Goal: Task Accomplishment & Management: Use online tool/utility

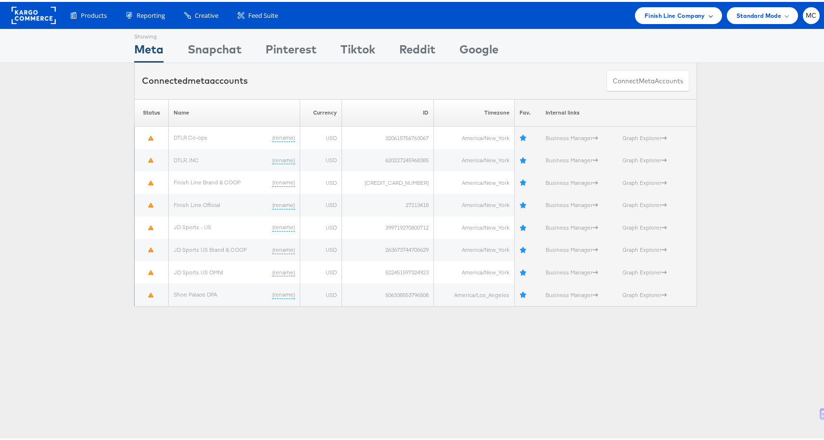
click at [703, 11] on div "Finish Line Company" at bounding box center [678, 14] width 68 height 10
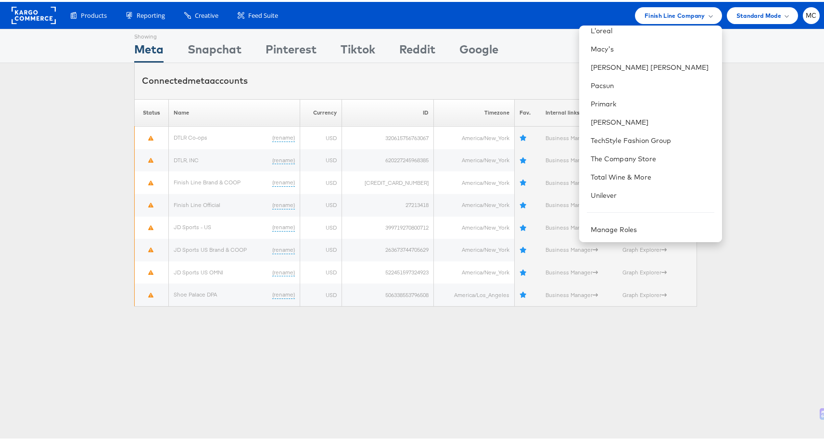
scroll to position [153, 0]
click at [803, 8] on div "MC" at bounding box center [811, 13] width 17 height 17
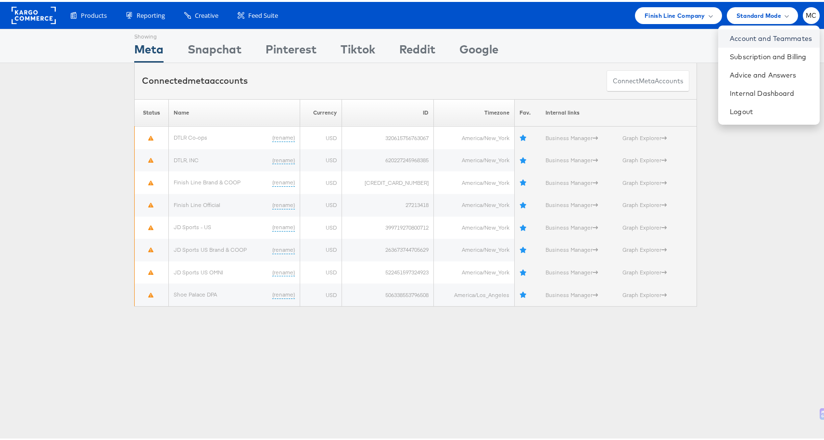
click at [774, 35] on link "Account and Teammates" at bounding box center [771, 37] width 82 height 10
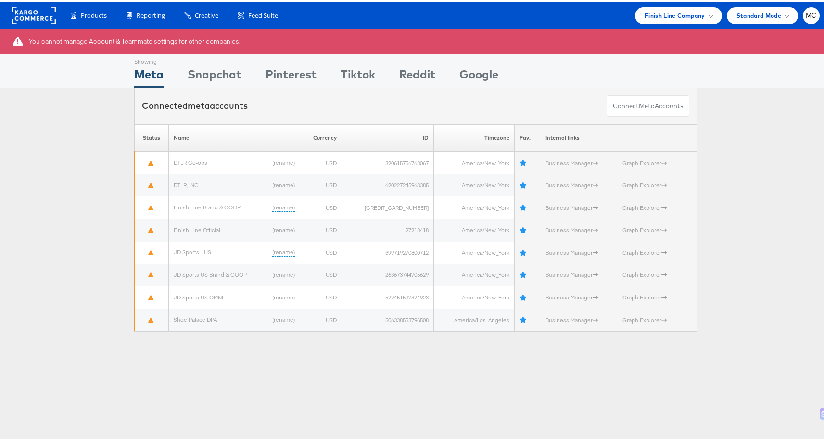
click at [801, 23] on div "Products Product Catalogs Enhance Your Product Catalog, Map Them to Publishers,…" at bounding box center [415, 13] width 831 height 27
click at [803, 19] on div "MC" at bounding box center [811, 13] width 17 height 17
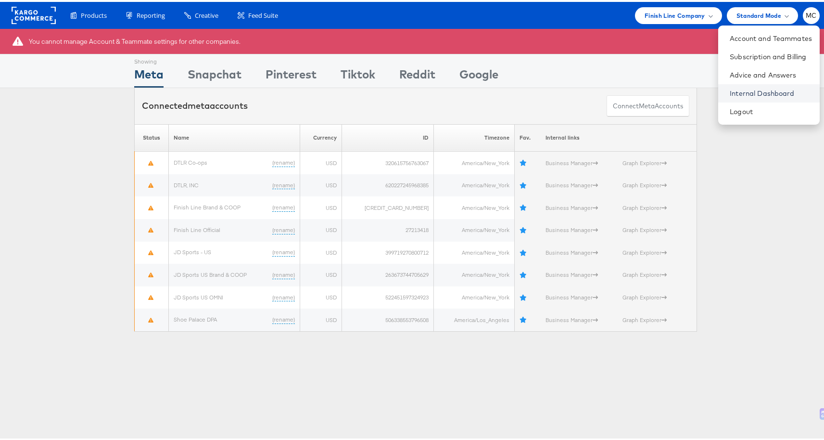
click at [764, 91] on link "Internal Dashboard" at bounding box center [771, 92] width 82 height 10
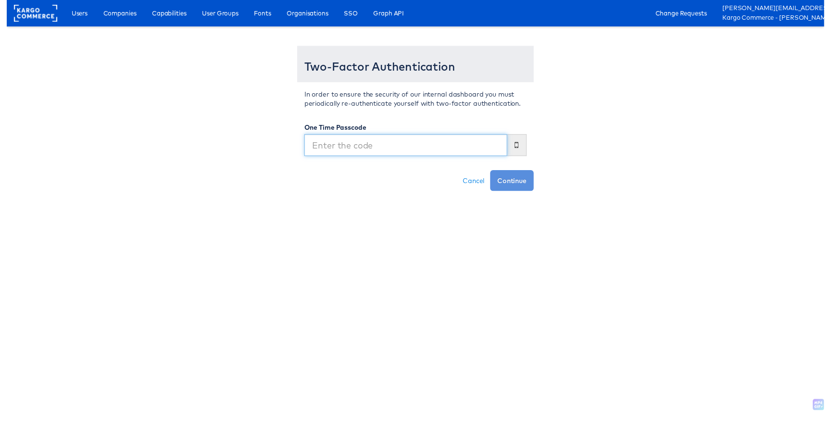
click at [343, 141] on input "text" at bounding box center [405, 148] width 206 height 22
type input "064335"
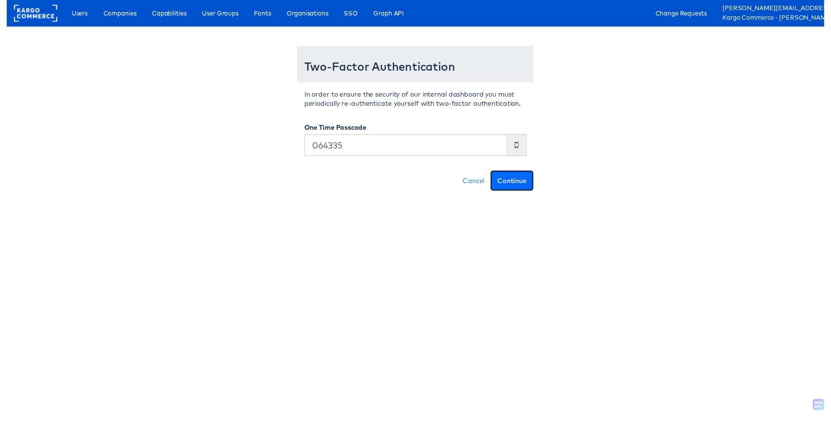
click at [513, 192] on button "Continue" at bounding box center [513, 183] width 44 height 21
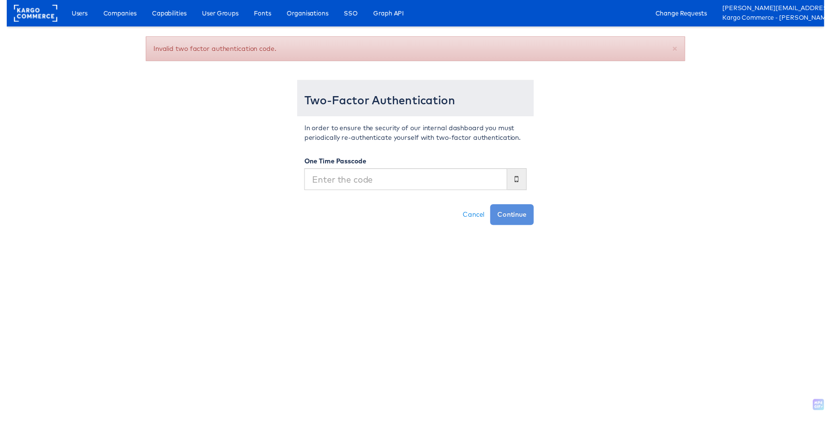
click at [409, 188] on input "text" at bounding box center [405, 182] width 206 height 22
type input "064336"
click at [521, 211] on button "Continue" at bounding box center [513, 218] width 44 height 21
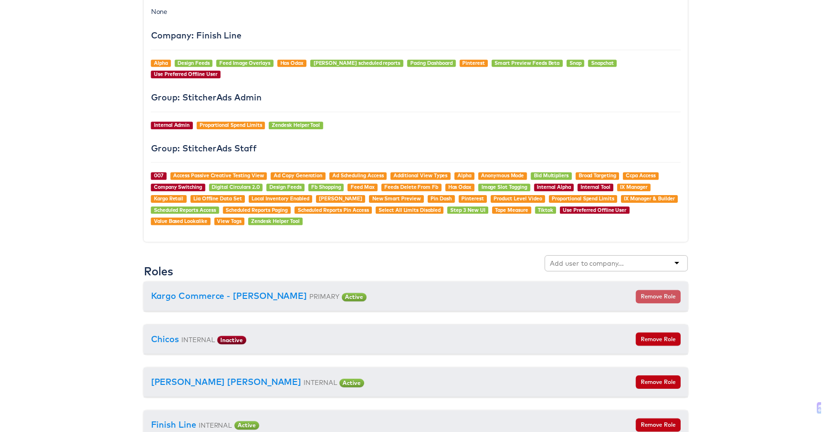
scroll to position [849, 0]
click at [588, 260] on input "text" at bounding box center [589, 265] width 76 height 10
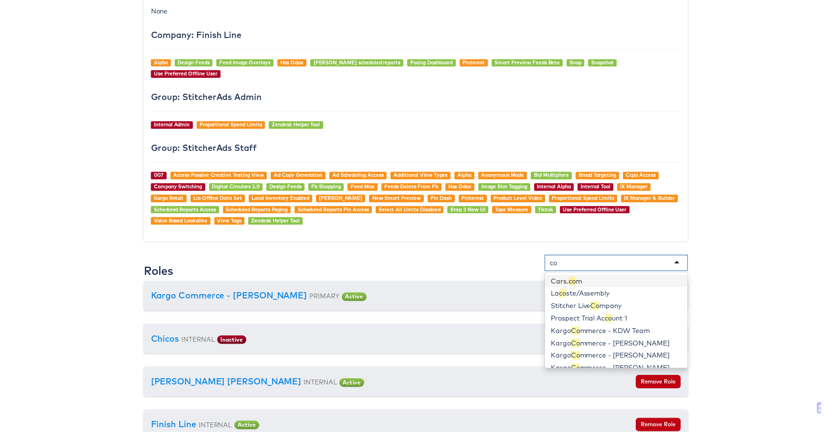
type input "cos"
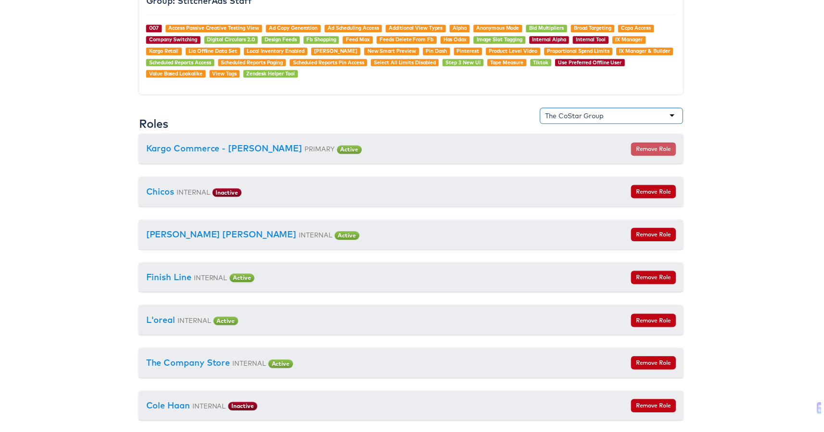
scroll to position [784, 5]
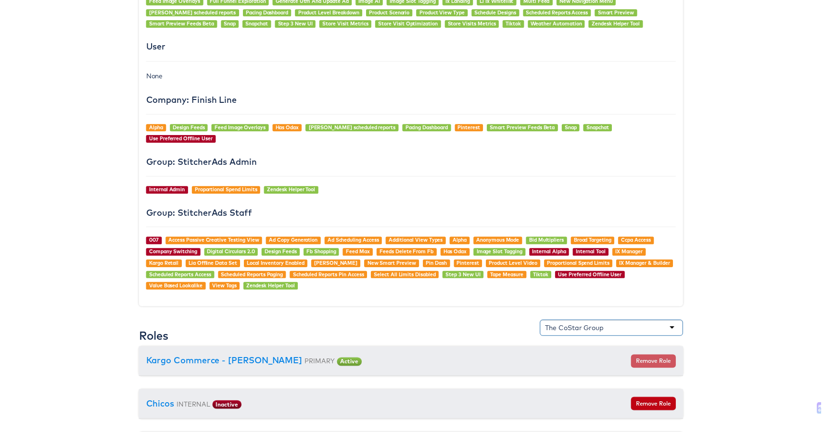
click at [600, 326] on div "The CoStar Group" at bounding box center [575, 331] width 59 height 10
click at [632, 322] on div "The CoStar Group" at bounding box center [613, 330] width 144 height 16
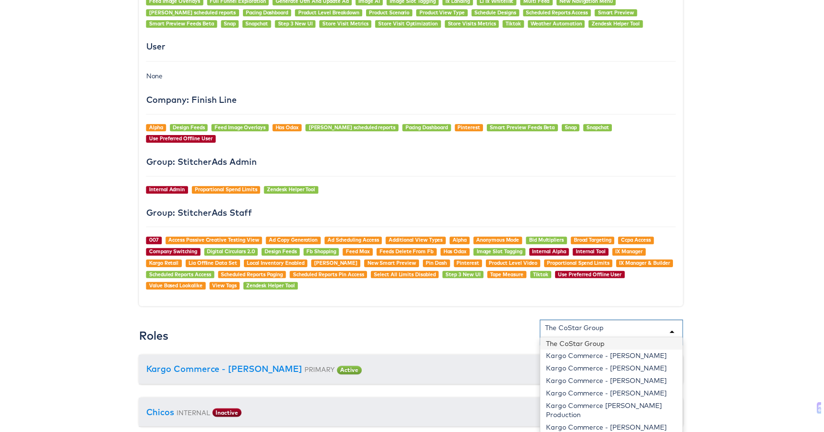
click at [589, 322] on div "The CoStar Group" at bounding box center [613, 335] width 144 height 26
click at [618, 322] on div "The CoStar Group" at bounding box center [613, 335] width 144 height 26
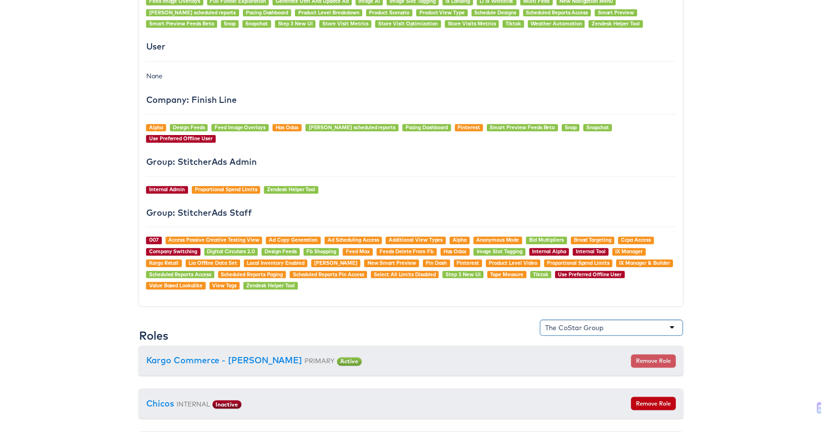
click at [618, 322] on div "The CoStar Group" at bounding box center [613, 330] width 144 height 16
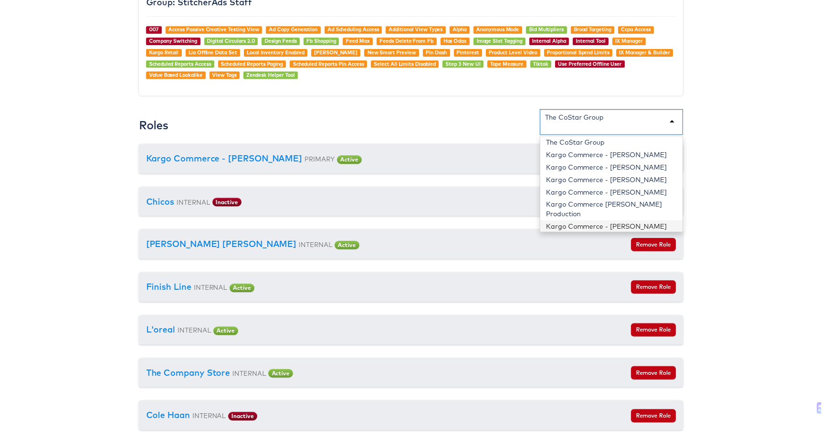
scroll to position [0, 0]
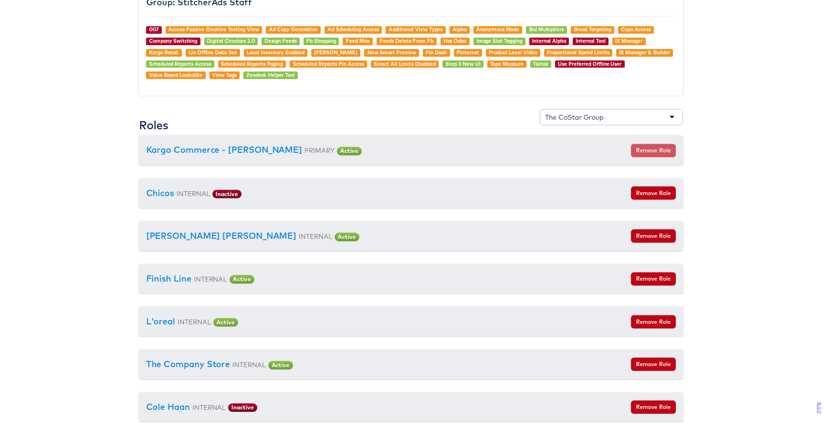
click at [786, 187] on body "Users Companies Capabilities User Groups Fonts Organisations SSO Graph API Chan…" at bounding box center [410, 82] width 831 height 2156
click at [672, 110] on div "The CoStar Group" at bounding box center [613, 118] width 144 height 16
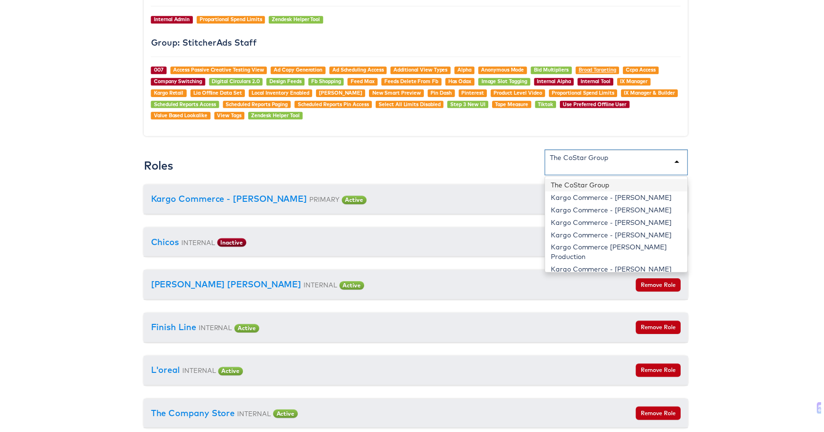
scroll to position [902, 0]
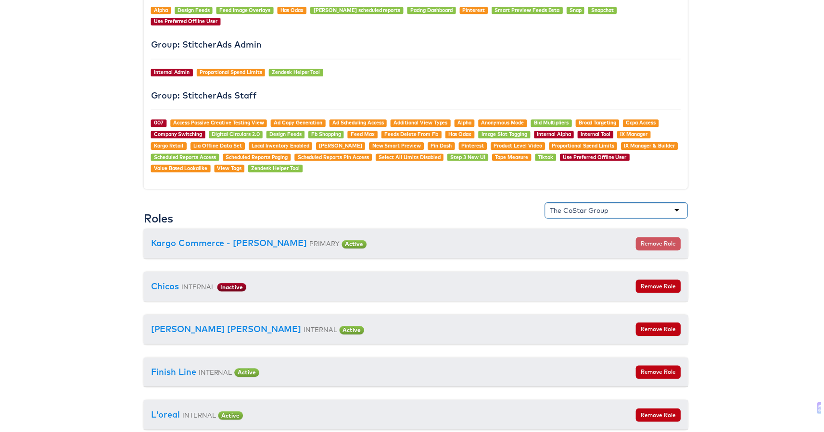
drag, startPoint x: 606, startPoint y: 198, endPoint x: 540, endPoint y: 190, distance: 66.4
click at [540, 190] on div "USER #6060 Michelle Castillo Edit User Details Status: Active Personal Details …" at bounding box center [415, 188] width 548 height 2106
click at [555, 207] on div "The CoStar Group" at bounding box center [580, 212] width 59 height 10
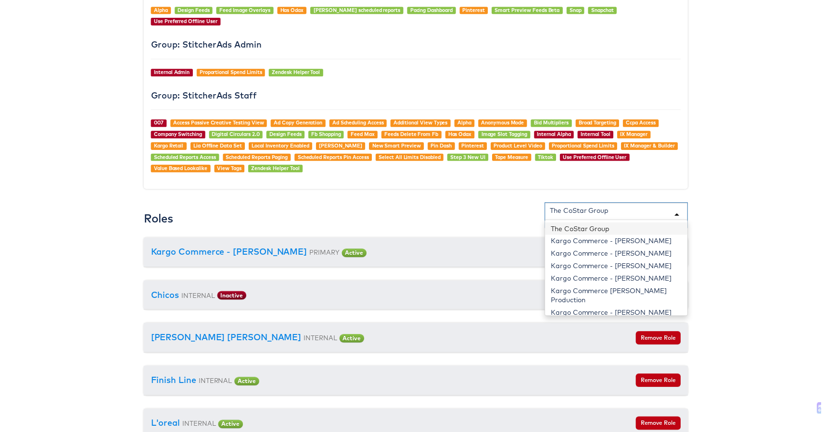
click at [364, 183] on div "USER #6060 Michelle Castillo Edit User Details Status: Active Personal Details …" at bounding box center [415, 192] width 548 height 2114
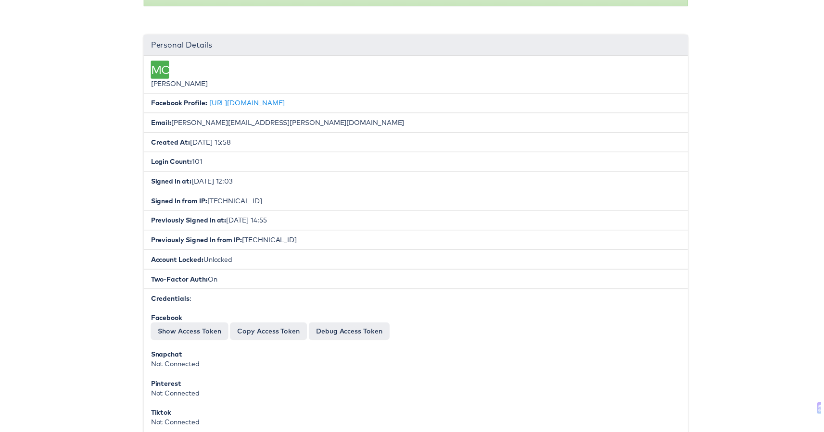
scroll to position [0, 0]
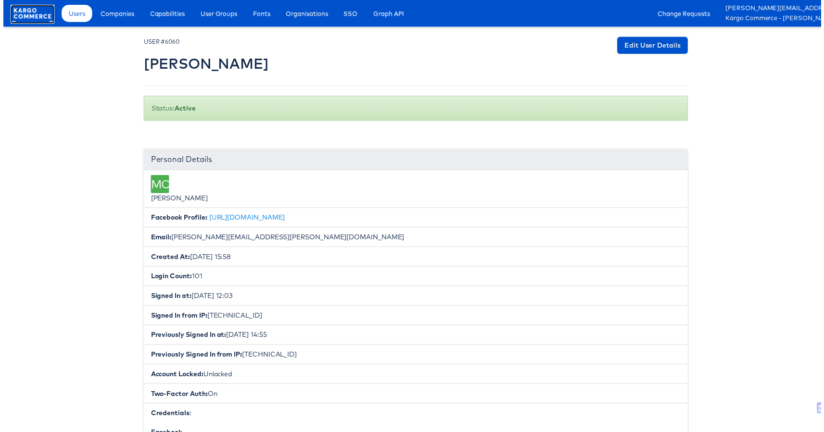
click at [23, 16] on rect at bounding box center [29, 13] width 44 height 17
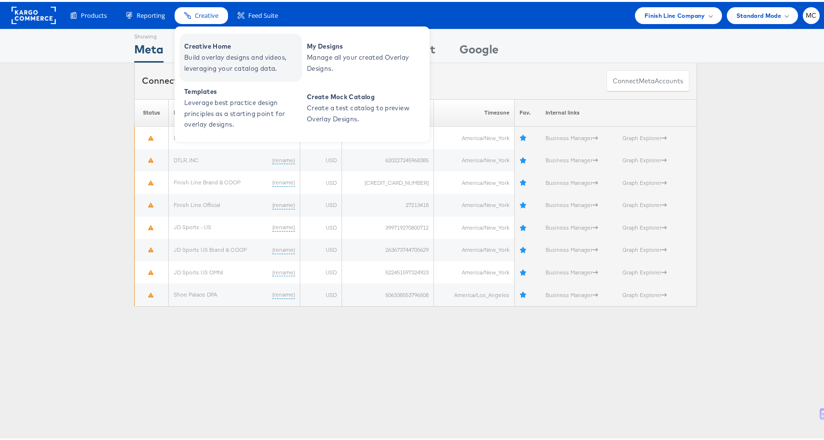
click at [203, 44] on span "Creative Home" at bounding box center [241, 44] width 115 height 11
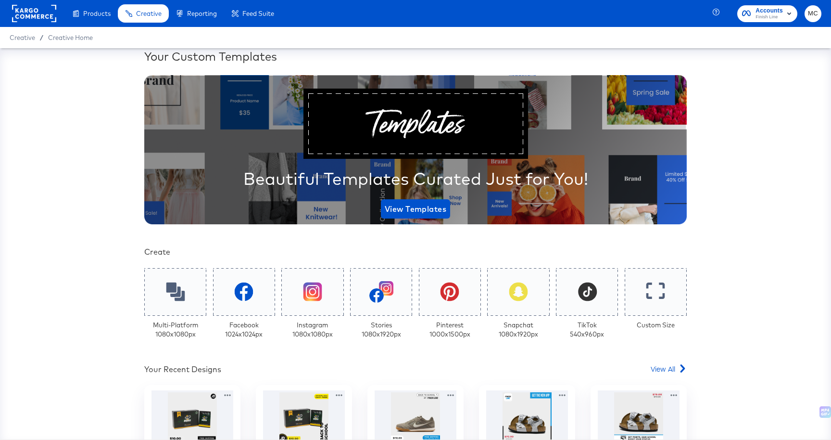
scroll to position [16, 0]
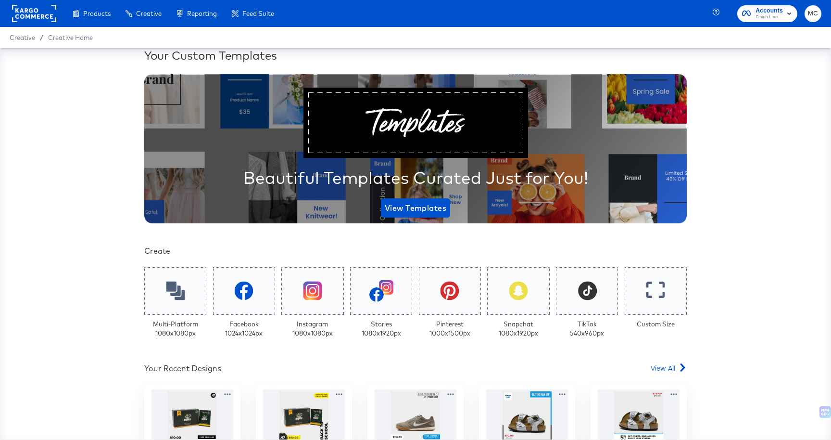
click at [763, 14] on span "Finish Line" at bounding box center [769, 17] width 27 height 8
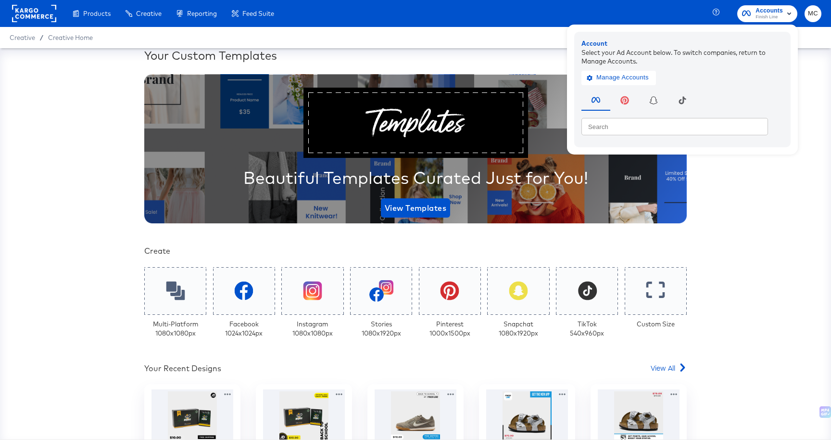
click at [763, 14] on span "Finish Line" at bounding box center [769, 17] width 27 height 8
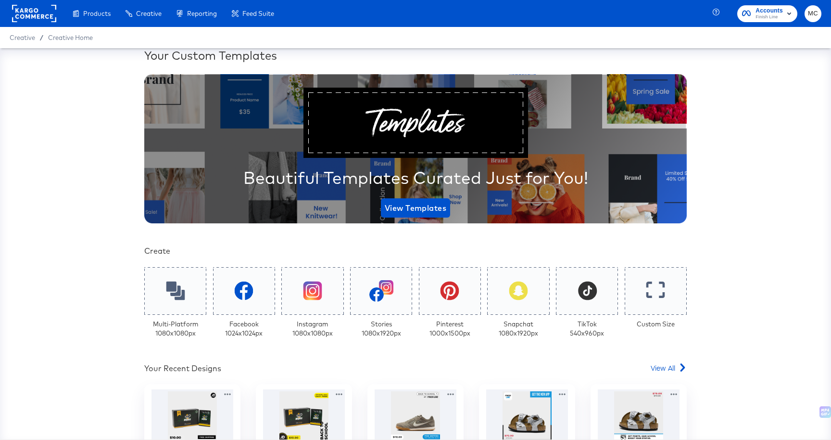
click at [807, 14] on button "MC" at bounding box center [813, 13] width 17 height 17
click at [812, 13] on span "MC" at bounding box center [812, 13] width 9 height 11
click at [31, 14] on rect at bounding box center [34, 13] width 44 height 17
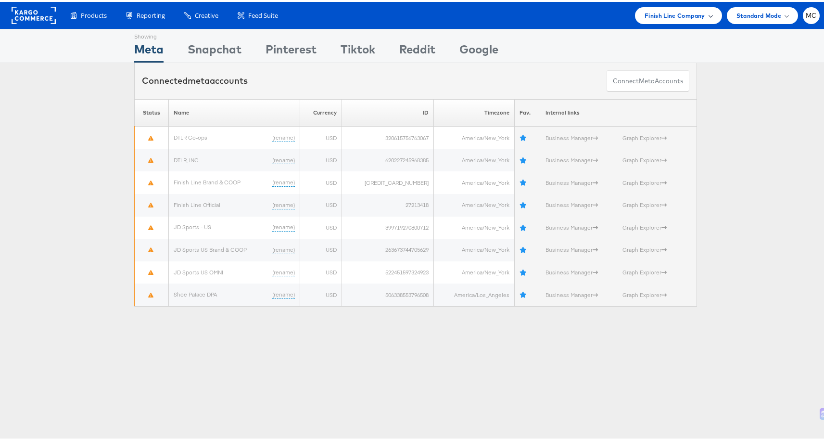
click at [655, 13] on span "Finish Line Company" at bounding box center [674, 14] width 61 height 10
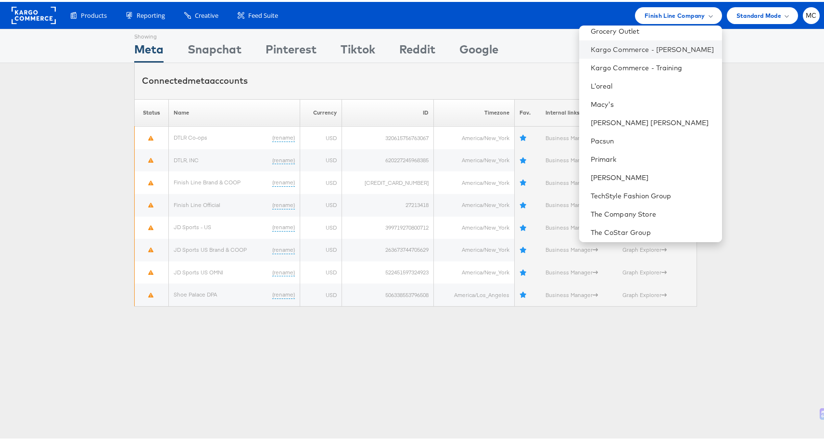
scroll to position [152, 0]
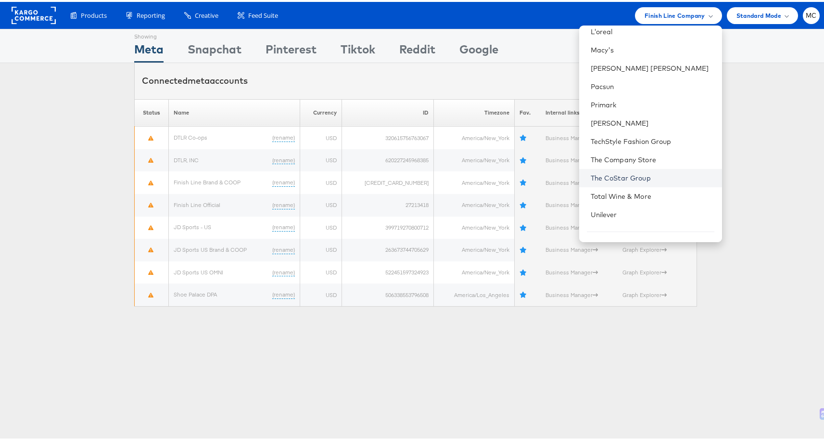
click at [669, 172] on link "The CoStar Group" at bounding box center [653, 176] width 124 height 10
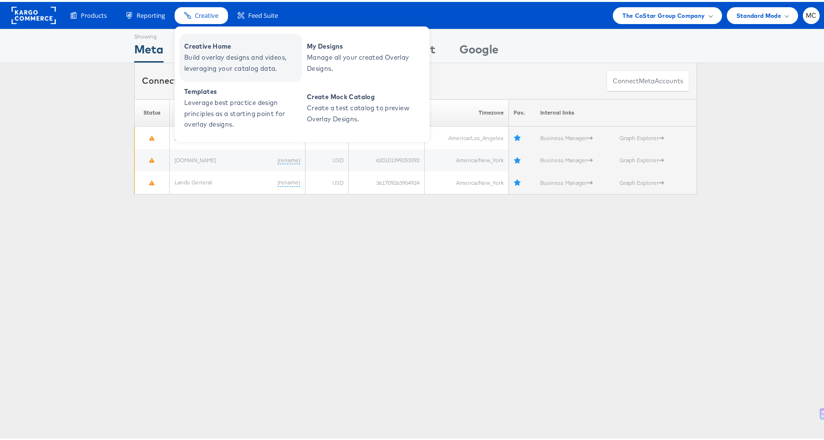
click at [217, 47] on span "Creative Home" at bounding box center [241, 44] width 115 height 11
click at [186, 12] on icon at bounding box center [187, 13] width 7 height 7
click at [218, 51] on span "Build overlay designs and videos, leveraging your catalog data." at bounding box center [241, 61] width 115 height 22
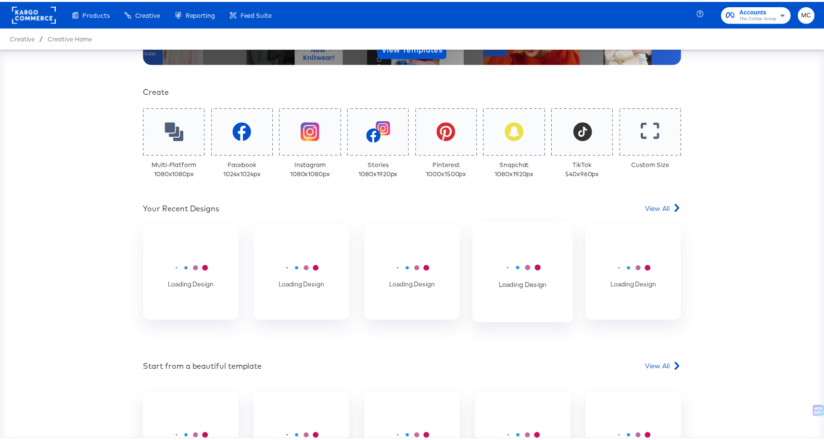
scroll to position [161, 0]
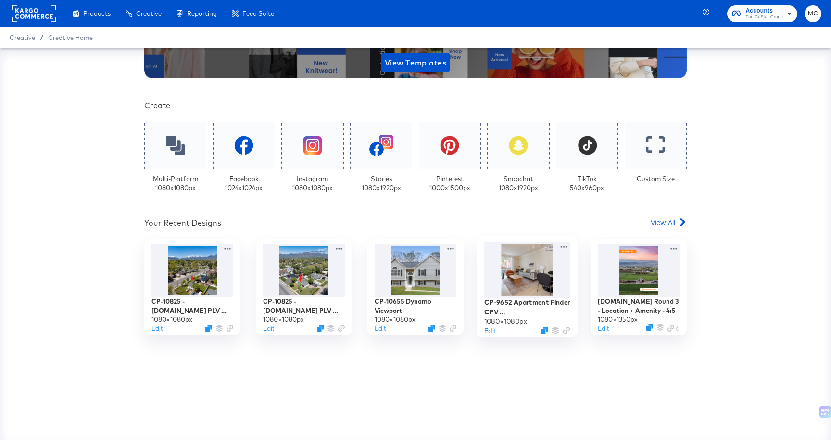
click at [665, 222] on span "View All" at bounding box center [663, 222] width 25 height 10
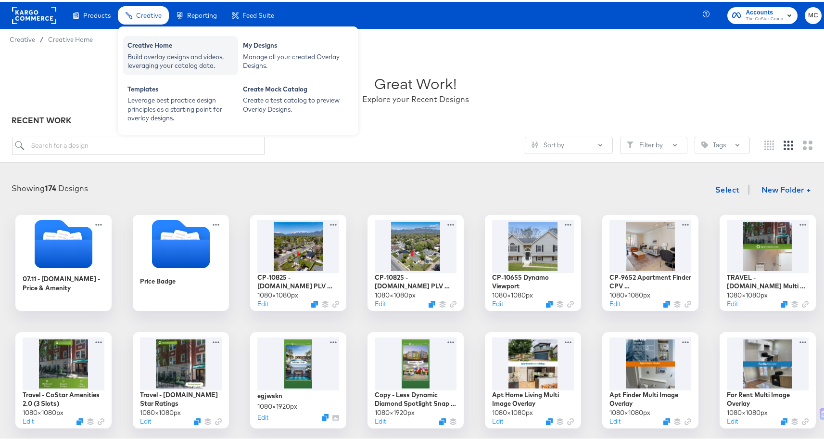
click at [164, 47] on div "Creative Home" at bounding box center [180, 45] width 106 height 12
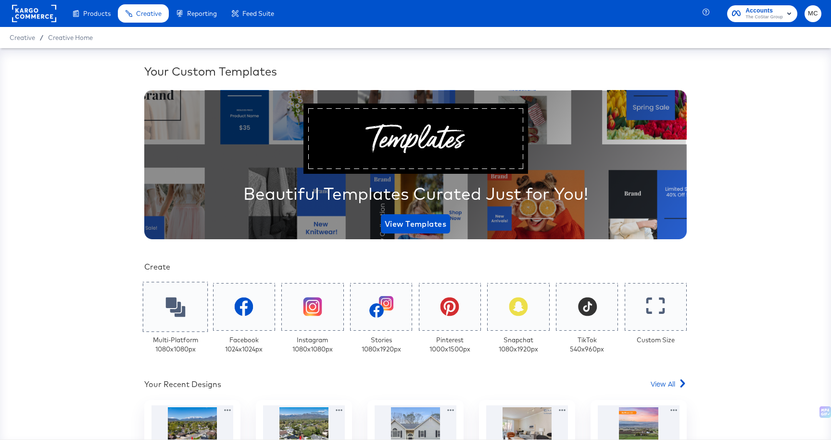
click at [165, 314] on icon at bounding box center [175, 307] width 20 height 20
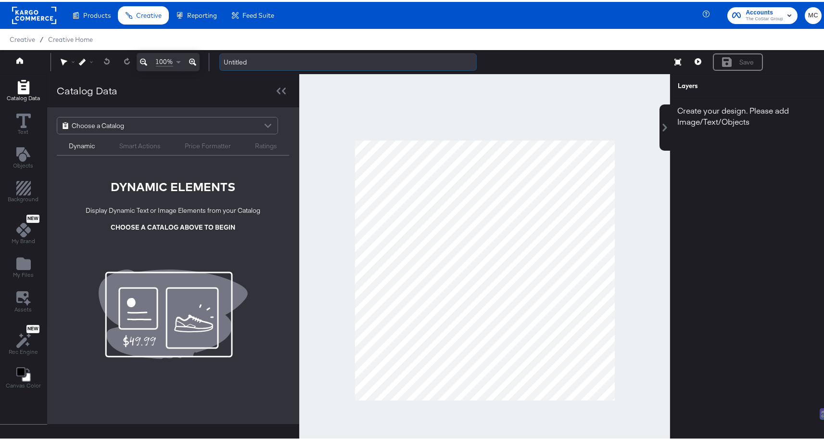
click at [249, 58] on input "Untitled" at bounding box center [347, 60] width 257 height 18
drag, startPoint x: 262, startPoint y: 59, endPoint x: 212, endPoint y: 55, distance: 50.2
click at [212, 55] on div "Untitled Save" at bounding box center [517, 60] width 610 height 18
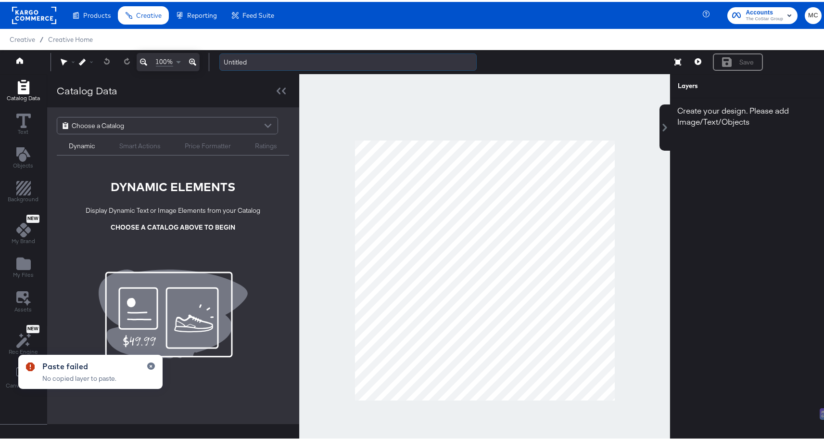
click at [236, 59] on input "Untitled" at bounding box center [347, 60] width 257 height 18
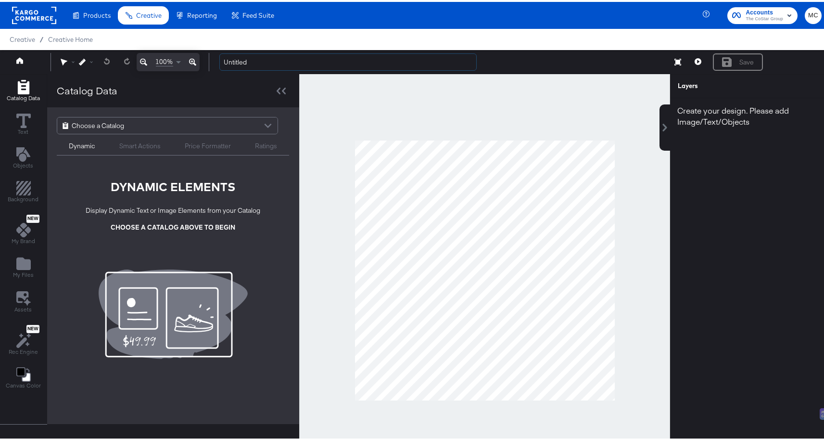
drag, startPoint x: 245, startPoint y: 58, endPoint x: 256, endPoint y: 160, distance: 102.5
click at [208, 55] on div "100% Untitled Save" at bounding box center [415, 60] width 831 height 24
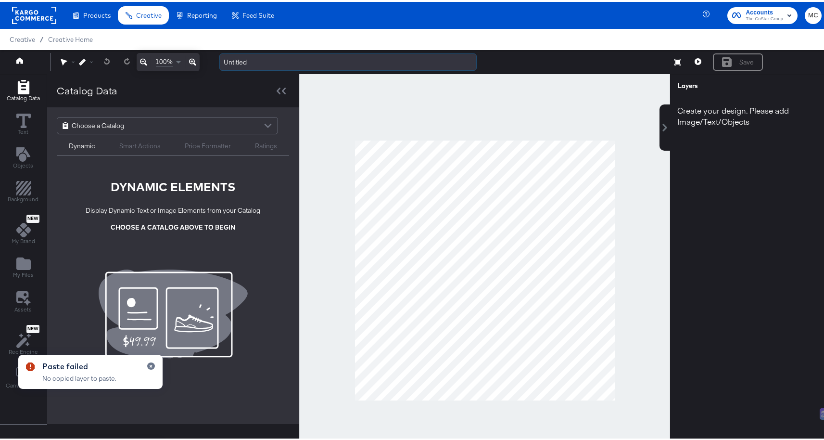
click at [254, 57] on input "Untitled" at bounding box center [347, 60] width 257 height 18
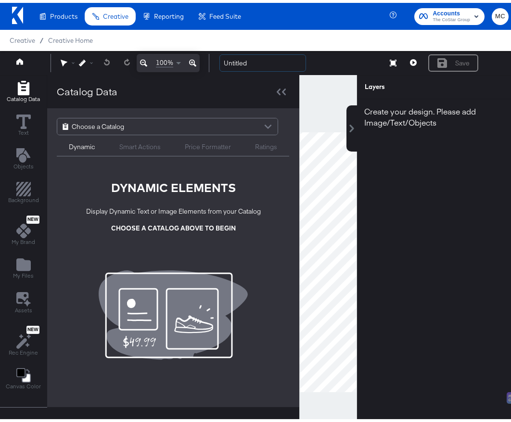
drag, startPoint x: 256, startPoint y: 58, endPoint x: 196, endPoint y: 54, distance: 60.2
click at [196, 54] on div "100% Untitled Save" at bounding box center [259, 60] width 518 height 24
type input "CP-10833 - Lands.com - Multi image"
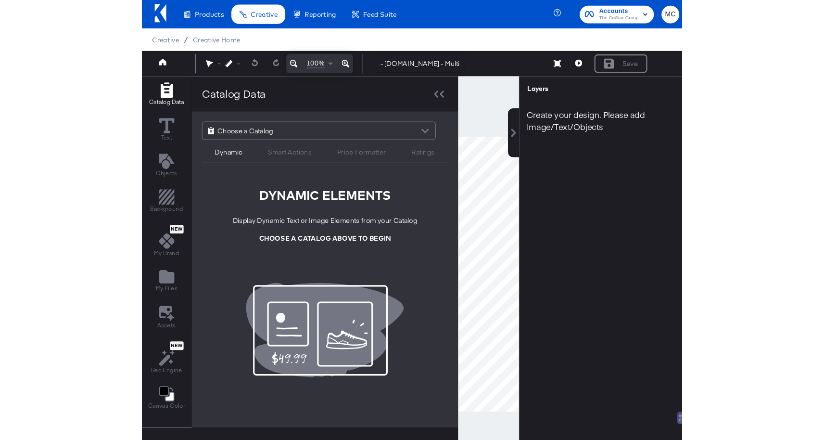
scroll to position [0, 0]
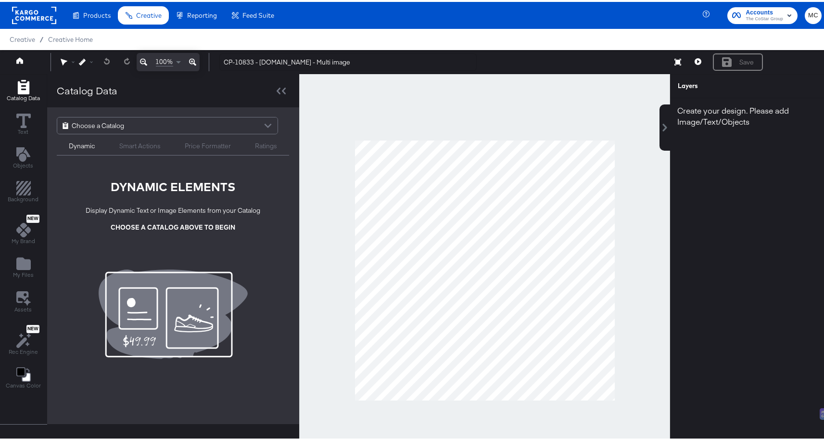
click at [451, 122] on div at bounding box center [484, 268] width 371 height 392
click at [134, 118] on div "Choose a Catalog" at bounding box center [167, 123] width 220 height 16
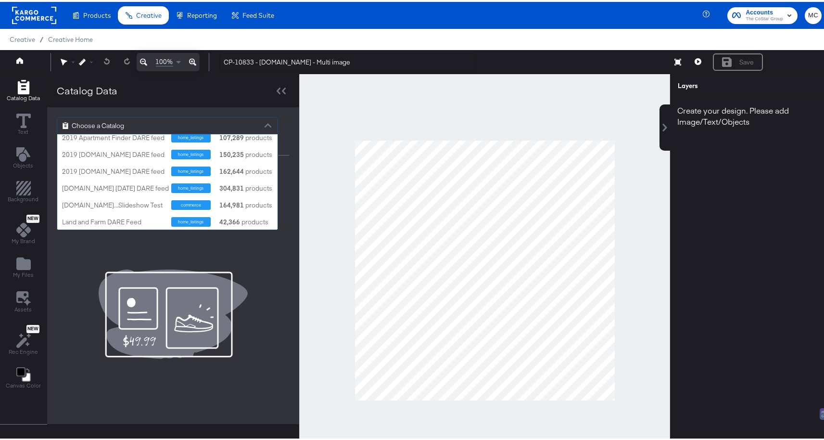
scroll to position [779, 0]
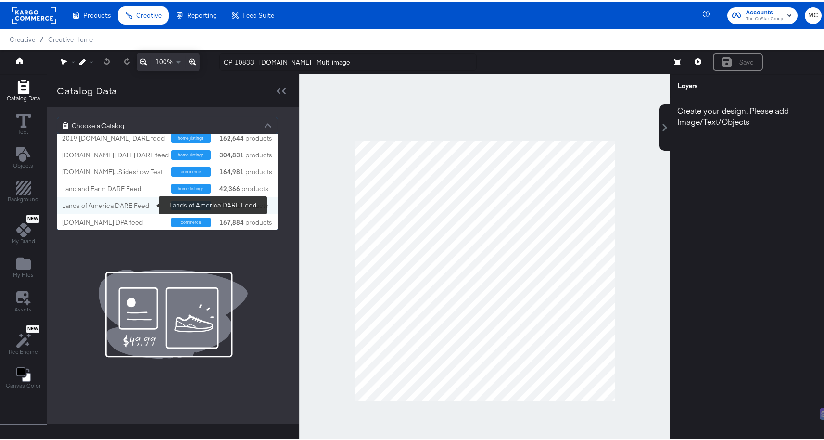
click at [143, 201] on div "Lands of America DARE Feed" at bounding box center [113, 203] width 102 height 9
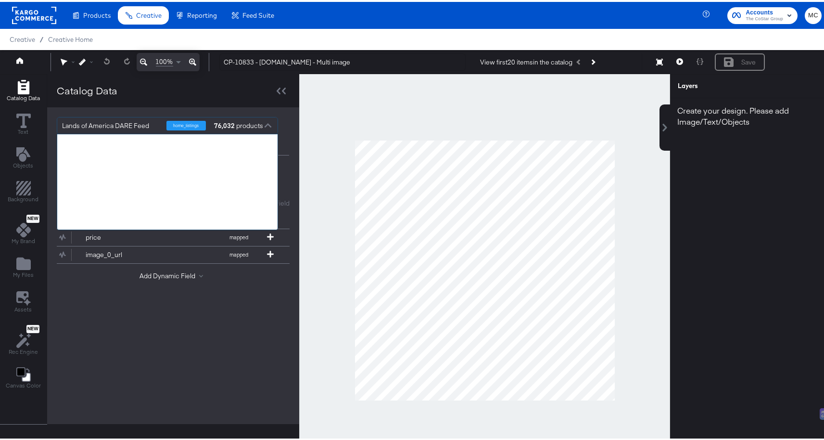
scroll to position [88, 213]
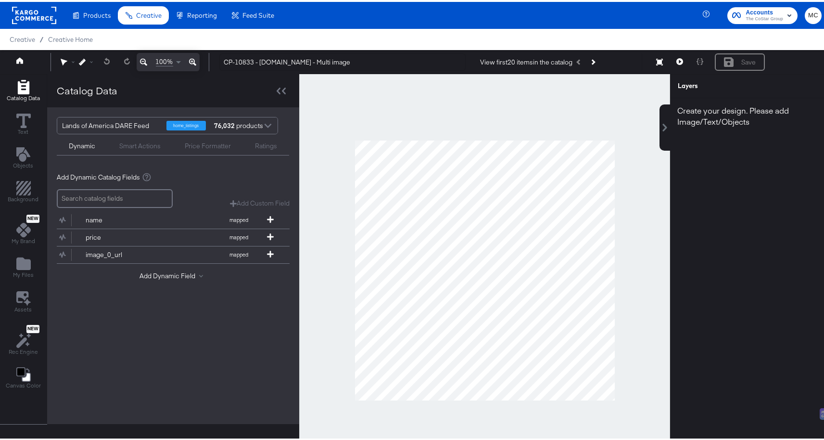
click at [396, 109] on div at bounding box center [484, 268] width 371 height 392
drag, startPoint x: 338, startPoint y: 60, endPoint x: 212, endPoint y: 59, distance: 126.0
click at [212, 59] on div "CP-10833 - Lands.com - Multi image View first 20 items in the catalog Resize Sa…" at bounding box center [517, 60] width 610 height 18
click at [20, 261] on icon "Add Files" at bounding box center [23, 261] width 14 height 13
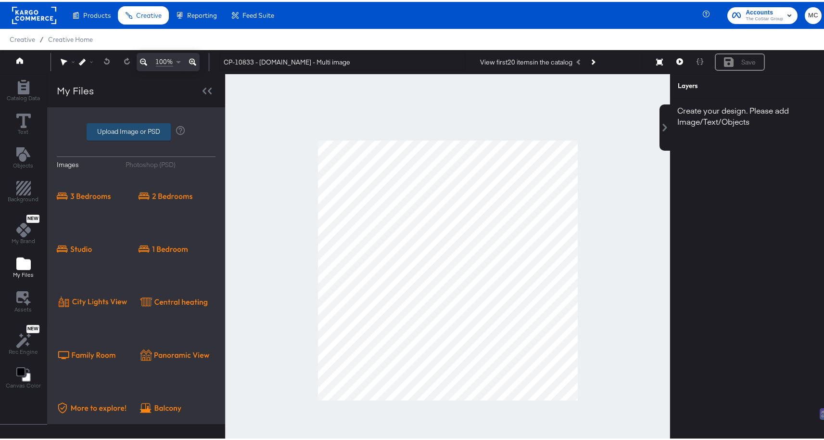
click at [126, 129] on label "Upload Image or PSD" at bounding box center [128, 130] width 83 height 16
click at [136, 130] on input "Upload Image or PSD" at bounding box center [136, 130] width 0 height 0
click at [117, 123] on label "Upload Image or PSD" at bounding box center [128, 130] width 83 height 16
click at [136, 130] on input "Upload Image or PSD" at bounding box center [136, 130] width 0 height 0
type input "C:\fakepath\Land.com Badge.png"
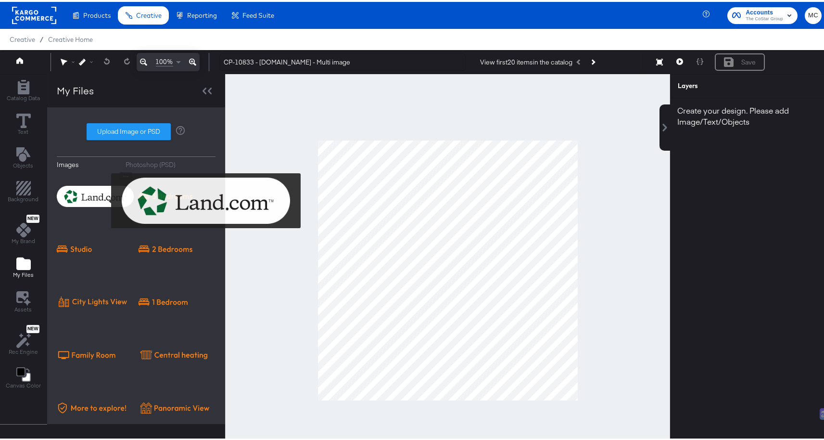
click at [105, 199] on img at bounding box center [95, 194] width 77 height 48
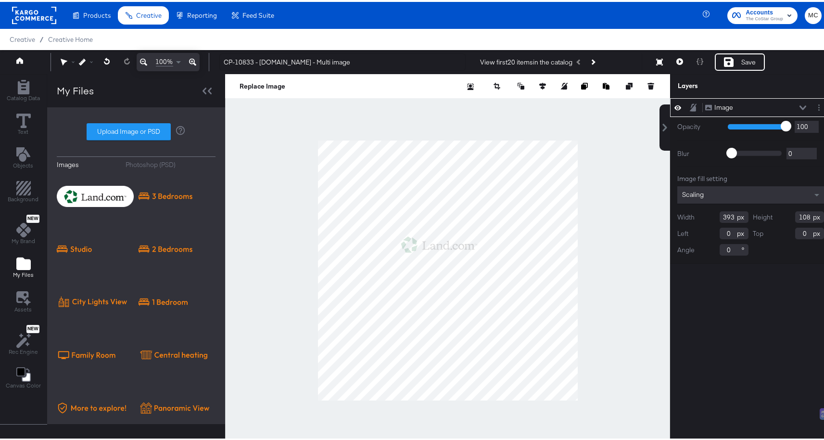
type input "284"
type input "422"
click at [741, 59] on div "Save" at bounding box center [748, 60] width 14 height 9
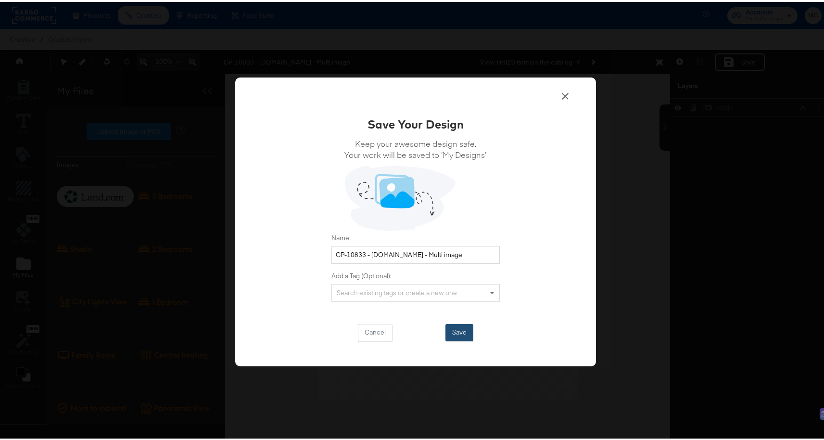
click at [455, 331] on button "Save" at bounding box center [459, 330] width 28 height 17
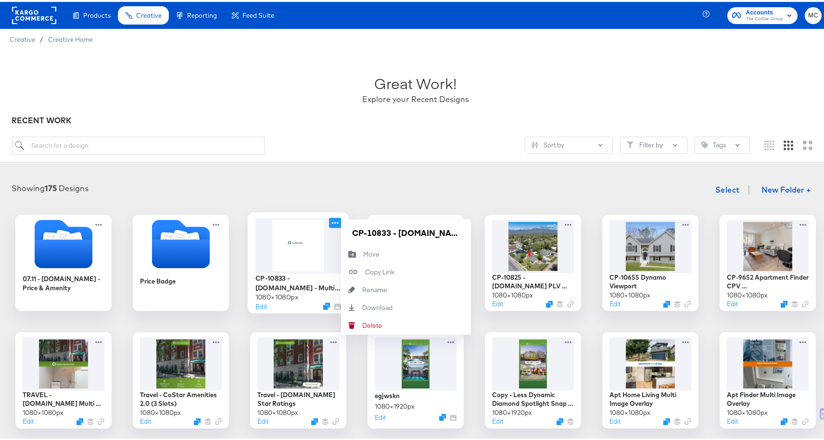
click at [336, 221] on icon at bounding box center [335, 220] width 12 height 10
click at [420, 227] on input "CP-10833 - Lands.com - Multi image" at bounding box center [405, 230] width 115 height 19
paste input "evergreen"
type input "CP-10833 - [DOMAIN_NAME] - Multi image evergreen"
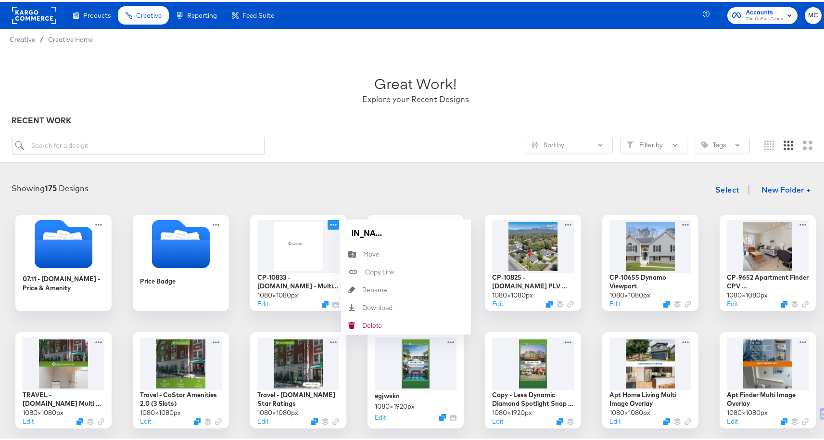
click at [445, 112] on div "Great Work! Explore your Recent Designs" at bounding box center [415, 83] width 807 height 60
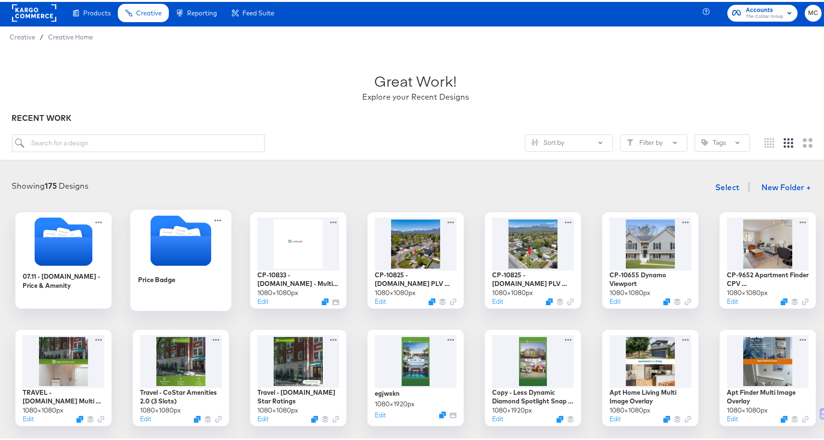
scroll to position [0, 0]
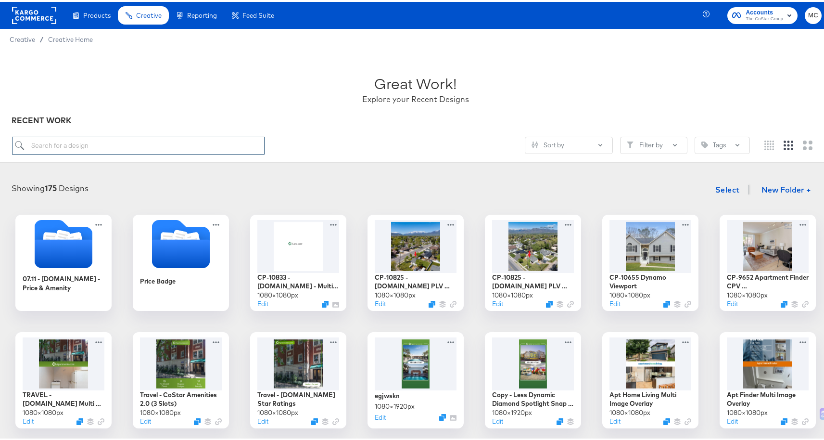
click at [159, 141] on input "search" at bounding box center [138, 144] width 253 height 18
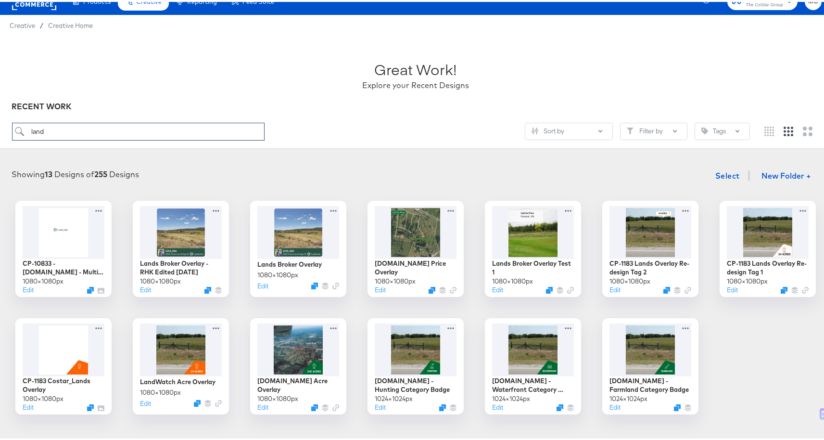
scroll to position [15, 0]
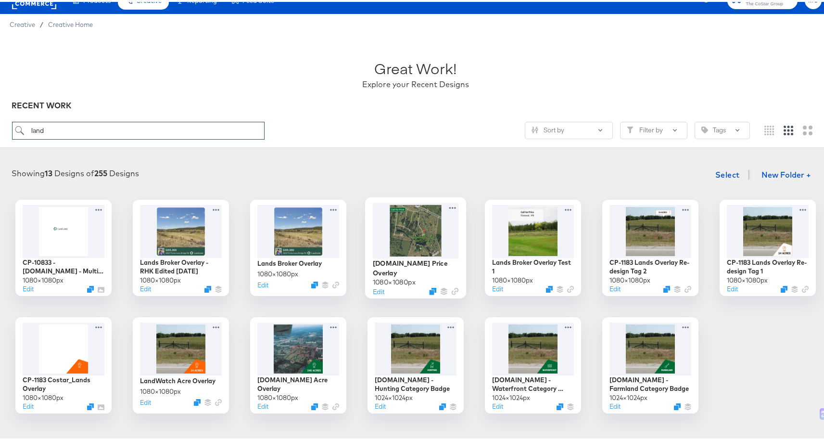
type input "land"
click at [429, 242] on div at bounding box center [416, 228] width 86 height 55
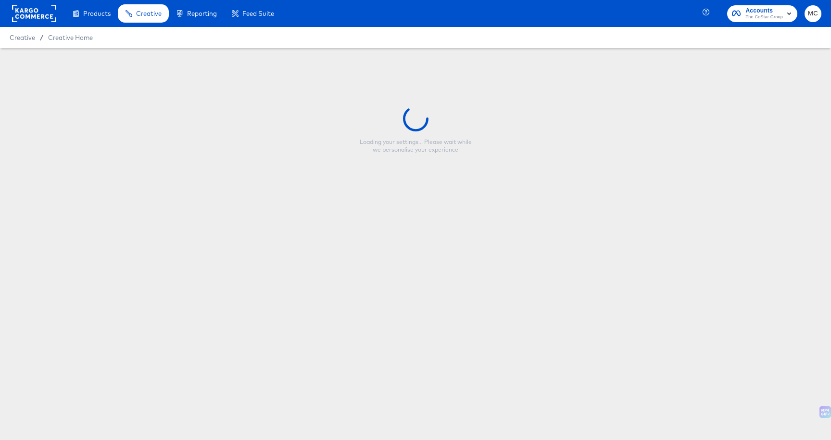
type input "Land.com Price Overlay"
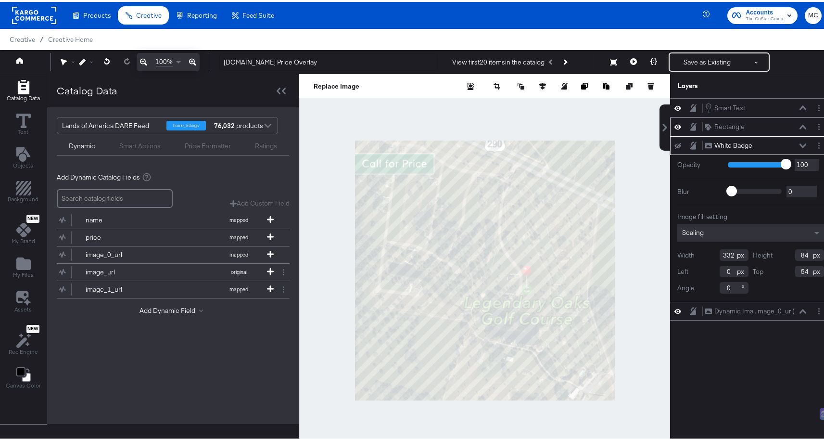
click at [674, 125] on icon at bounding box center [677, 125] width 7 height 5
click at [674, 125] on icon at bounding box center [677, 125] width 7 height 6
click at [674, 104] on icon at bounding box center [677, 105] width 7 height 5
click at [674, 105] on icon at bounding box center [677, 106] width 7 height 6
click at [670, 147] on div "White Badge White Badge" at bounding box center [750, 143] width 161 height 19
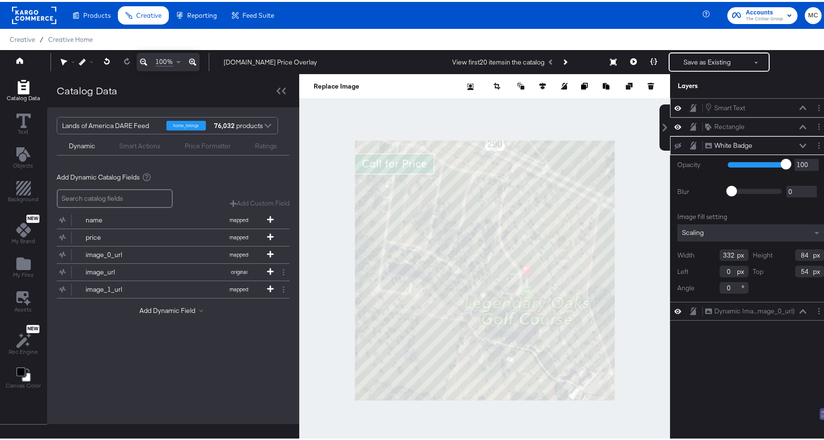
click at [670, 145] on div "White Badge White Badge" at bounding box center [750, 143] width 161 height 19
click at [670, 143] on div "White Badge White Badge" at bounding box center [750, 143] width 161 height 19
click at [674, 144] on icon at bounding box center [677, 144] width 7 height 6
click at [674, 144] on icon at bounding box center [677, 143] width 7 height 8
click at [674, 310] on icon at bounding box center [677, 309] width 7 height 8
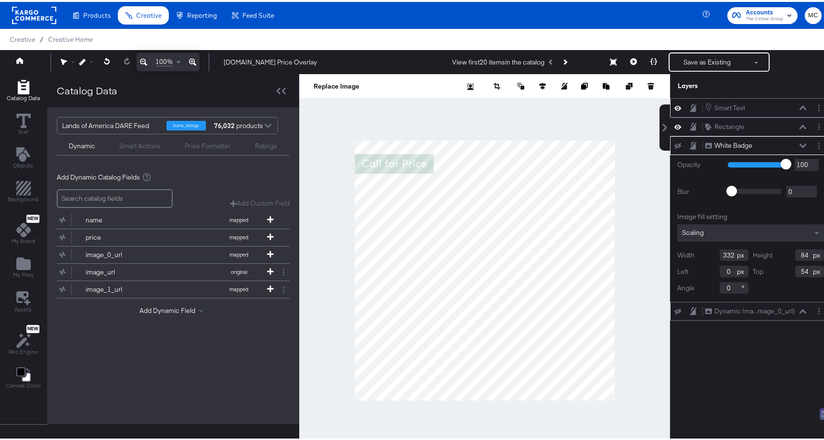
click at [674, 308] on div at bounding box center [680, 309] width 13 height 8
click at [674, 307] on icon at bounding box center [677, 309] width 7 height 6
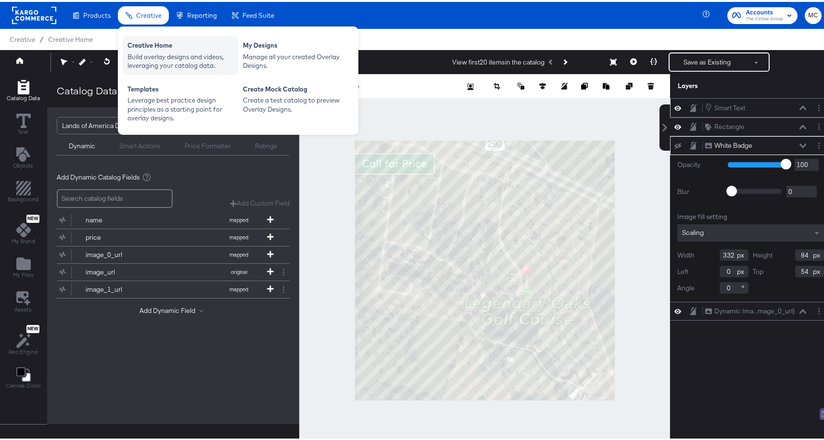
click at [167, 48] on div "Creative Home" at bounding box center [180, 45] width 106 height 12
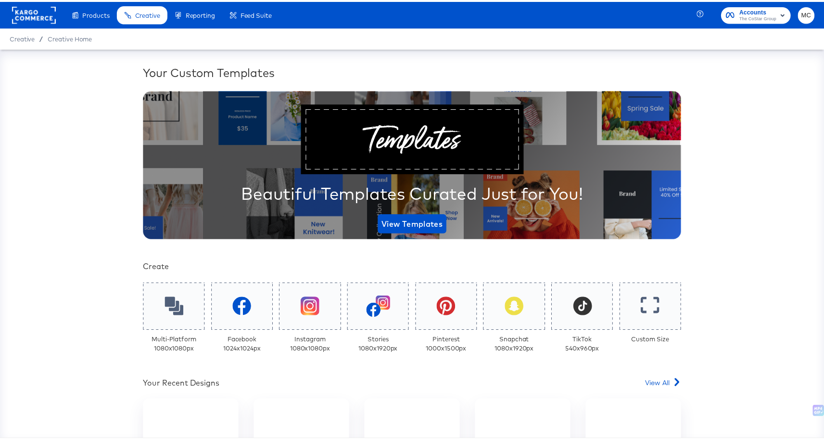
scroll to position [161, 0]
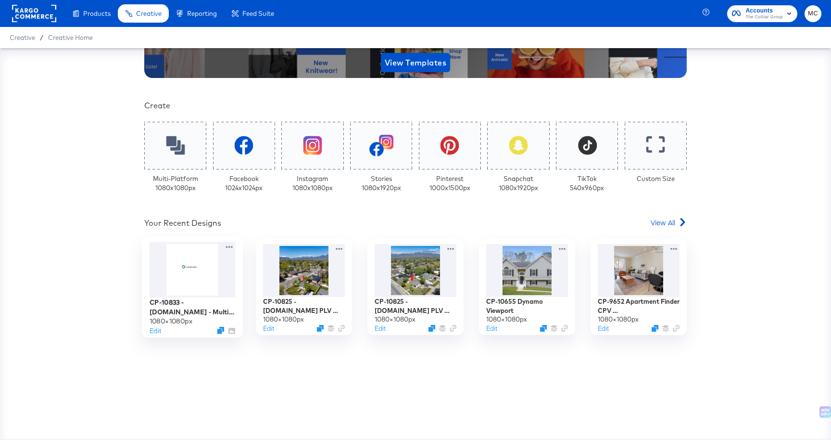
click at [175, 271] on div at bounding box center [193, 269] width 86 height 55
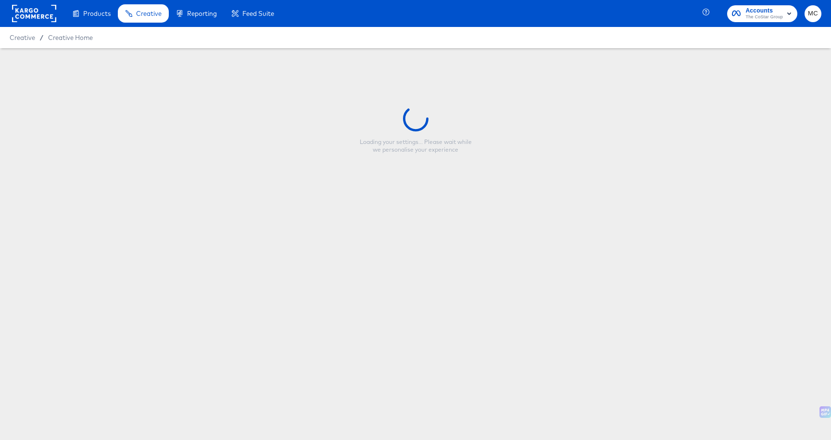
type input "CP-10833 - [DOMAIN_NAME] - Multi image evergreen"
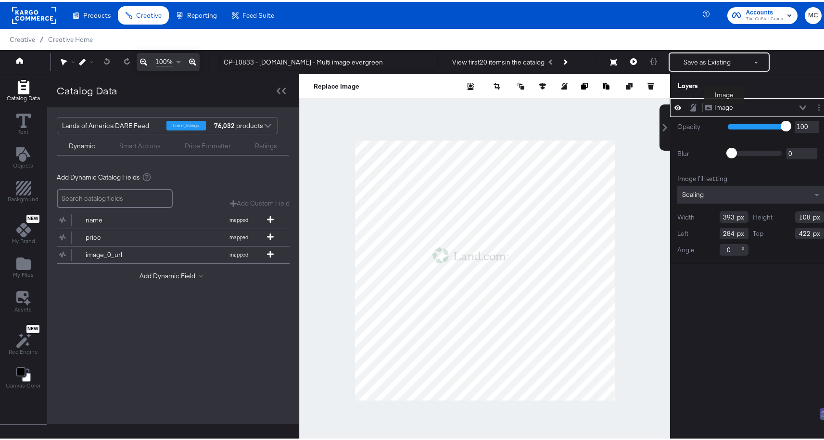
click at [724, 104] on div "Image" at bounding box center [723, 105] width 19 height 9
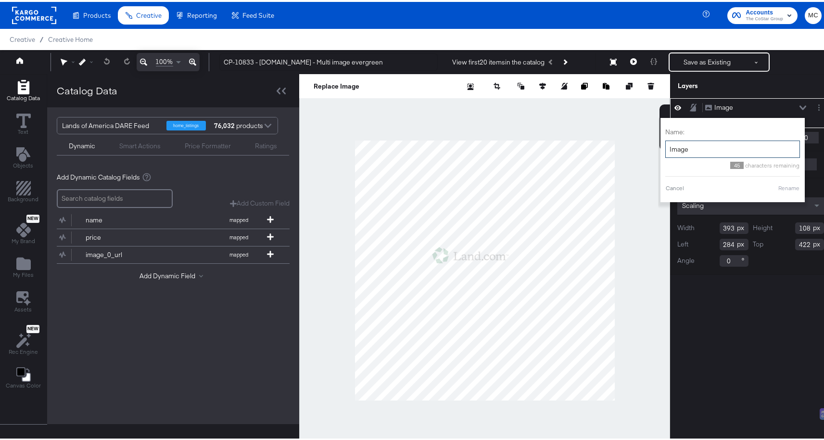
drag, startPoint x: 684, startPoint y: 146, endPoint x: 655, endPoint y: 140, distance: 29.3
click at [660, 140] on div "Name: Image 45 characters remaining Cancel Rename" at bounding box center [732, 158] width 144 height 84
type input "Land logo"
click at [778, 187] on button "Rename" at bounding box center [789, 186] width 22 height 9
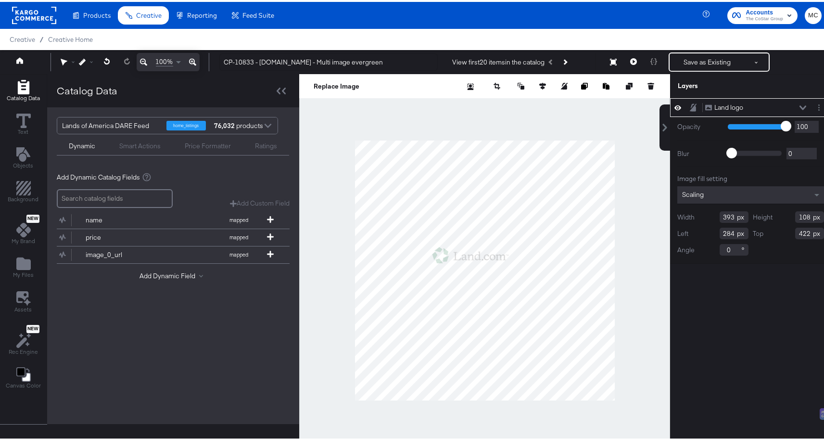
drag, startPoint x: 727, startPoint y: 215, endPoint x: 704, endPoint y: 216, distance: 23.1
click at [704, 216] on div "Width 393" at bounding box center [712, 215] width 71 height 12
type input "638"
type input "904"
drag, startPoint x: 727, startPoint y: 230, endPoint x: 711, endPoint y: 229, distance: 15.9
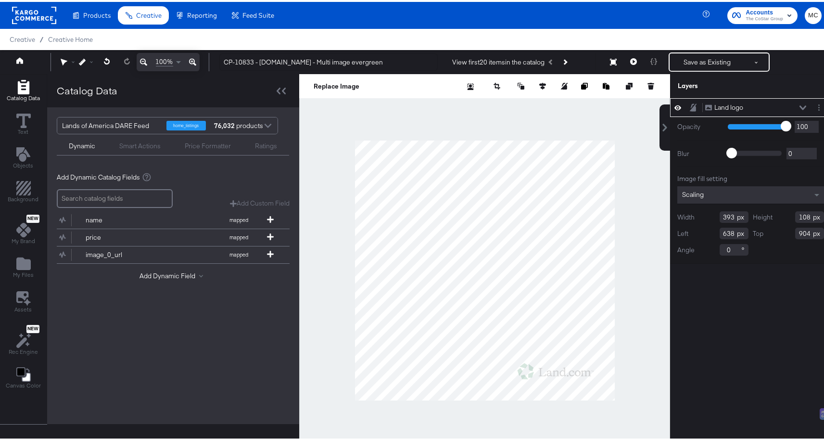
click at [719, 229] on input "638" at bounding box center [733, 232] width 29 height 12
drag, startPoint x: 727, startPoint y: 231, endPoint x: 690, endPoint y: 230, distance: 37.5
click at [690, 230] on div "Left 602" at bounding box center [712, 232] width 71 height 12
type input "788"
click at [801, 231] on input "904" at bounding box center [809, 232] width 29 height 12
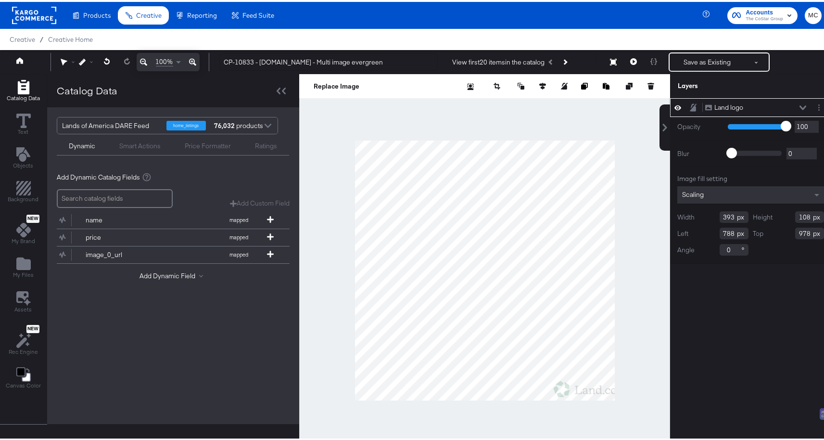
type input "978"
drag, startPoint x: 727, startPoint y: 217, endPoint x: 708, endPoint y: 215, distance: 18.4
click at [708, 215] on div "Width 393" at bounding box center [712, 215] width 71 height 12
type input "262"
drag, startPoint x: 803, startPoint y: 214, endPoint x: 756, endPoint y: 210, distance: 47.3
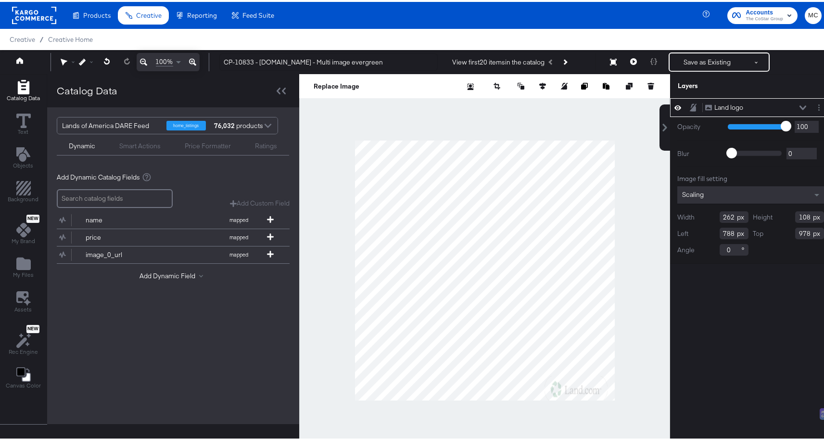
click at [756, 210] on div "Height 108" at bounding box center [788, 215] width 71 height 12
type input "72"
click at [693, 57] on button "Save as Existing" at bounding box center [706, 59] width 75 height 17
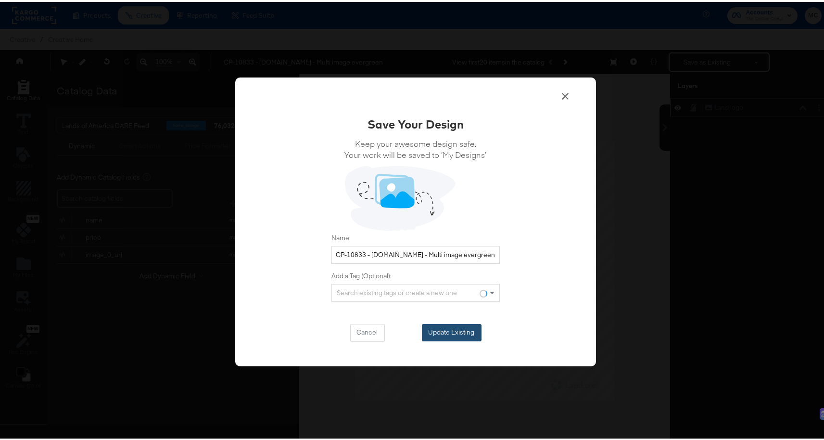
click at [457, 325] on button "Update Existing" at bounding box center [452, 330] width 60 height 17
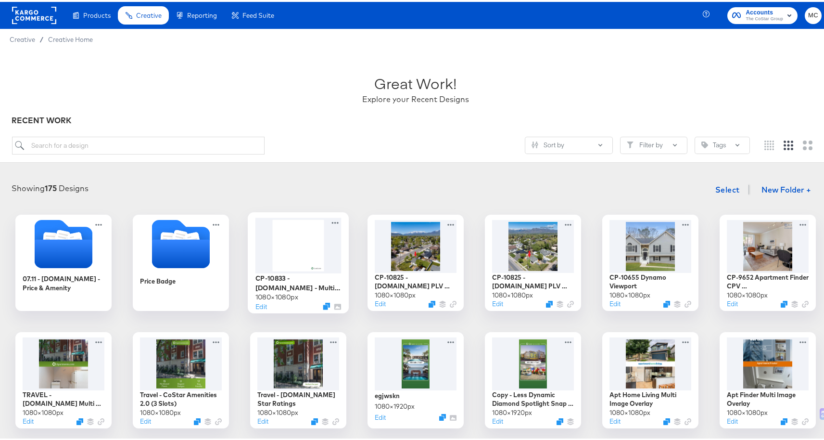
click at [285, 260] on div at bounding box center [298, 242] width 86 height 55
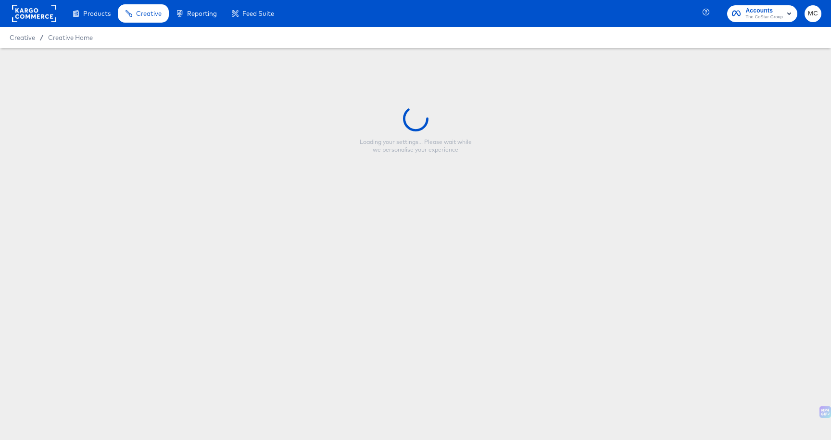
type input "CP-10833 - [DOMAIN_NAME] - Multi image evergreen"
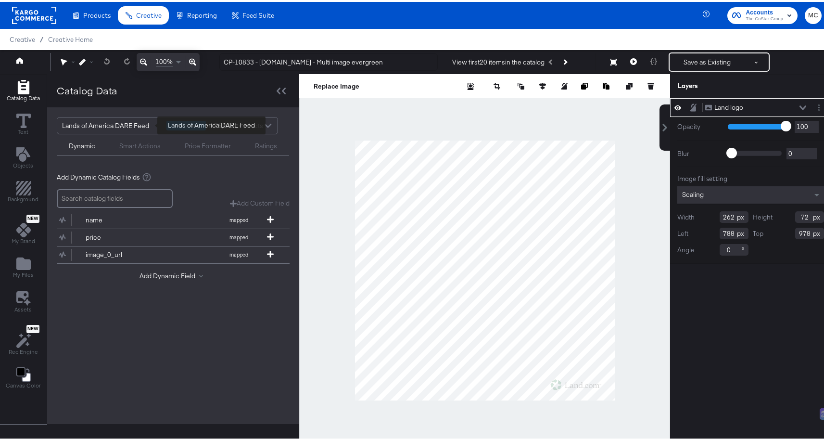
click at [133, 122] on div "Lands of America DARE Feed" at bounding box center [110, 123] width 97 height 16
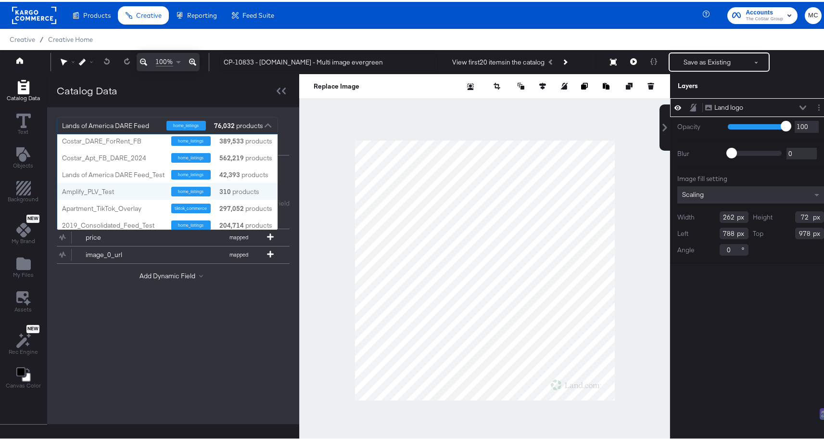
scroll to position [370, 0]
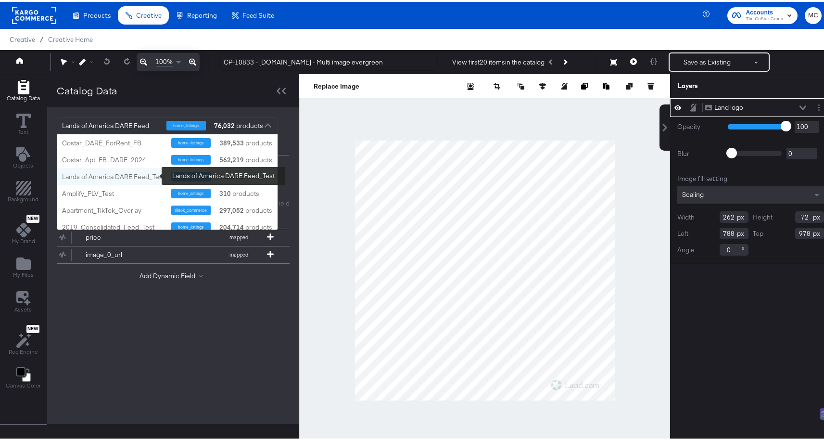
click at [139, 172] on div "Lands of America DARE Feed_Test" at bounding box center [113, 174] width 102 height 9
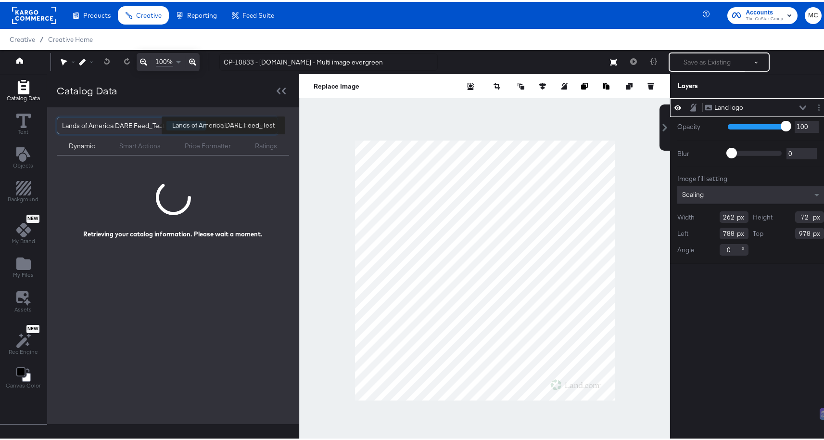
click at [139, 124] on div "Lands of America DARE Feed_Test" at bounding box center [113, 123] width 102 height 16
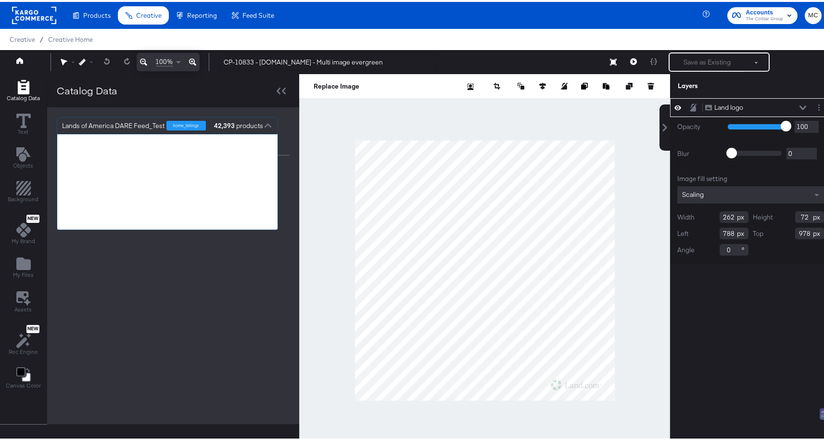
scroll to position [88, 213]
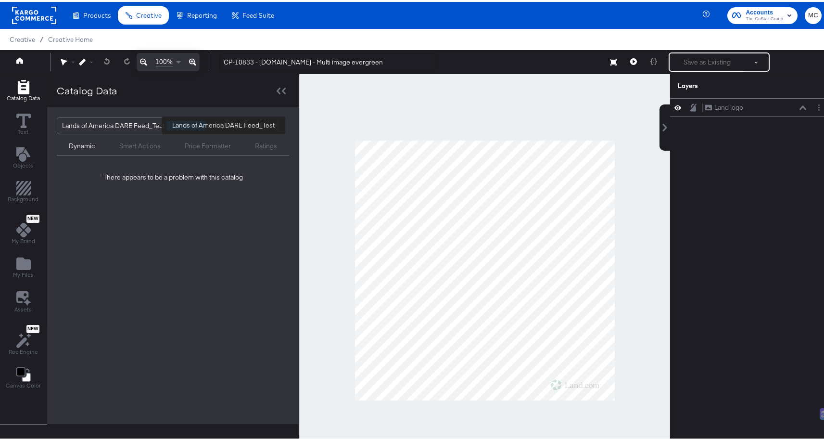
click at [138, 123] on div "Lands of America DARE Feed_Test" at bounding box center [113, 123] width 102 height 16
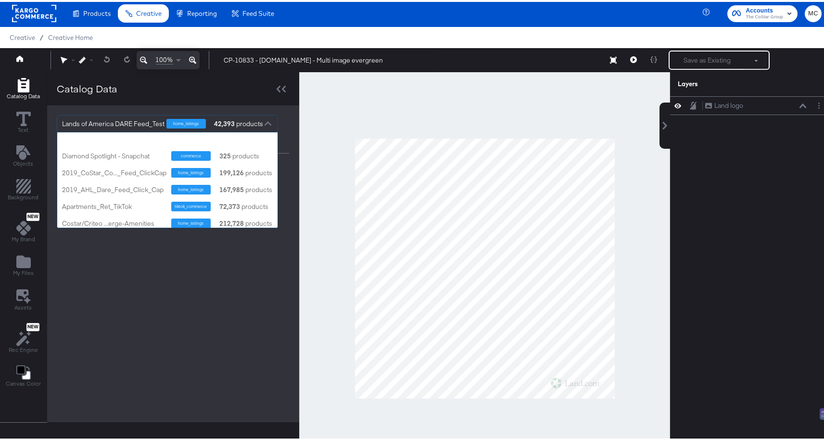
scroll to position [779, 0]
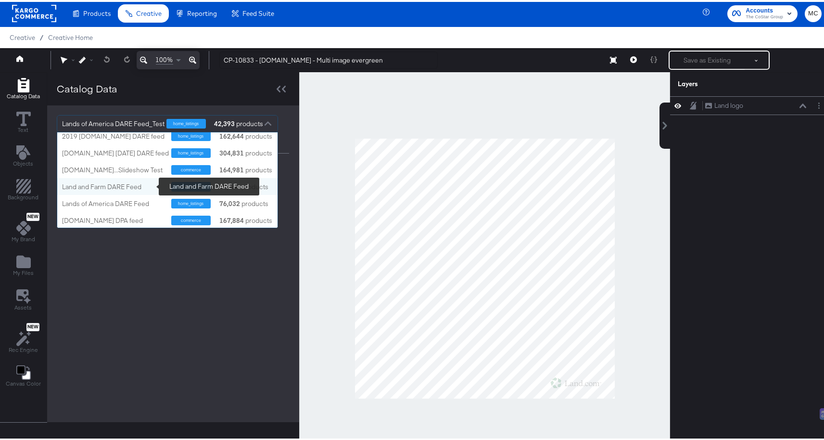
click at [143, 181] on div "Land and Farm DARE Feed" at bounding box center [113, 184] width 102 height 9
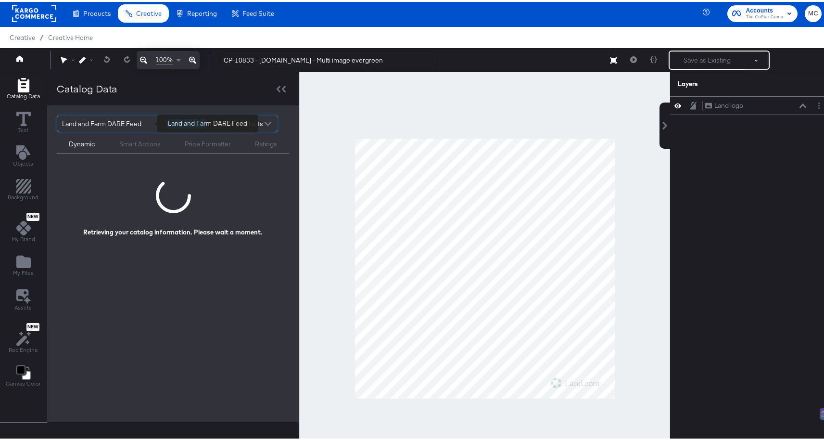
click at [134, 120] on div "Land and Farm DARE Feed" at bounding box center [110, 121] width 97 height 16
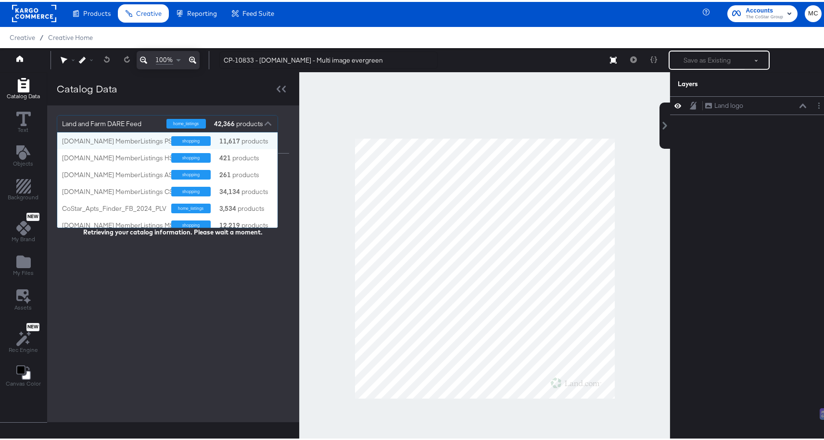
scroll to position [88, 213]
click at [135, 121] on div "Land and Farm DARE Feed" at bounding box center [110, 121] width 97 height 16
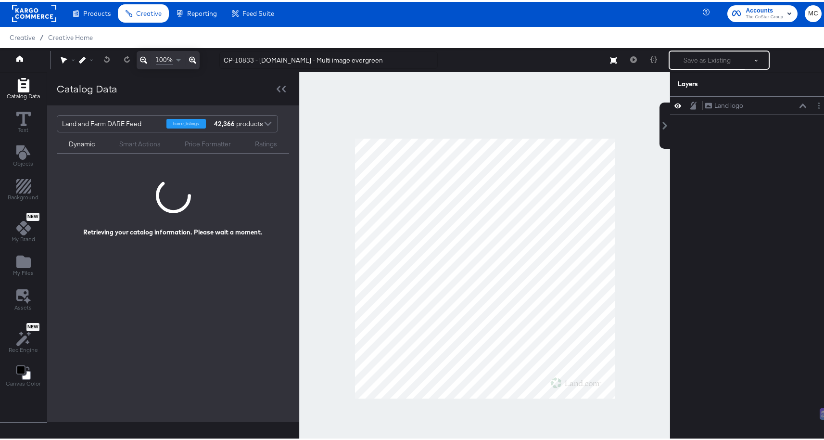
click at [163, 281] on div "Land and Farm DARE Feed home_listings 42,366 products Dynamic Smart Actions Pri…" at bounding box center [173, 261] width 252 height 316
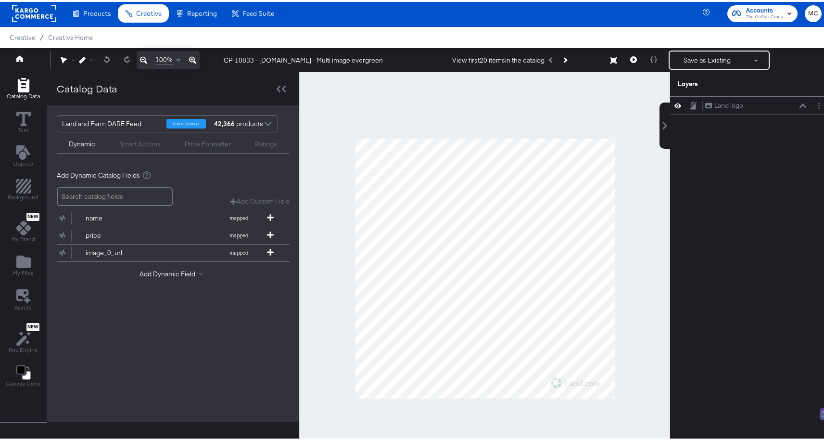
click at [116, 121] on div "Land and Farm DARE Feed" at bounding box center [110, 121] width 97 height 16
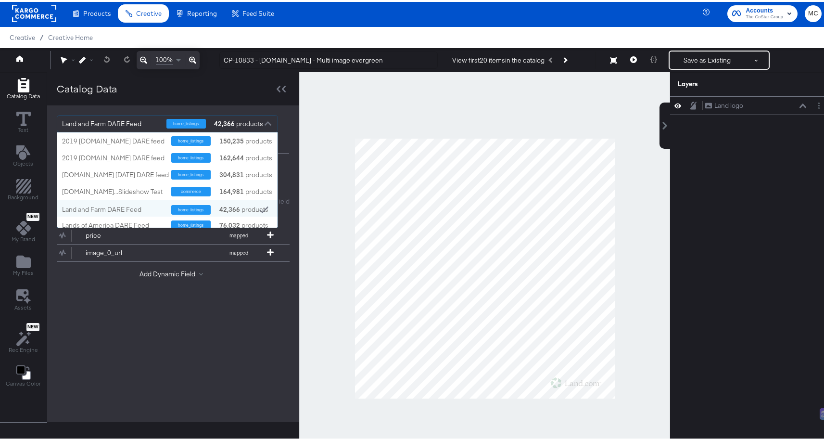
scroll to position [779, 0]
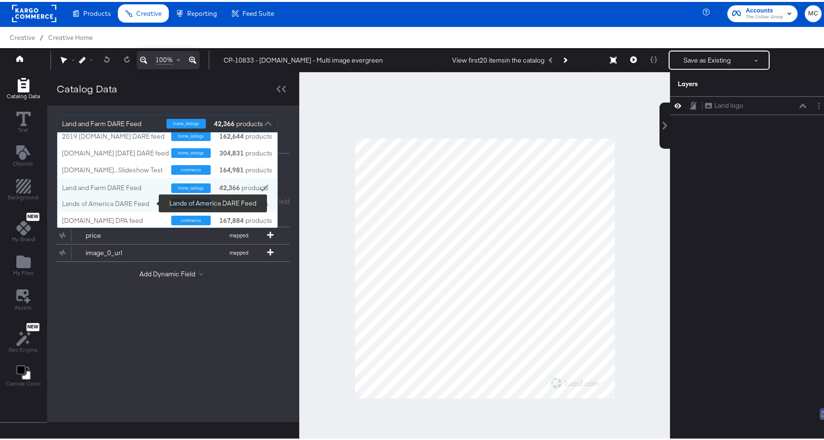
click at [122, 200] on div "Lands of America DARE Feed" at bounding box center [113, 201] width 102 height 9
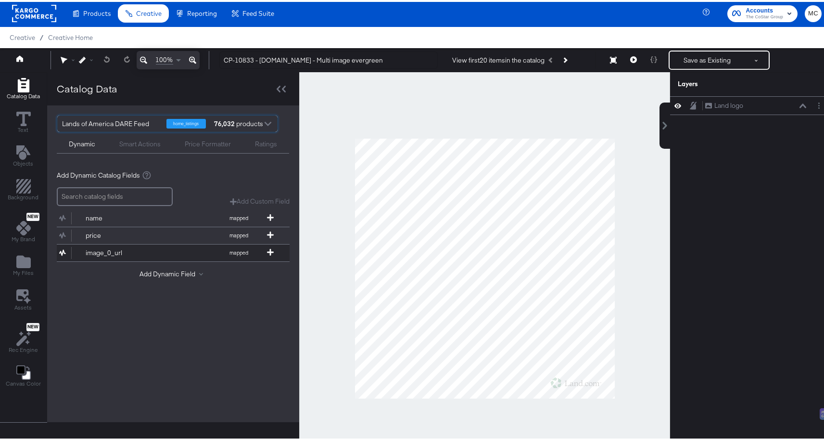
click at [108, 249] on div "image_0_url" at bounding box center [121, 250] width 70 height 9
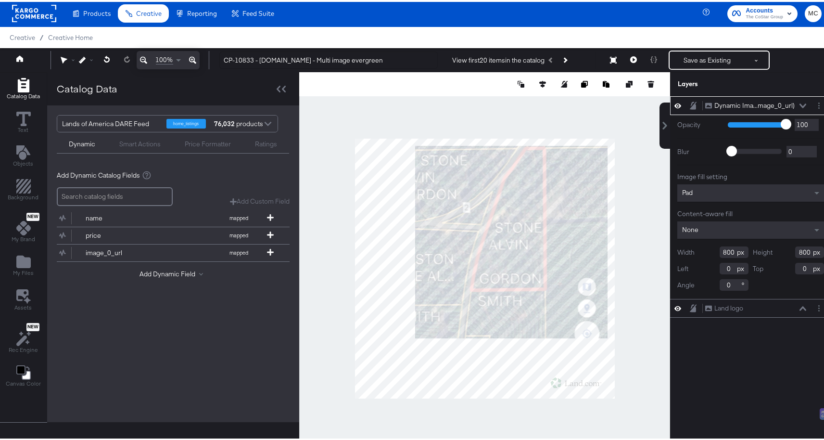
type input "182"
type input "30"
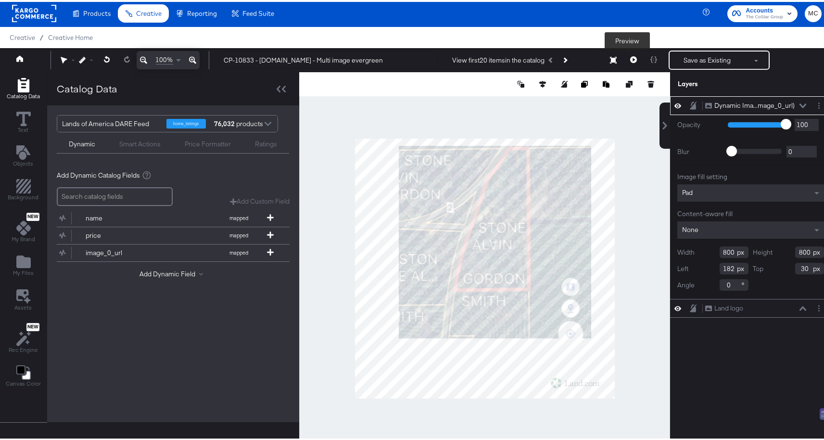
click at [624, 63] on button at bounding box center [633, 58] width 20 height 19
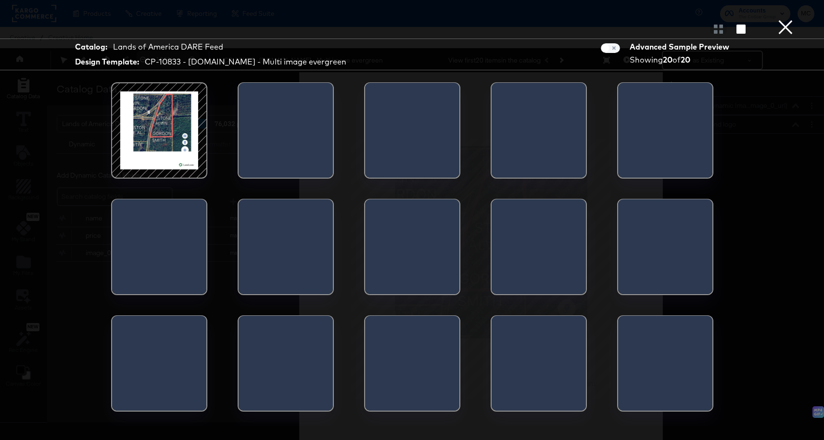
scroll to position [2, 0]
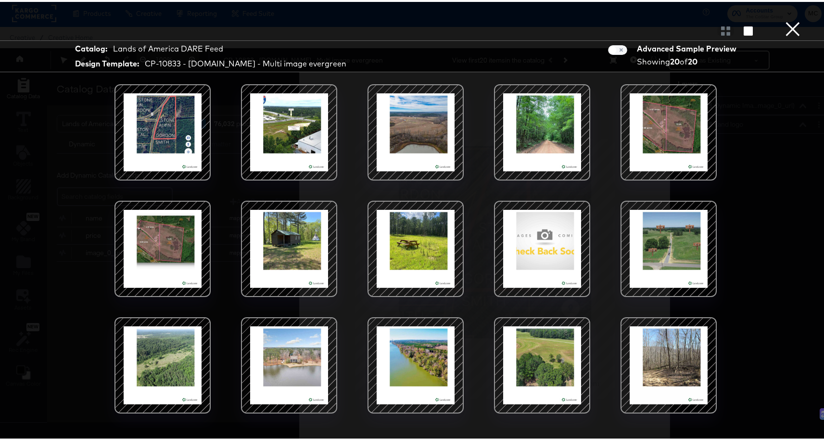
click at [425, 368] on div at bounding box center [416, 363] width 82 height 82
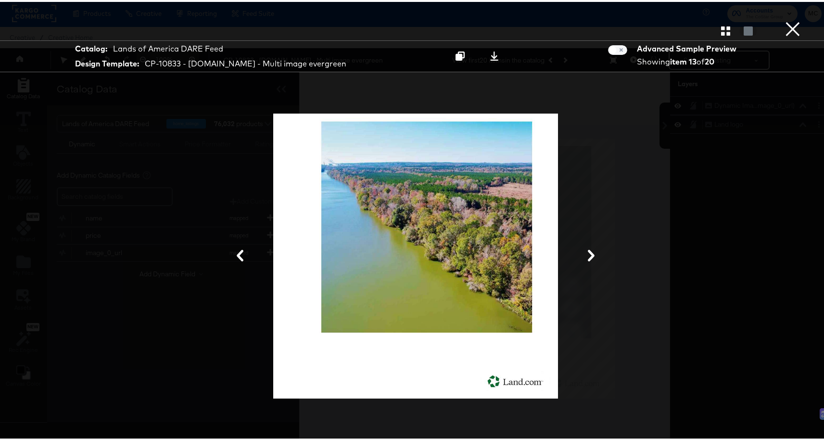
click at [787, 19] on button "×" at bounding box center [792, 9] width 19 height 19
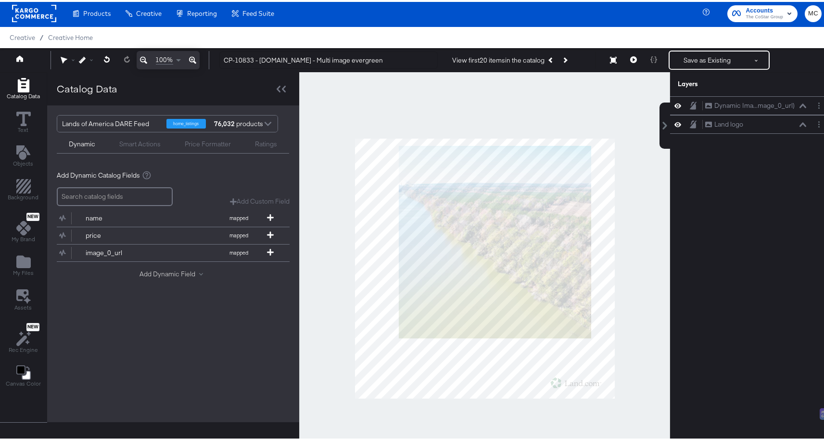
click at [175, 272] on button "Add Dynamic Field" at bounding box center [172, 271] width 67 height 9
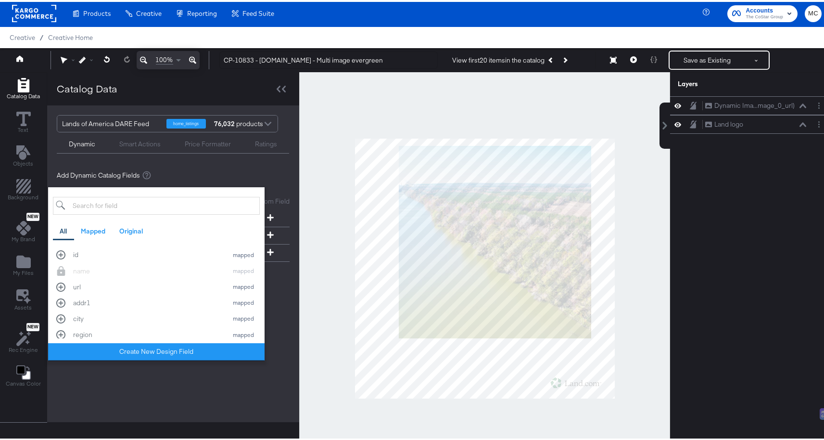
click at [142, 203] on input "search" at bounding box center [156, 204] width 207 height 18
type input "im"
click at [138, 271] on div "image_1_url" at bounding box center [148, 268] width 150 height 9
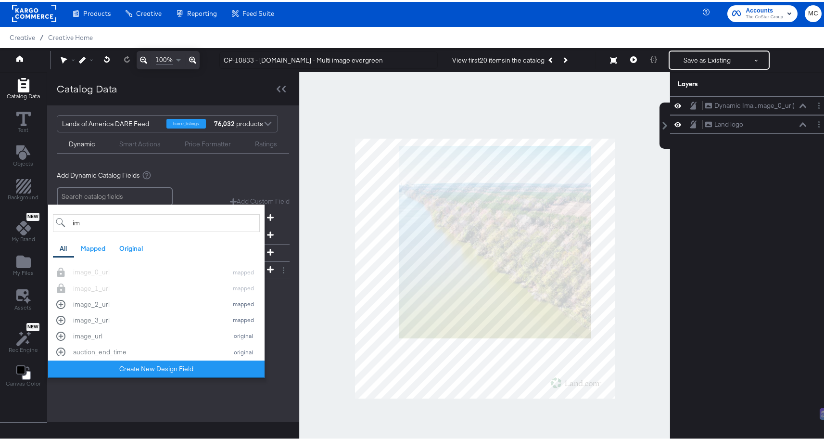
click at [279, 292] on div "Add Dynamic Field im All Mapped Original Add a field from your catalog to use i…" at bounding box center [173, 291] width 233 height 13
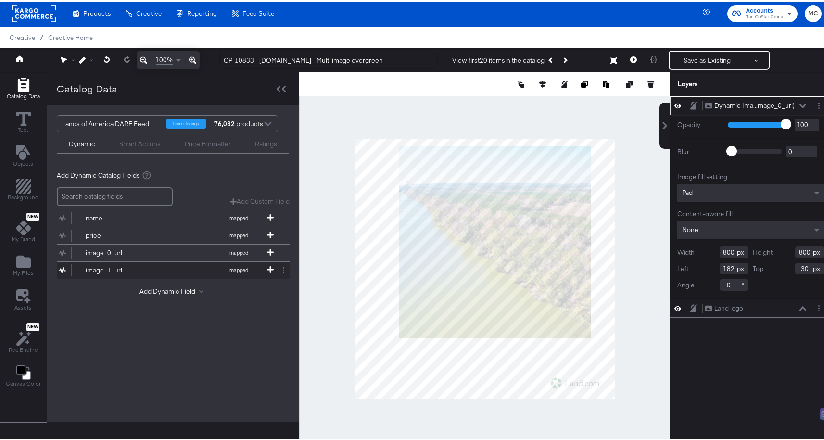
click at [95, 264] on div "image_1_url" at bounding box center [121, 268] width 70 height 9
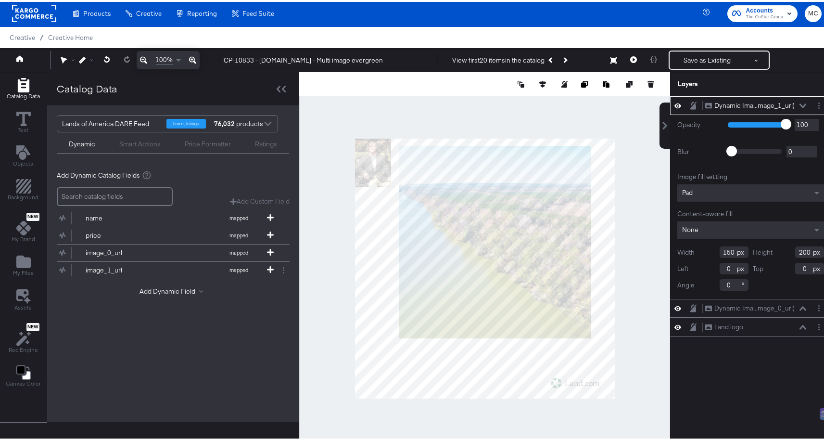
type input "136"
type input "102"
click at [623, 60] on button at bounding box center [633, 58] width 20 height 19
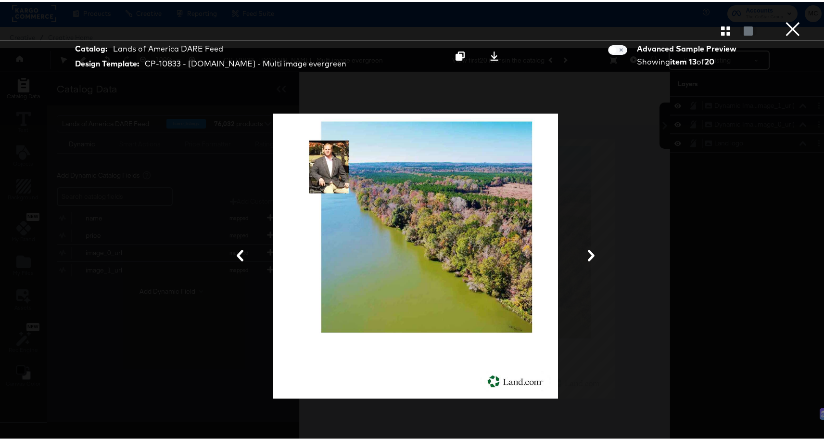
click at [588, 250] on icon at bounding box center [591, 254] width 7 height 12
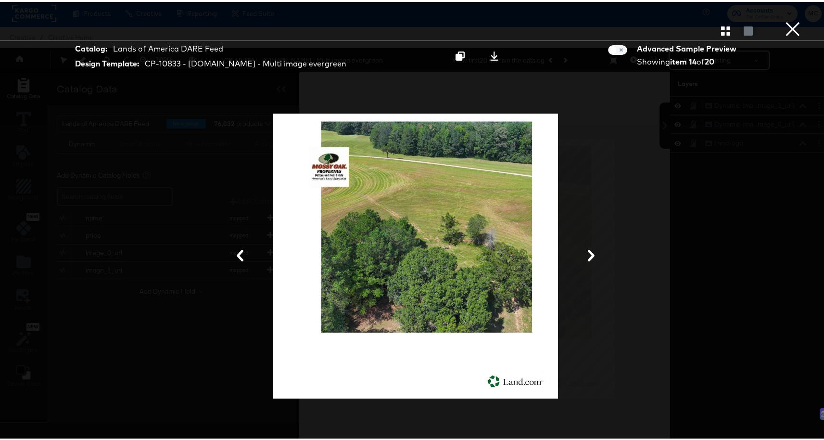
click at [588, 250] on icon at bounding box center [591, 254] width 12 height 12
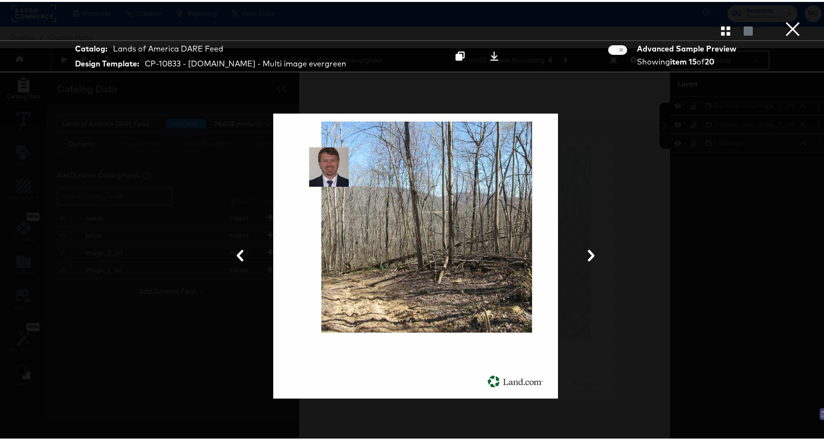
click at [785, 19] on button "×" at bounding box center [792, 9] width 19 height 19
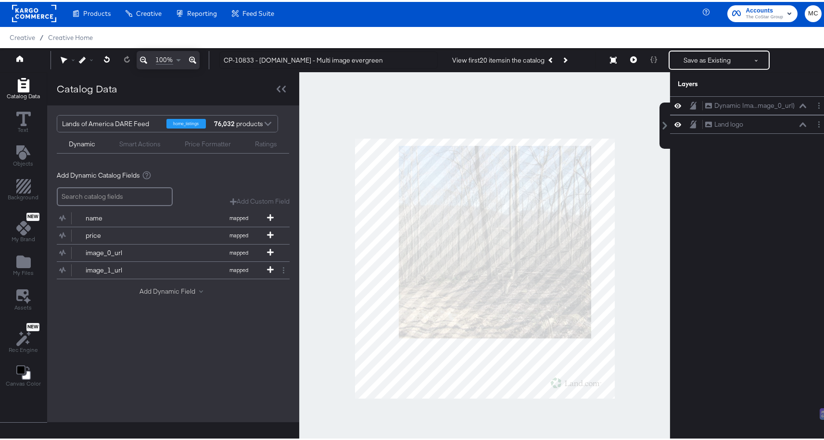
click at [174, 285] on button "Add Dynamic Field" at bounding box center [172, 289] width 67 height 9
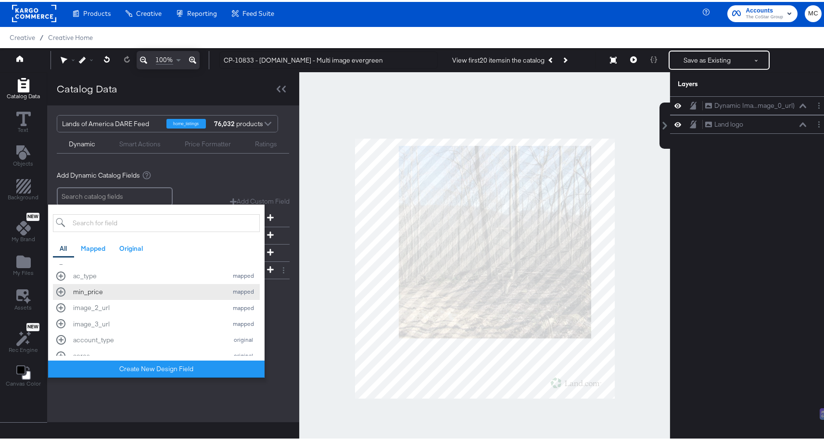
scroll to position [378, 0]
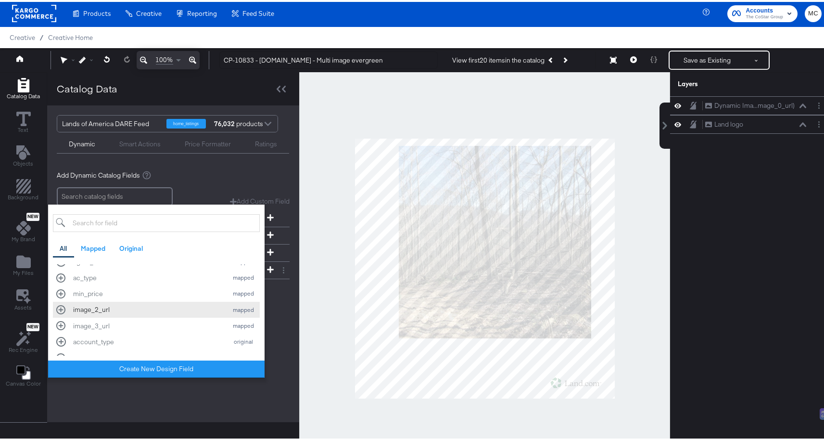
click at [137, 310] on div "image_2_url" at bounding box center [148, 307] width 150 height 9
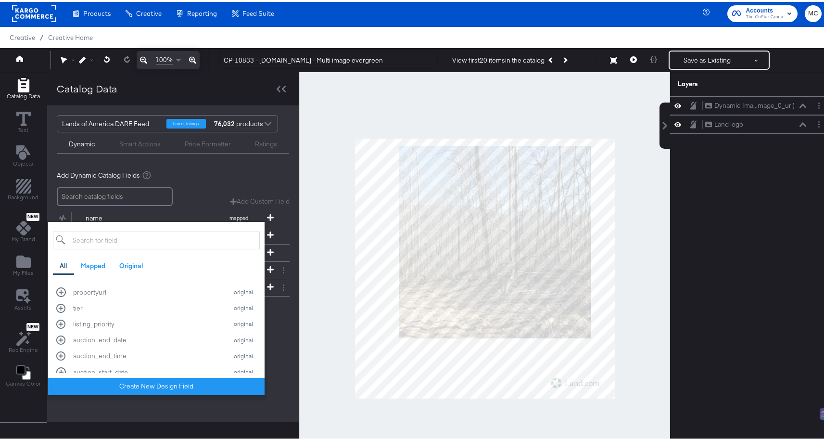
scroll to position [1010, 0]
click at [278, 329] on div "Add Dynamic Catalog Fields Add Custom Field Create a custom field based on an e…" at bounding box center [173, 246] width 252 height 171
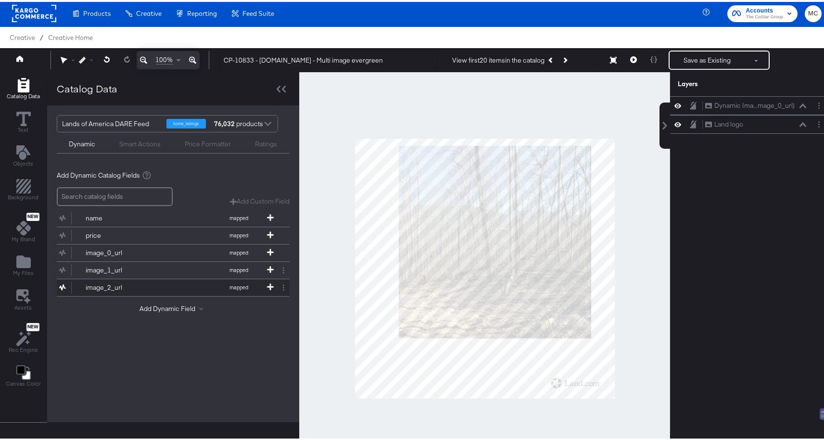
click at [117, 287] on div "image_2_url" at bounding box center [121, 285] width 70 height 9
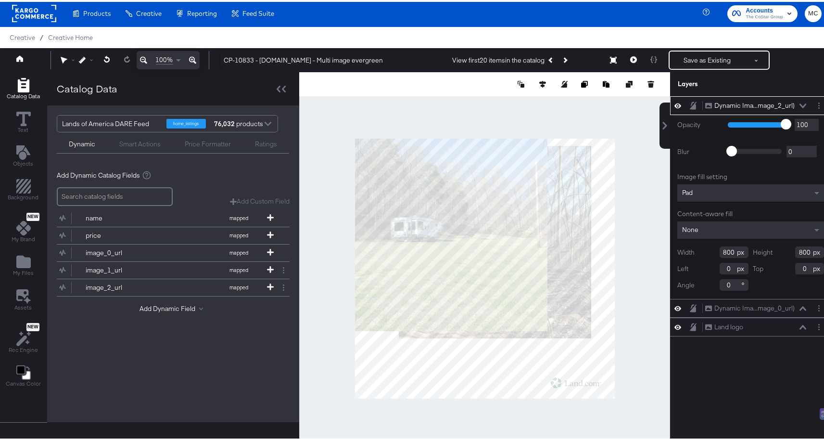
type input "120"
type input "138"
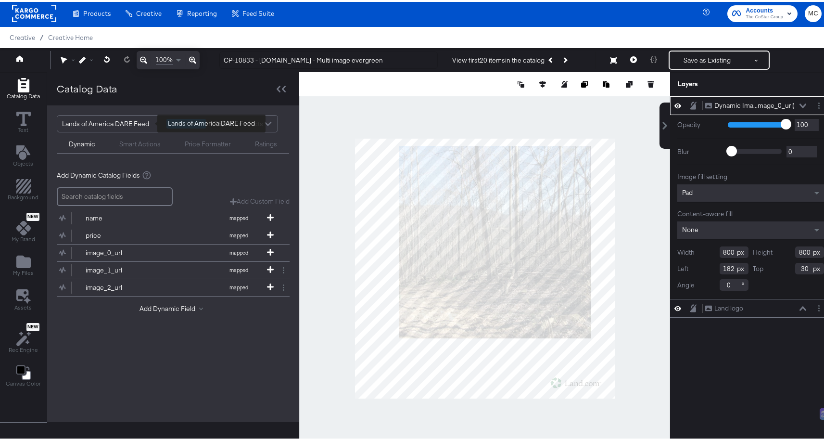
click at [122, 120] on div "Lands of America DARE Feed" at bounding box center [110, 121] width 97 height 16
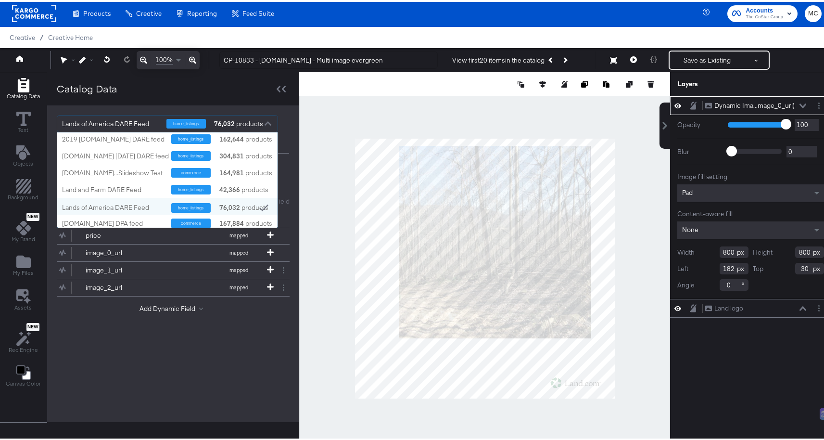
scroll to position [779, 0]
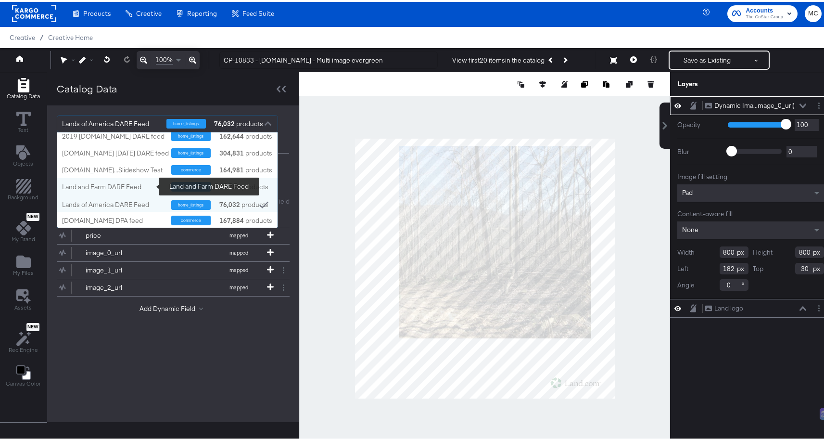
click at [132, 183] on div "Land and Farm DARE Feed" at bounding box center [113, 184] width 102 height 9
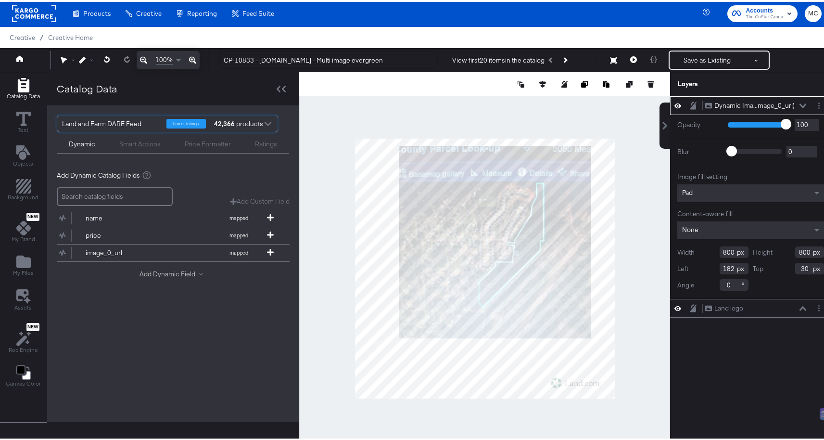
click at [158, 268] on button "Add Dynamic Field" at bounding box center [172, 271] width 67 height 9
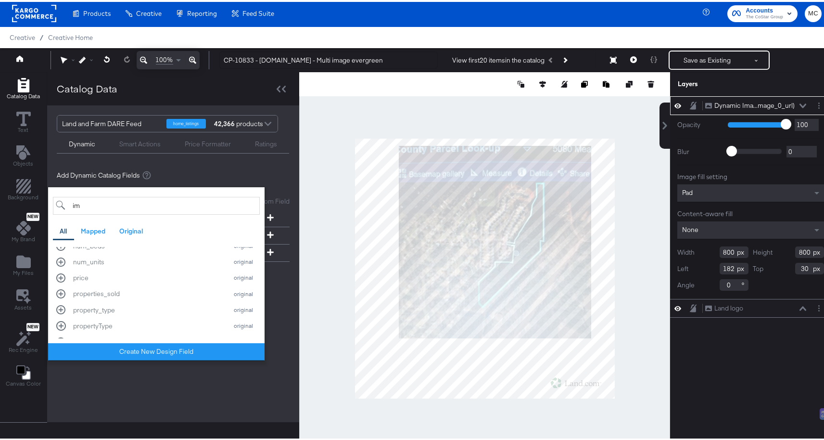
scroll to position [0, 0]
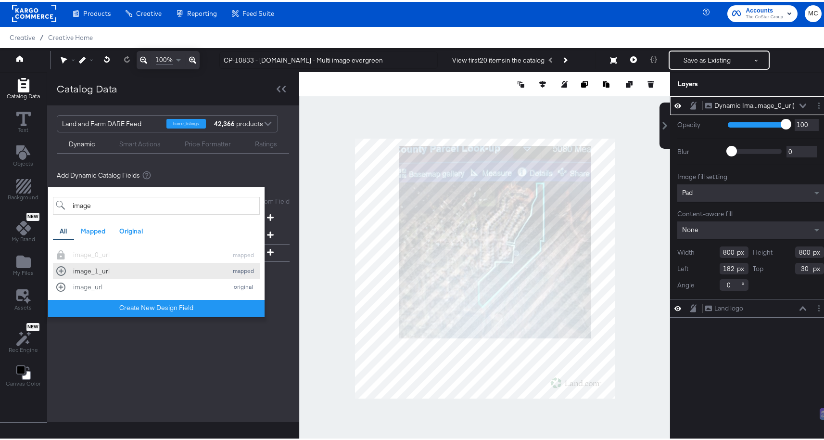
type input "image"
click at [115, 270] on div "image_1_url" at bounding box center [148, 268] width 150 height 9
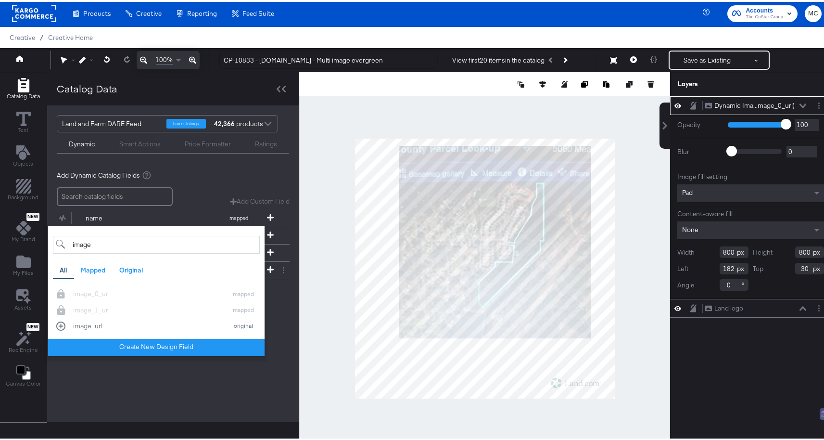
click at [231, 385] on div "Land and Farm DARE Feed home_listings 42,366 products Dynamic Smart Actions Pri…" at bounding box center [173, 261] width 252 height 316
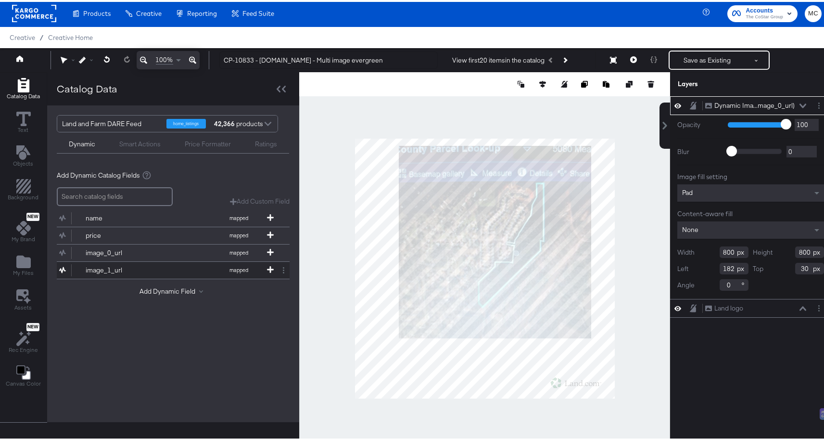
click at [110, 263] on button "image_1_url mapped" at bounding box center [167, 268] width 221 height 17
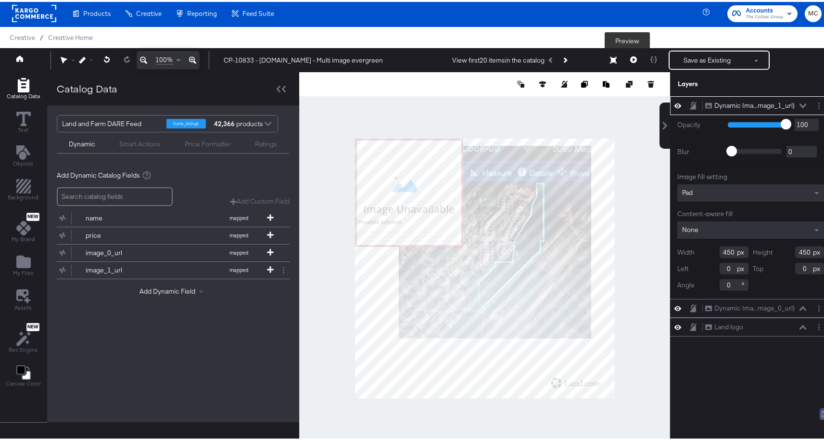
click at [630, 60] on icon at bounding box center [633, 57] width 7 height 7
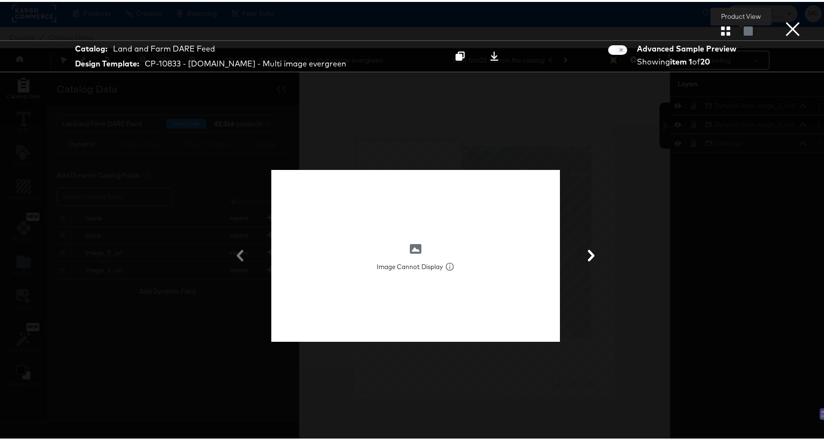
click at [740, 32] on div at bounding box center [748, 29] width 17 height 10
click at [721, 33] on icon "button" at bounding box center [725, 29] width 9 height 9
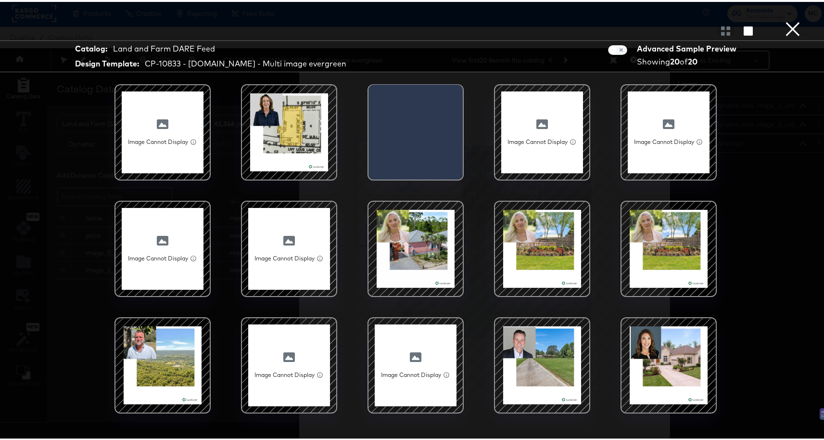
click at [786, 19] on button "×" at bounding box center [792, 9] width 19 height 19
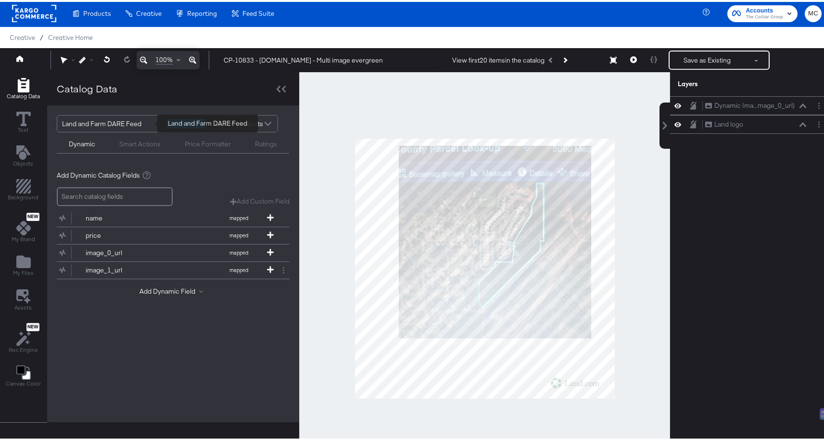
click at [114, 123] on div "Land and Farm DARE Feed" at bounding box center [110, 121] width 97 height 16
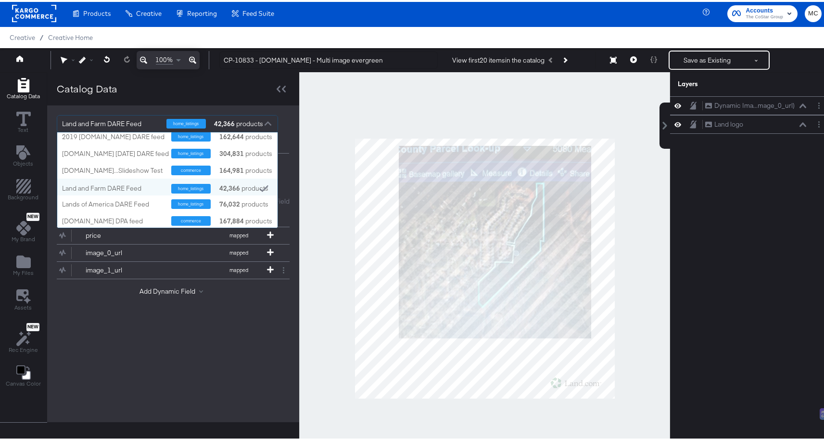
scroll to position [779, 0]
click at [132, 202] on div "Lands of America DARE Feed" at bounding box center [113, 201] width 102 height 9
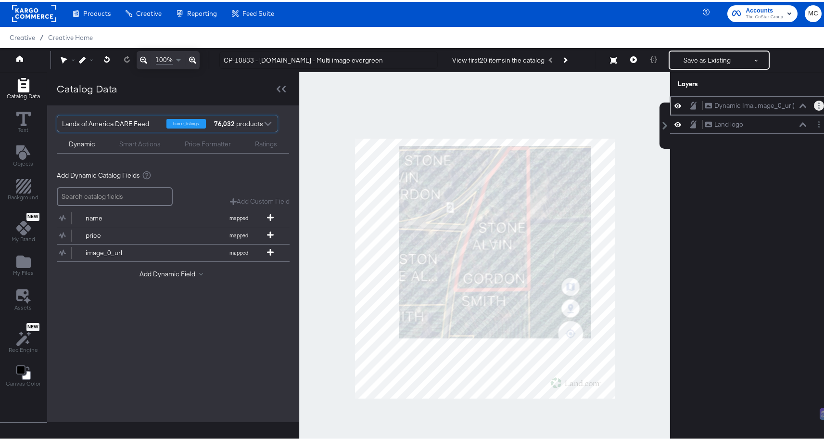
click at [814, 103] on button "Layer Options" at bounding box center [819, 104] width 10 height 10
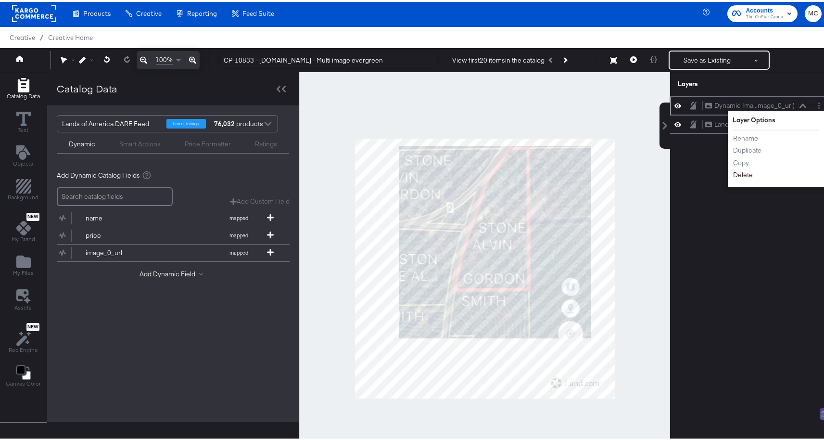
click at [740, 176] on button "Delete" at bounding box center [742, 173] width 21 height 10
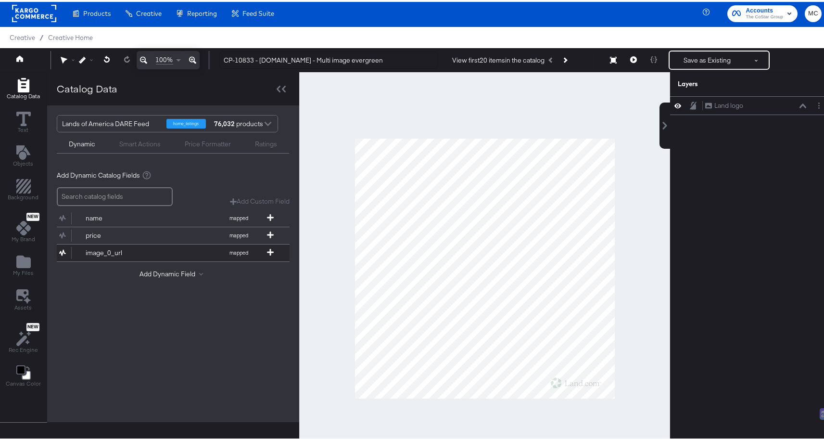
click at [120, 243] on button "image_0_url mapped" at bounding box center [167, 250] width 221 height 17
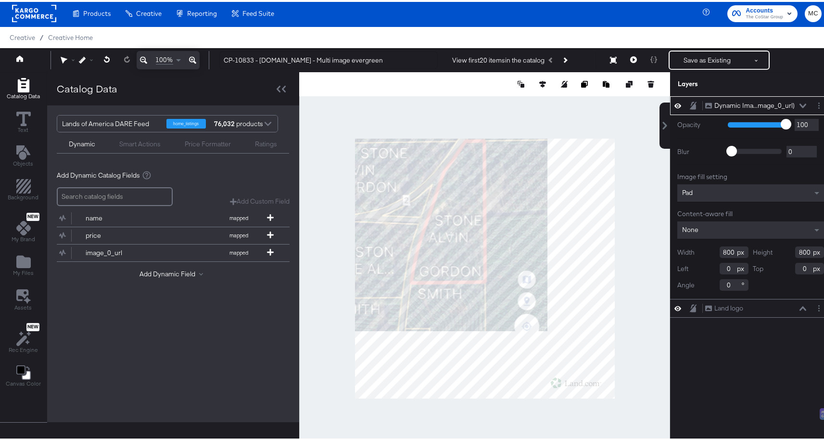
drag, startPoint x: 726, startPoint y: 250, endPoint x: 687, endPoint y: 250, distance: 38.5
click at [687, 250] on div "Width 800" at bounding box center [712, 250] width 71 height 12
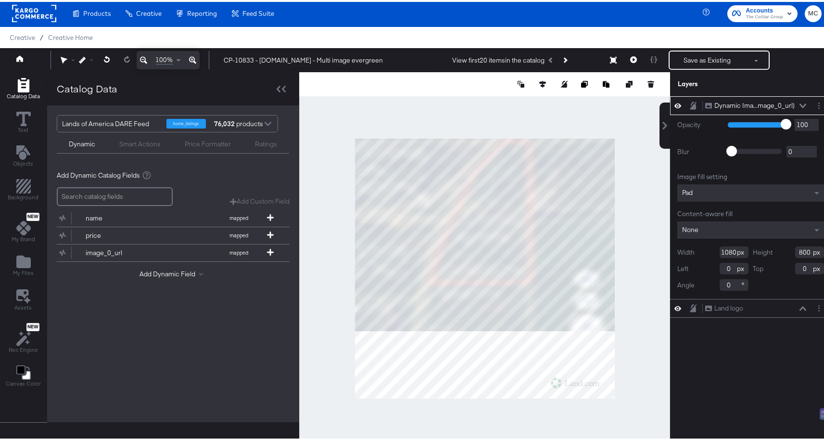
type input "1080"
drag, startPoint x: 802, startPoint y: 252, endPoint x: 772, endPoint y: 251, distance: 29.3
click at [772, 251] on div "Height 800" at bounding box center [788, 250] width 71 height 12
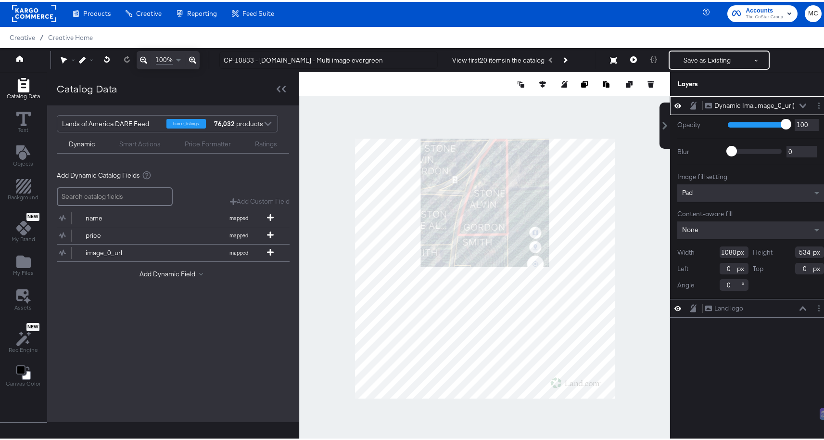
type input "534"
click at [703, 189] on div "Pad" at bounding box center [750, 190] width 147 height 17
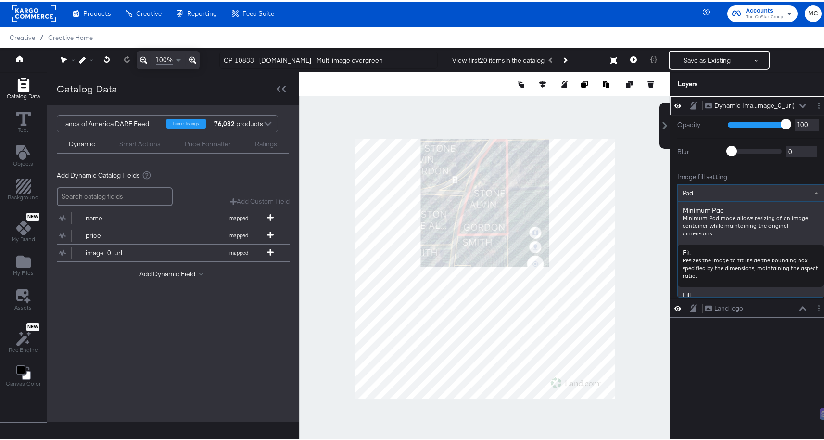
scroll to position [115, 0]
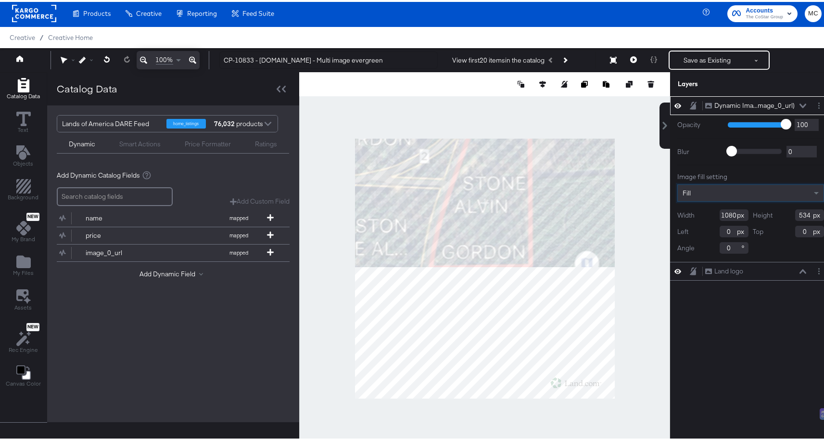
click at [728, 313] on div "Dynamic Ima...mage_0_url) Dynamic Image (image_0_url) Opacity 1 100 100 Blur 0 …" at bounding box center [750, 270] width 161 height 353
click at [643, 280] on div at bounding box center [484, 266] width 371 height 392
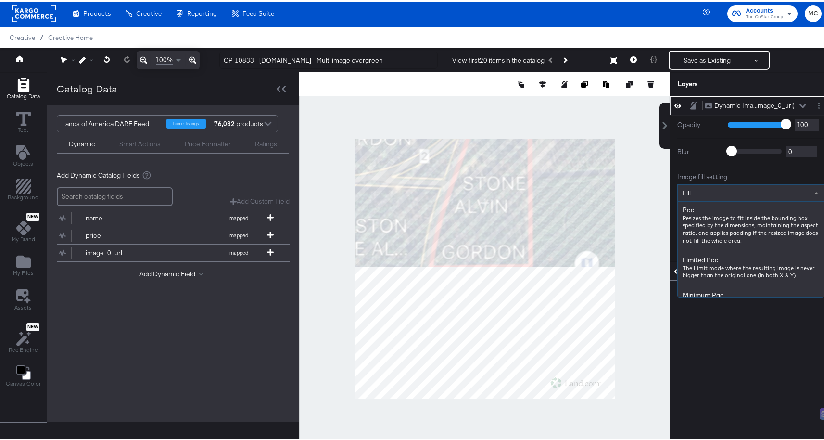
click at [729, 196] on div "Fill" at bounding box center [751, 191] width 146 height 16
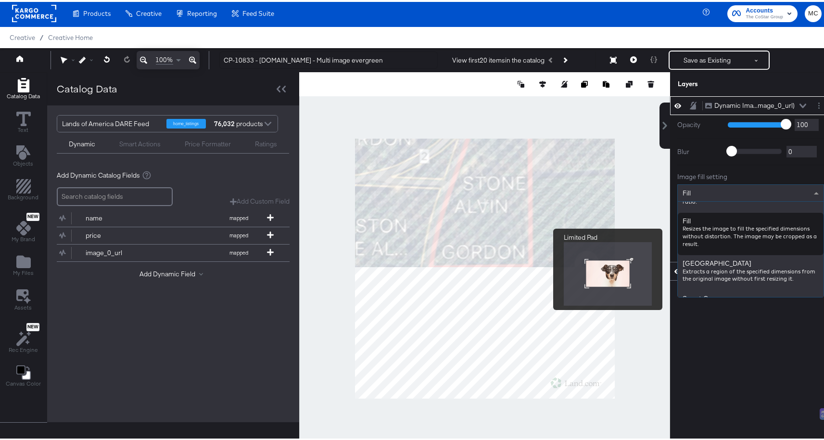
scroll to position [157, 0]
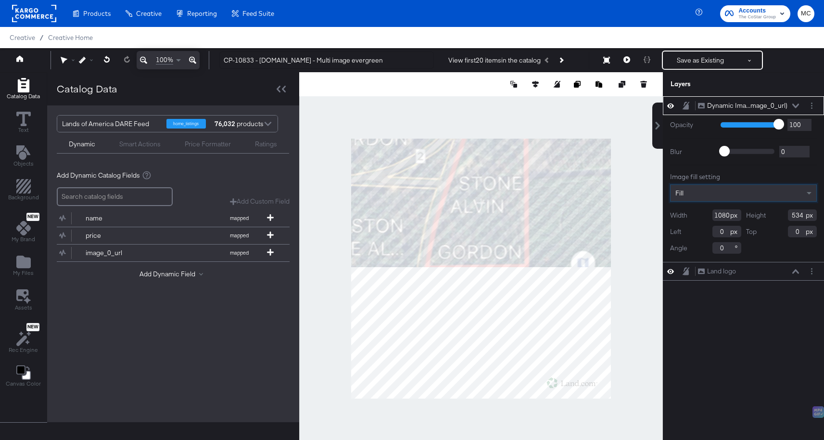
scroll to position [2, 0]
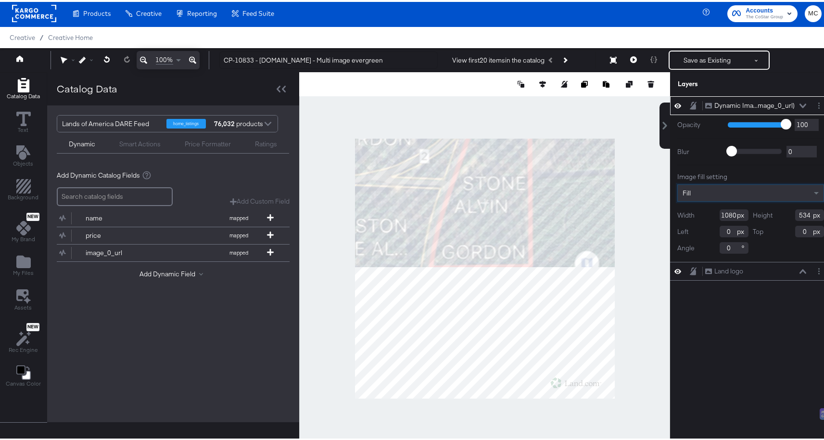
click at [706, 194] on div "Fill" at bounding box center [751, 191] width 146 height 16
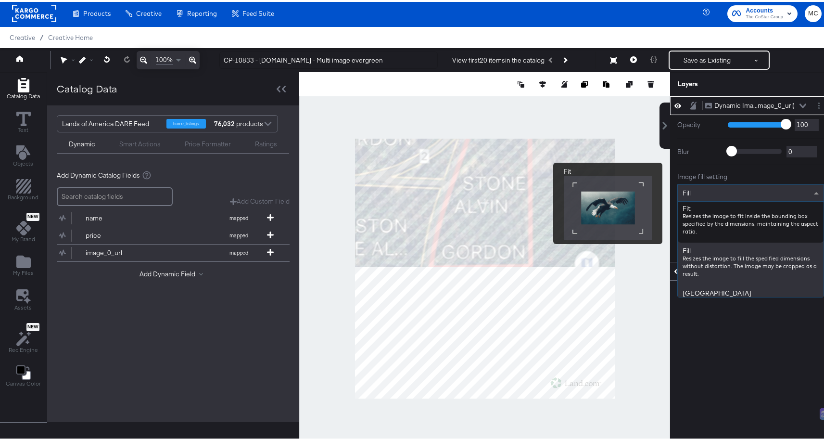
scroll to position [128, 0]
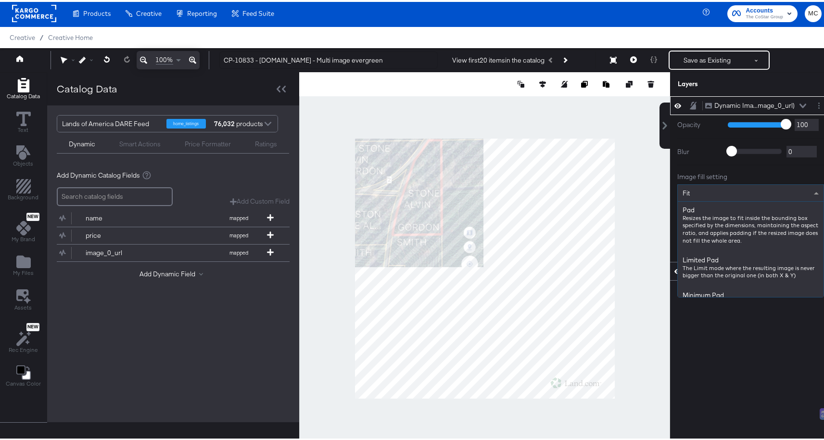
click at [703, 189] on div "Fit" at bounding box center [751, 191] width 146 height 16
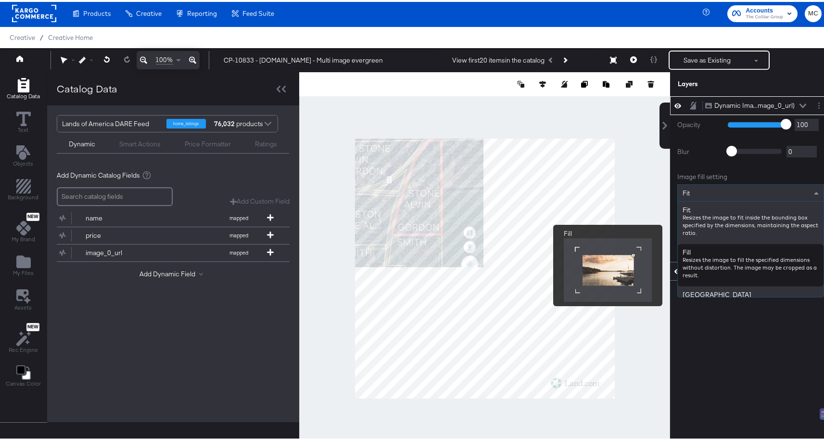
scroll to position [129, 0]
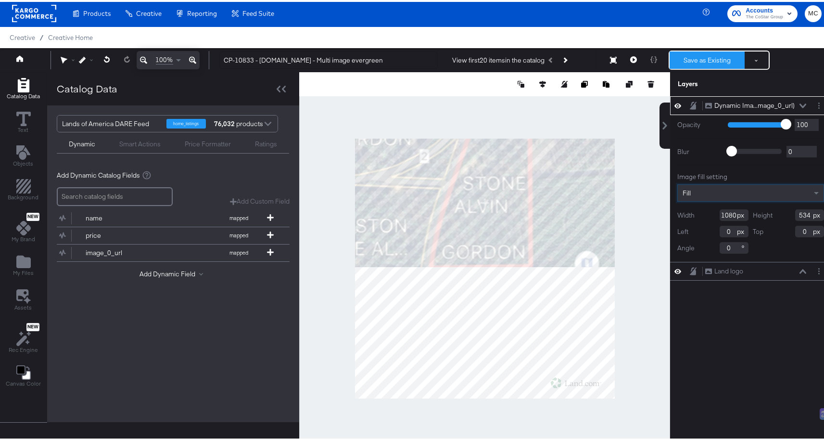
click at [696, 60] on button "Save as Existing" at bounding box center [706, 58] width 75 height 17
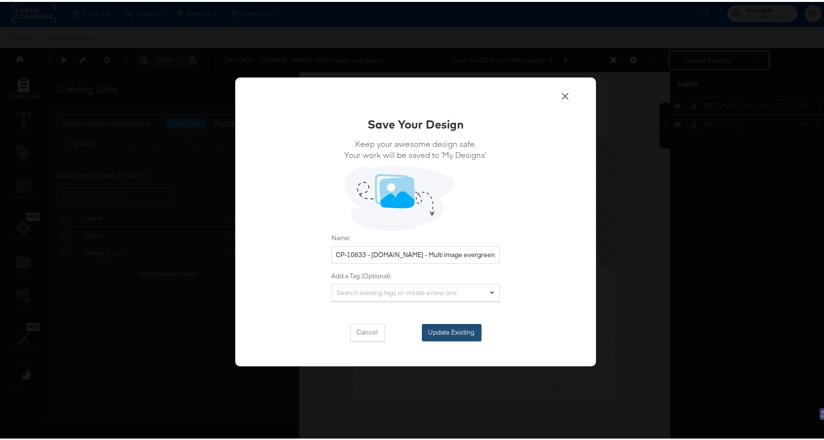
click at [461, 329] on button "Update Existing" at bounding box center [452, 330] width 60 height 17
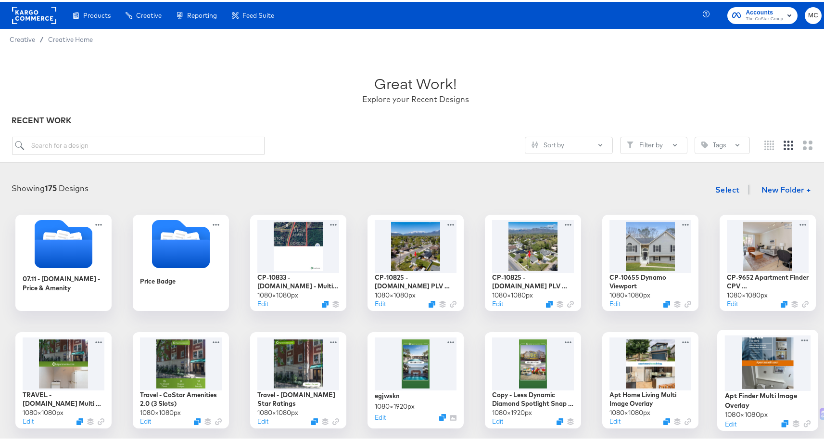
click at [768, 370] on div at bounding box center [768, 361] width 86 height 56
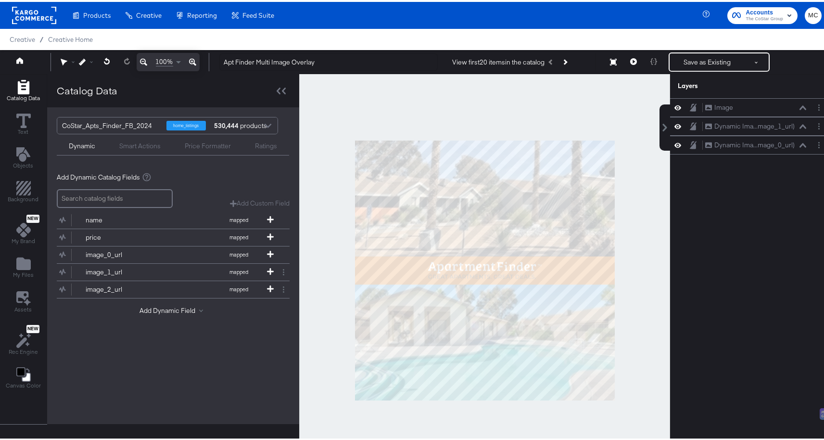
click at [651, 222] on div at bounding box center [484, 268] width 371 height 392
click at [626, 66] on button at bounding box center [633, 59] width 20 height 19
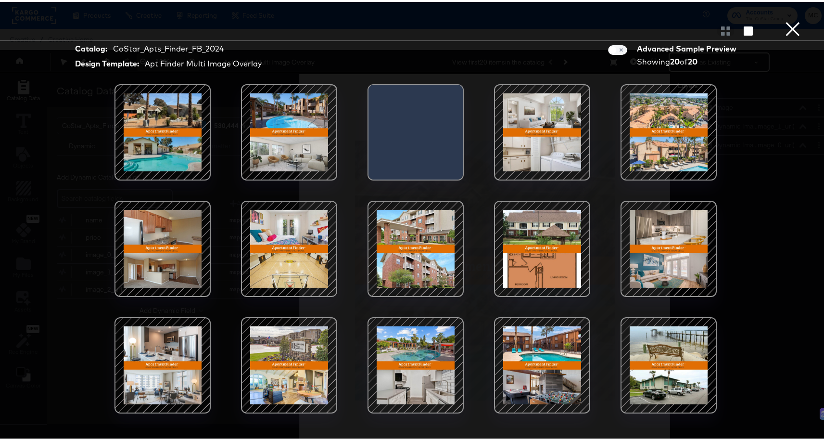
click at [785, 19] on button "×" at bounding box center [792, 9] width 19 height 19
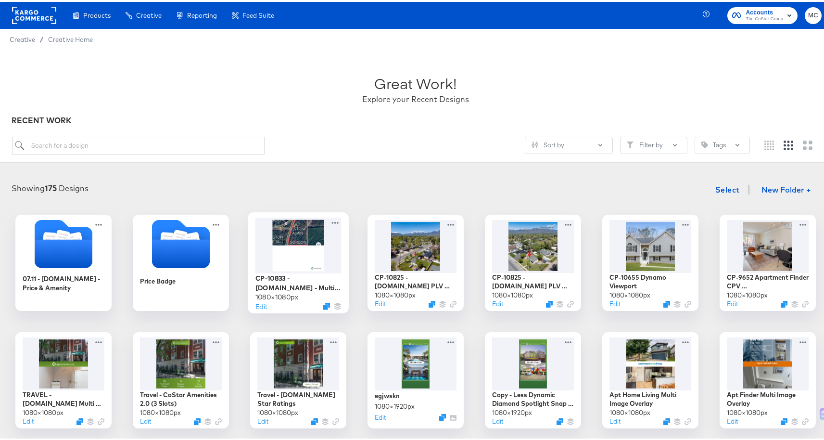
click at [297, 252] on div at bounding box center [298, 242] width 86 height 55
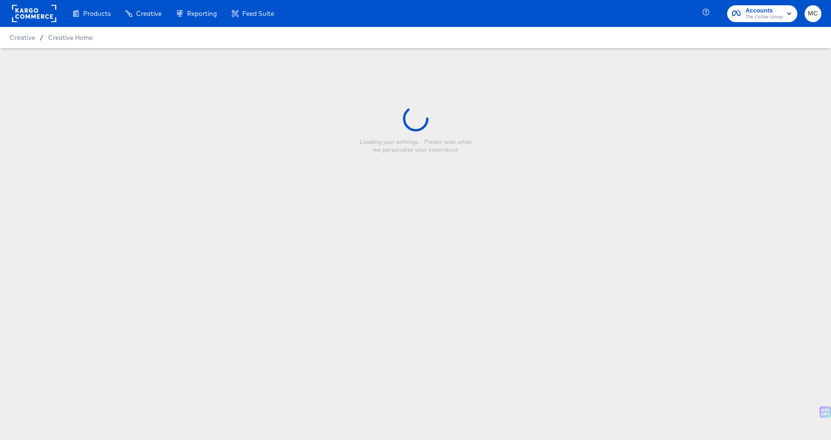
type input "CP-10833 - [DOMAIN_NAME] - Multi image evergreen"
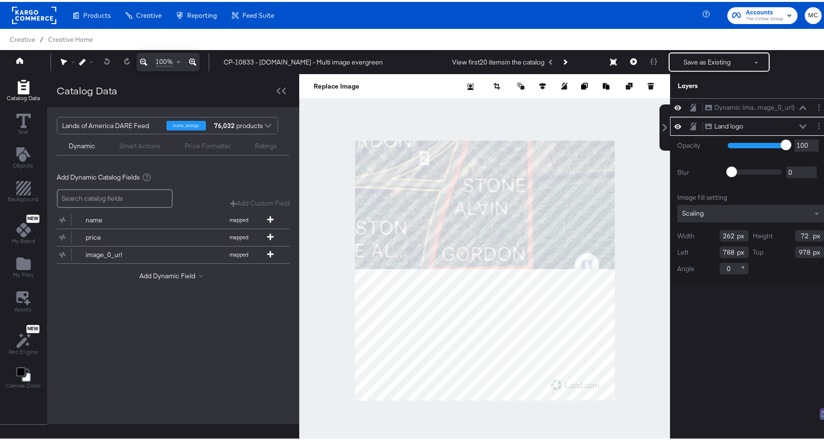
click at [718, 350] on div "Dynamic Ima...mage_0_url) Dynamic Image (image_0_url) Land logo Land logo Opaci…" at bounding box center [750, 272] width 161 height 353
click at [174, 268] on div "name mapped "Mapped Info" - catalog values with additional formatting, rules an…" at bounding box center [173, 244] width 233 height 76
click at [174, 270] on button "Add Dynamic Field" at bounding box center [172, 273] width 67 height 9
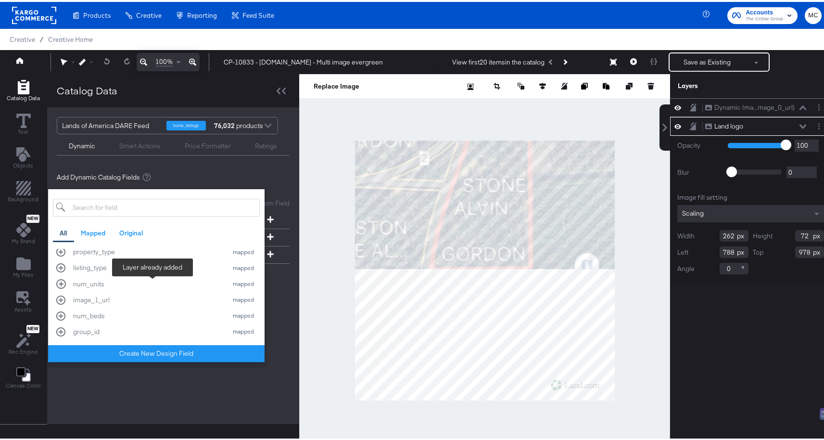
scroll to position [245, 0]
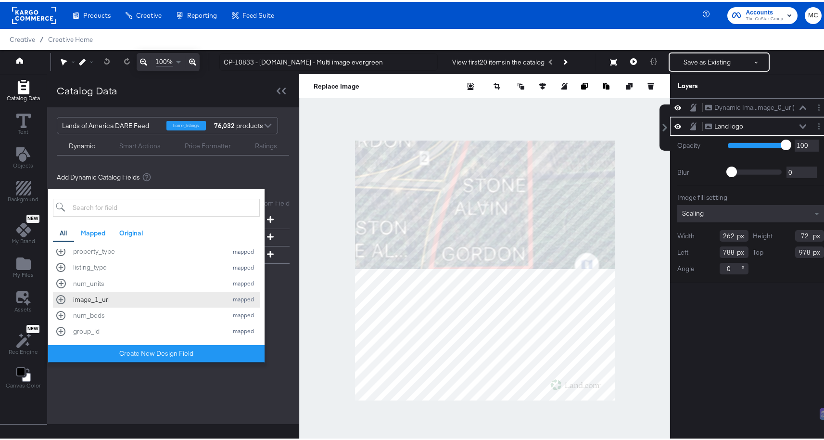
click at [107, 295] on div "image_1_url" at bounding box center [148, 297] width 150 height 9
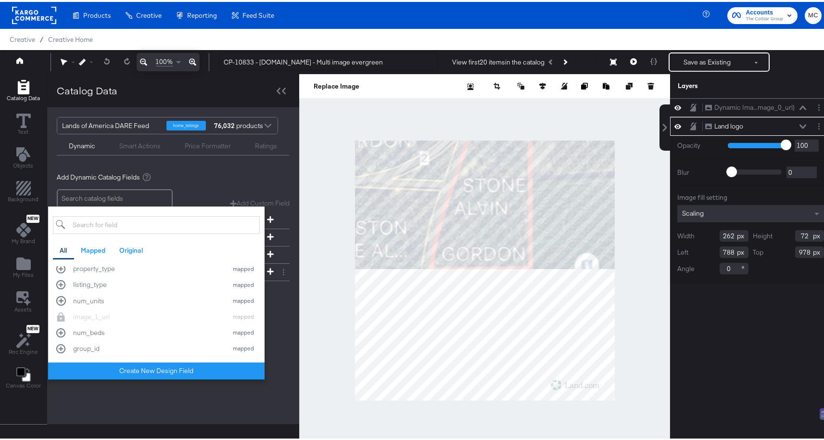
click at [274, 338] on div "Lands of America DARE Feed home_listings 76,032 products Dynamic Smart Actions …" at bounding box center [173, 263] width 252 height 316
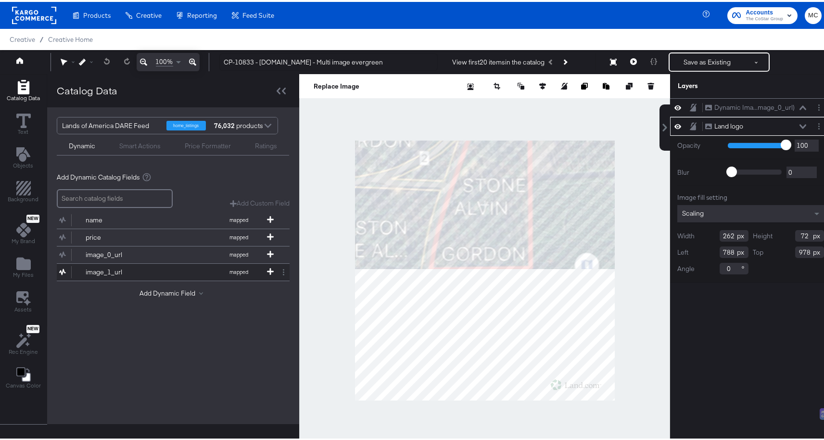
click at [101, 268] on div "image_1_url" at bounding box center [121, 269] width 70 height 9
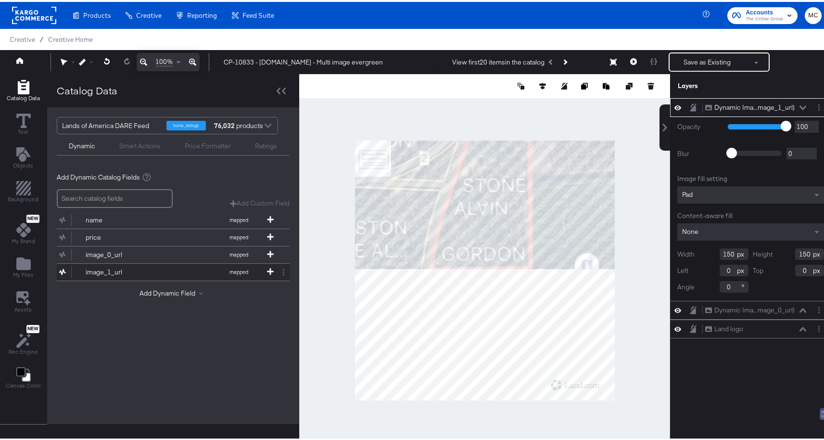
click at [114, 270] on div "image_1_url" at bounding box center [121, 269] width 70 height 9
type input "240"
type input "208"
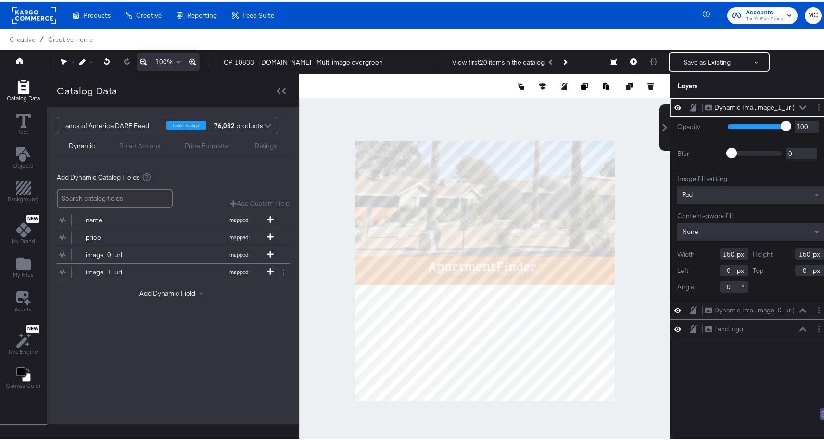
type input "332"
type input "660"
drag, startPoint x: 726, startPoint y: 253, endPoint x: 700, endPoint y: 252, distance: 26.5
click at [700, 252] on div "Width 150" at bounding box center [712, 252] width 71 height 12
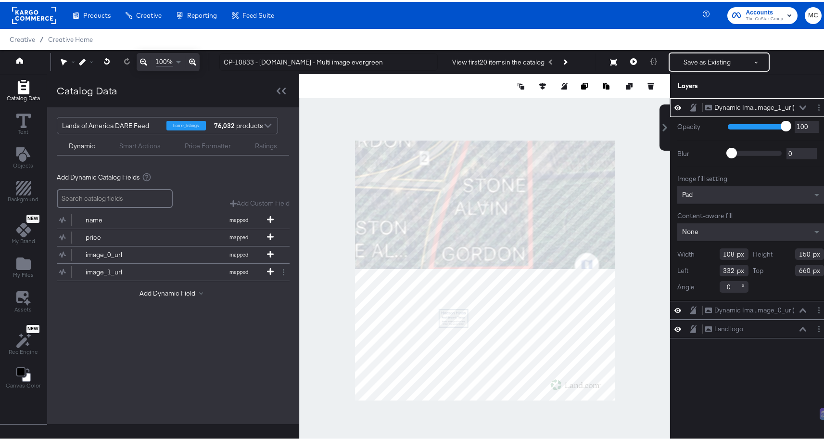
type input "1080"
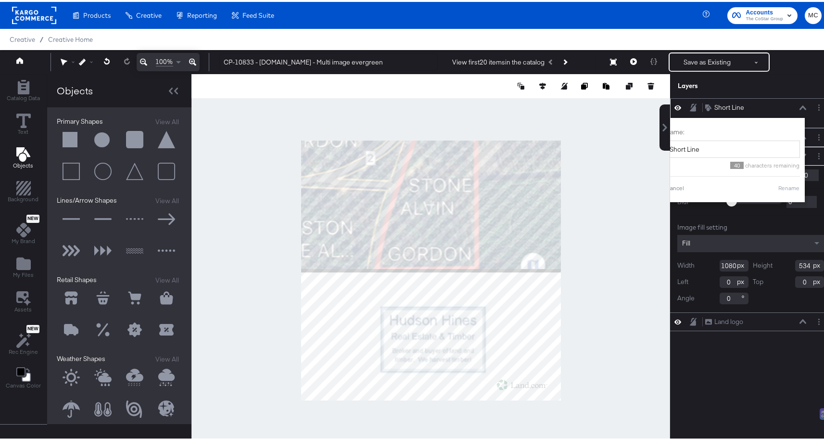
click at [690, 102] on div at bounding box center [695, 105] width 13 height 9
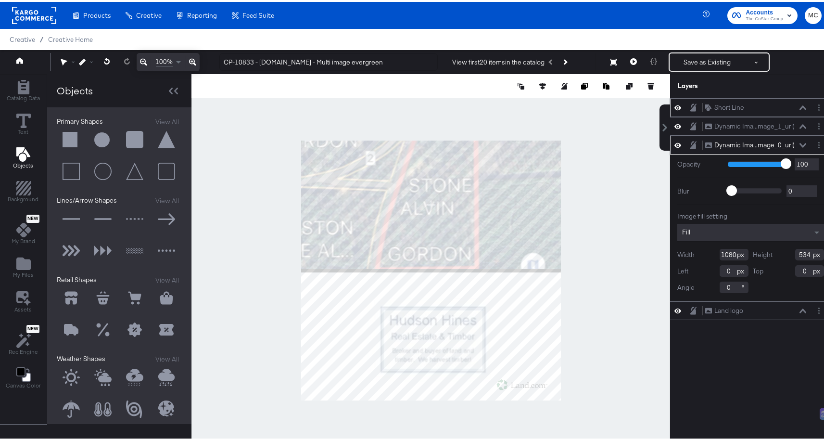
click at [799, 105] on icon at bounding box center [802, 105] width 7 height 5
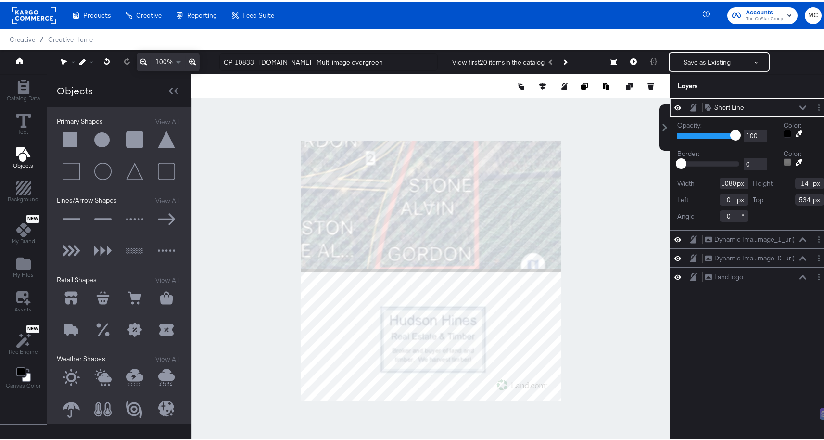
click at [783, 131] on div at bounding box center [787, 132] width 8 height 8
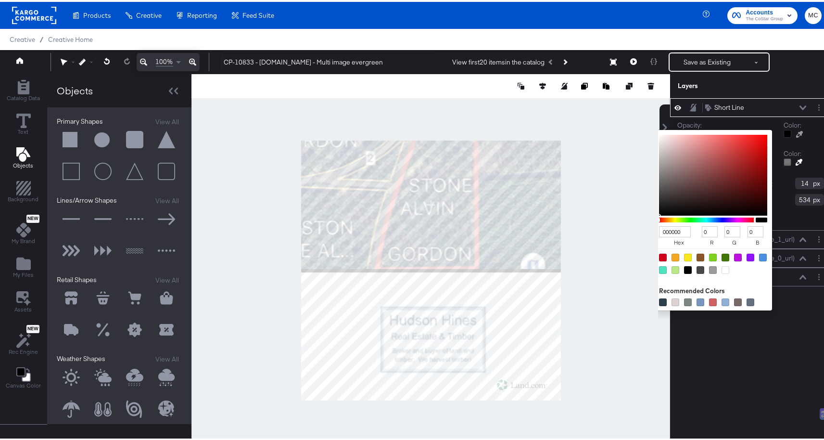
click at [721, 266] on div at bounding box center [725, 268] width 8 height 8
type input "FFFFFF"
type input "255"
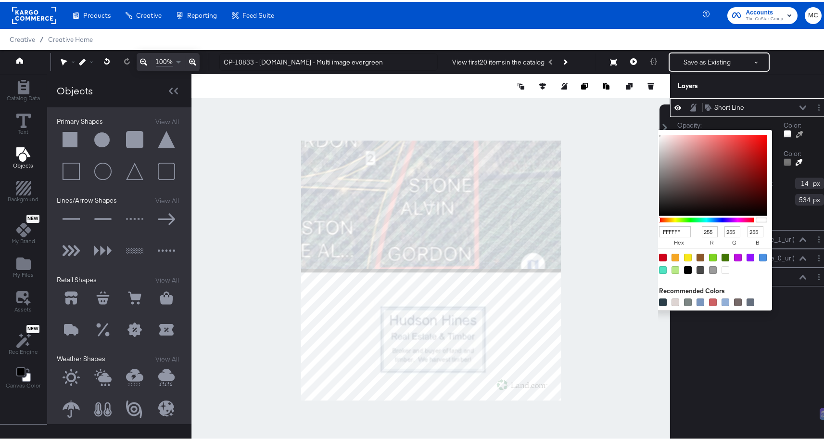
type input "EDF0F2"
type input "237"
type input "240"
type input "242"
click at [601, 151] on div at bounding box center [431, 268] width 478 height 392
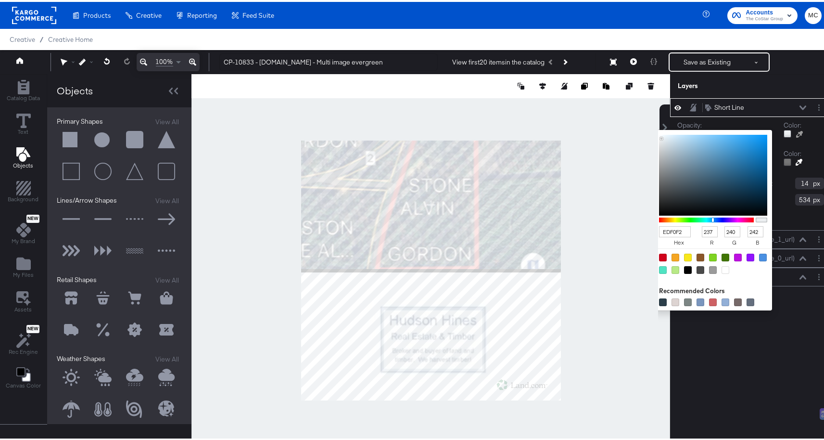
type input "1080"
type input "14"
type input "FFFFFF"
type input "255"
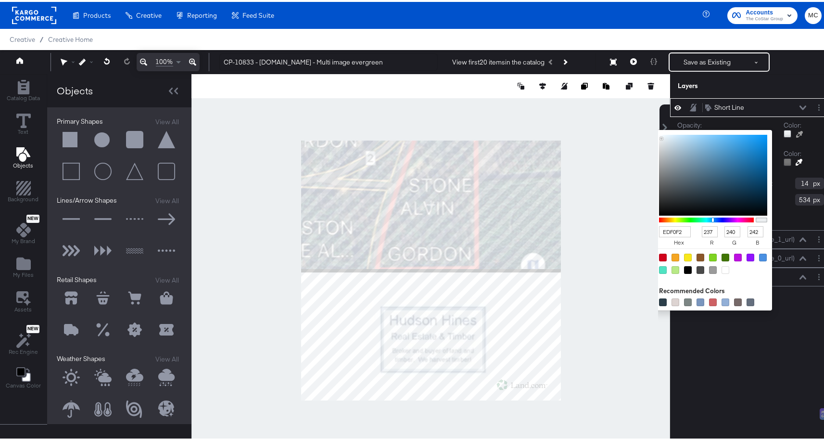
type input "255"
click at [721, 269] on div at bounding box center [725, 268] width 8 height 8
click at [721, 267] on div at bounding box center [725, 268] width 8 height 8
click at [721, 266] on div at bounding box center [725, 268] width 8 height 8
type input "0"
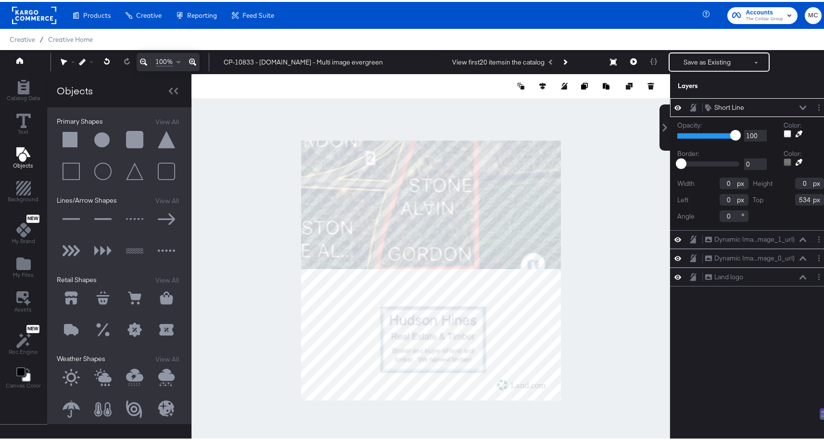
click at [726, 101] on button "Short Line Short Line" at bounding box center [725, 106] width 40 height 10
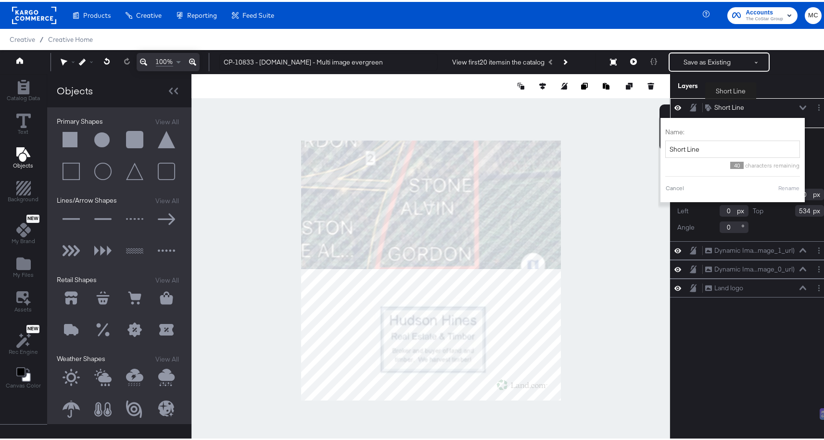
type input "1"
drag, startPoint x: 697, startPoint y: 148, endPoint x: 649, endPoint y: 147, distance: 48.1
click at [649, 96] on div "Catalog Data Text Objects Background New My Brand My Files Assets New Rec Engin…" at bounding box center [415, 84] width 831 height 24
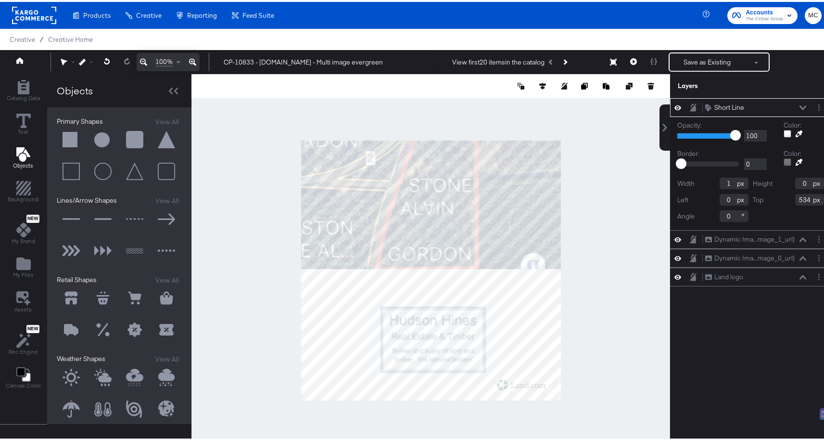
type input "1"
click at [730, 105] on div "Short Line" at bounding box center [729, 105] width 30 height 9
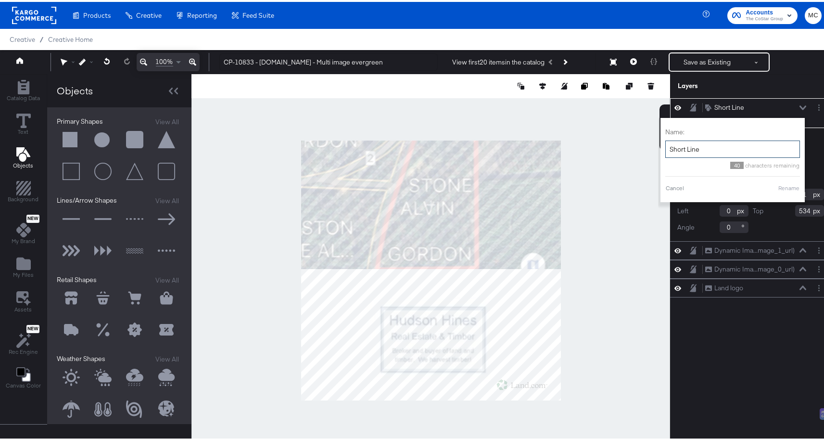
drag, startPoint x: 678, startPoint y: 146, endPoint x: 656, endPoint y: 144, distance: 21.7
click at [660, 144] on div "Name: Short Line 40 characters remaining Cancel Rename" at bounding box center [732, 158] width 144 height 84
type input "Division Line"
click at [741, 86] on div "Layers" at bounding box center [727, 83] width 98 height 9
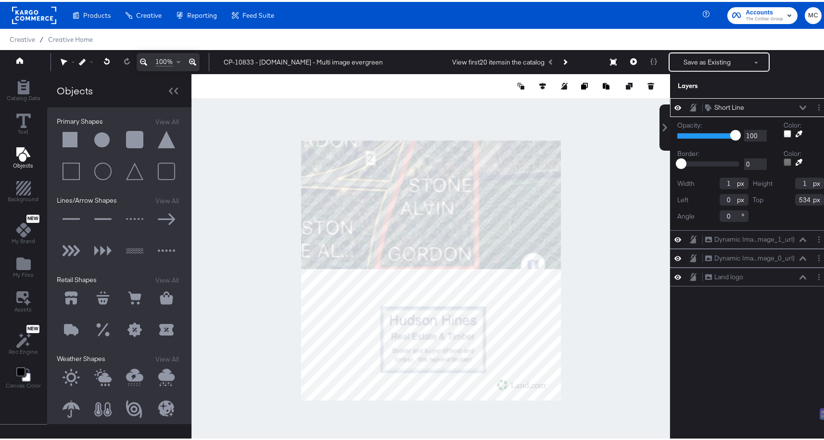
click at [690, 107] on icon at bounding box center [693, 105] width 7 height 8
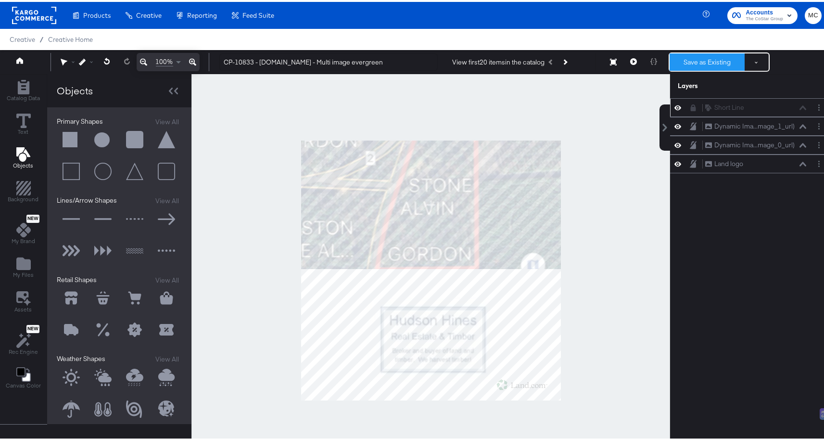
click at [688, 62] on button "Save as Existing" at bounding box center [706, 59] width 75 height 17
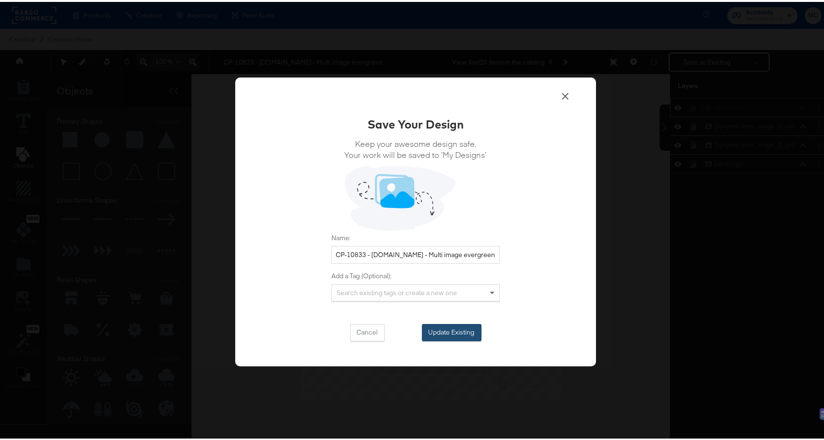
click at [442, 330] on button "Update Existing" at bounding box center [452, 330] width 60 height 17
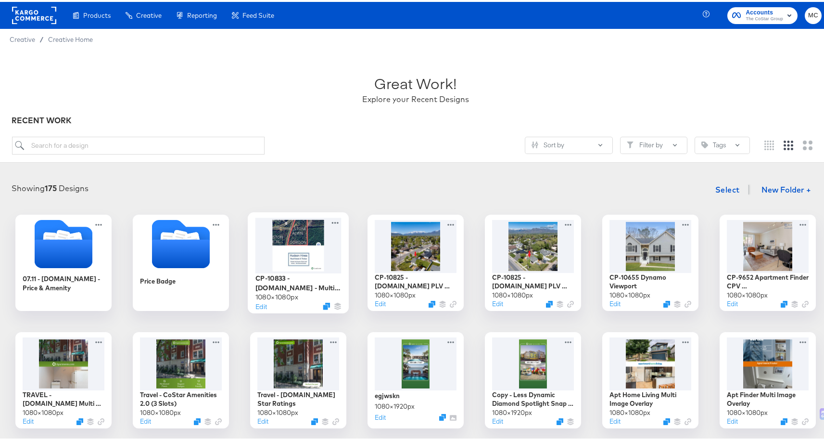
click at [299, 255] on div at bounding box center [298, 242] width 86 height 55
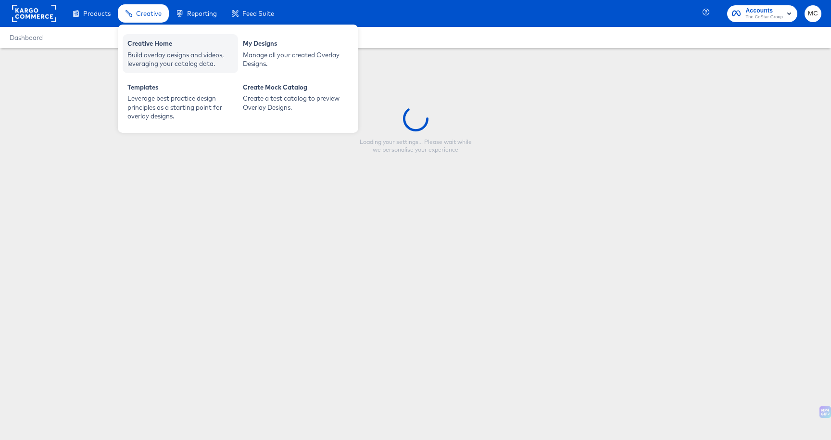
click at [169, 57] on div "Build overlay designs and videos, leveraging your catalog data." at bounding box center [180, 59] width 106 height 18
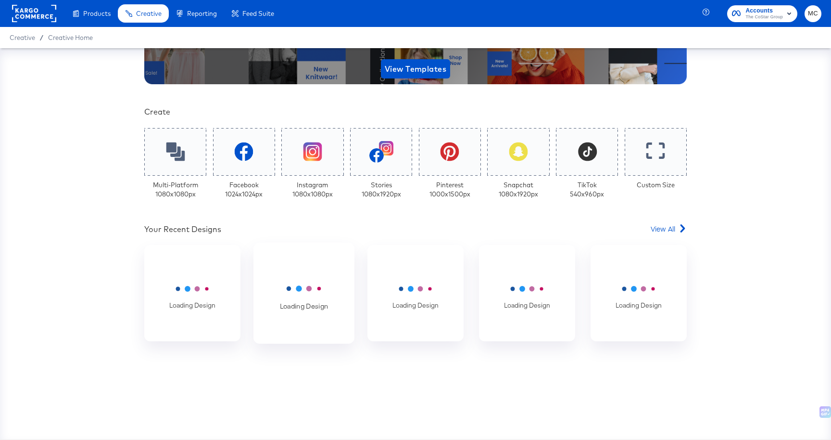
scroll to position [161, 0]
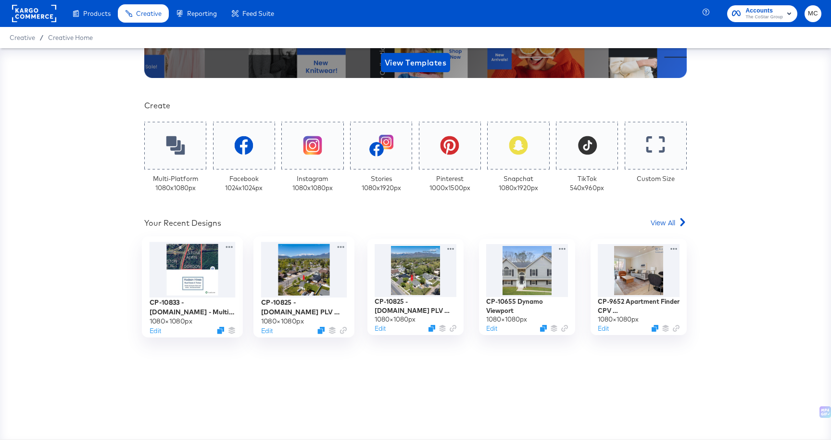
click at [216, 290] on div at bounding box center [193, 269] width 86 height 55
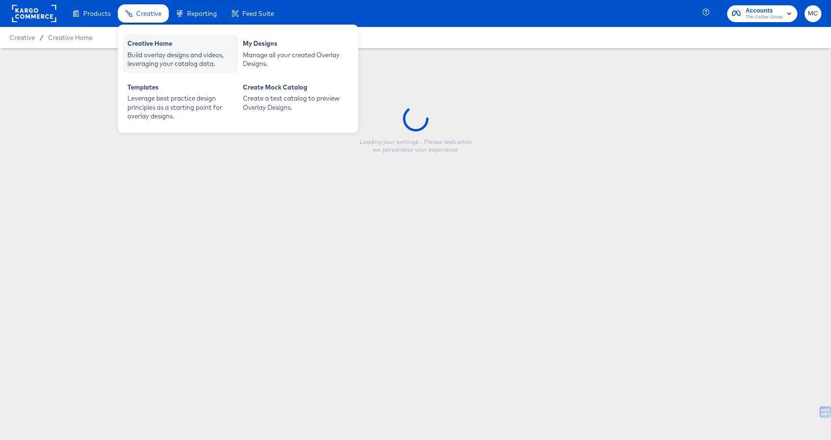
click at [159, 46] on div "Creative Home" at bounding box center [180, 45] width 106 height 12
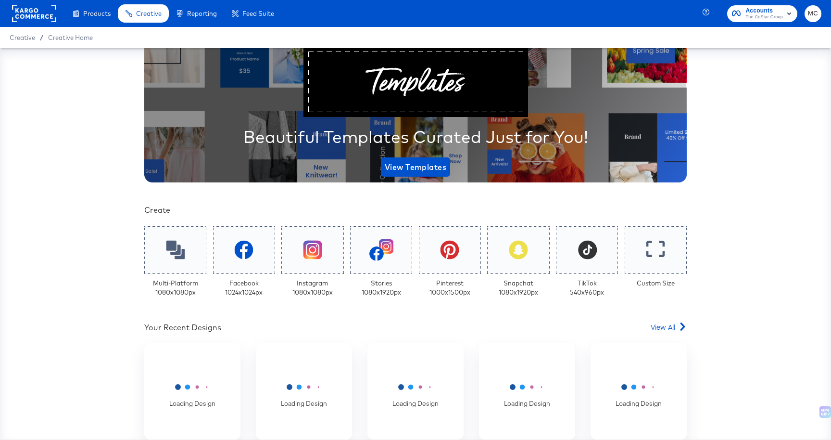
scroll to position [161, 0]
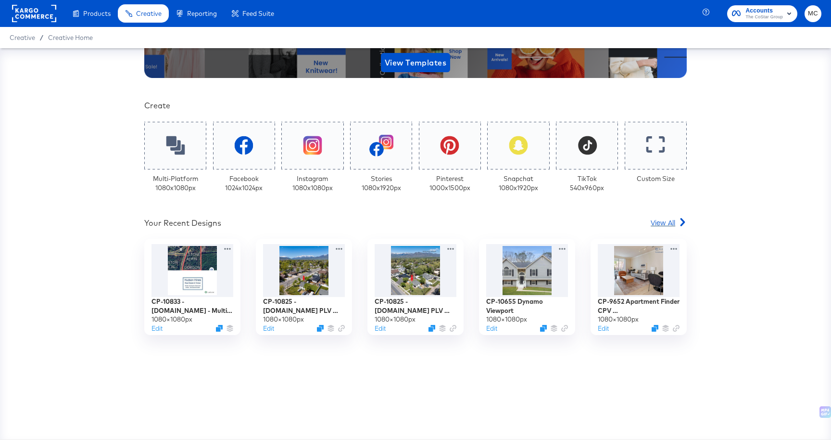
click at [671, 225] on span "View All" at bounding box center [663, 222] width 25 height 10
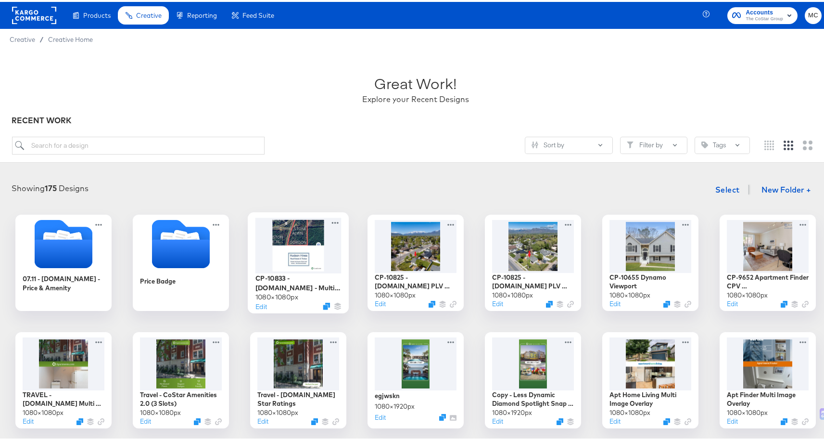
click at [265, 267] on div at bounding box center [298, 242] width 86 height 55
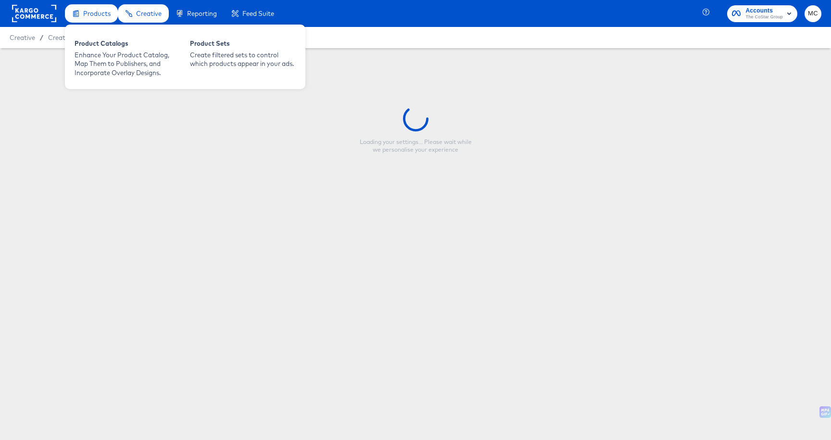
click at [94, 21] on div "Products" at bounding box center [91, 13] width 53 height 19
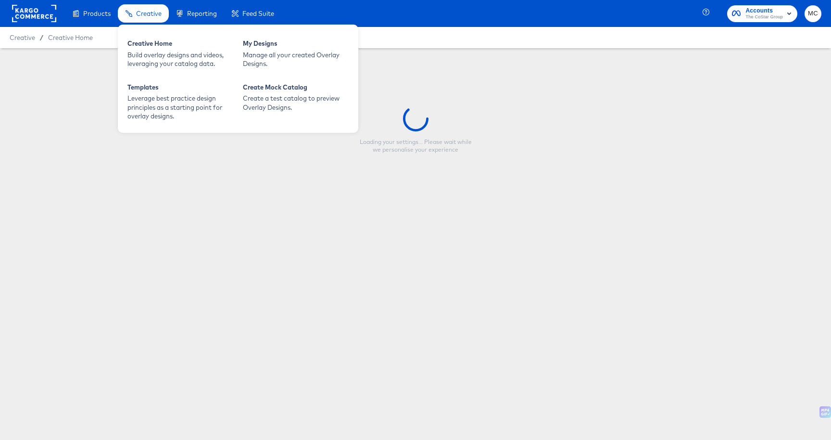
click at [135, 12] on div "Creative" at bounding box center [143, 13] width 51 height 19
click at [165, 56] on div "Build overlay designs and videos, leveraging your catalog data." at bounding box center [180, 59] width 106 height 18
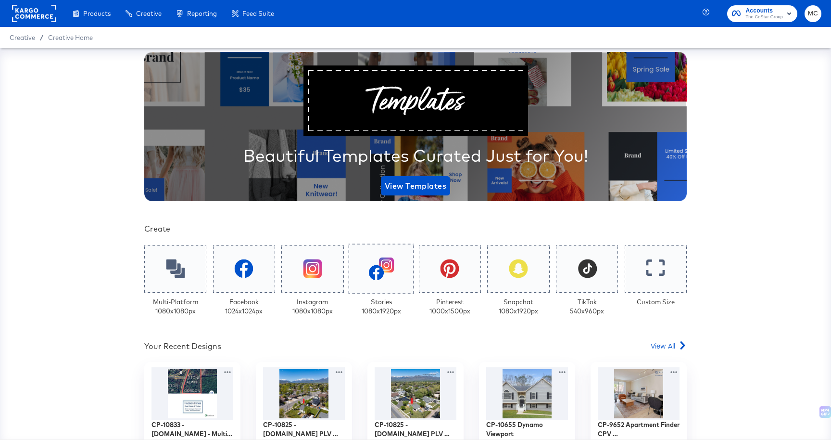
scroll to position [88, 0]
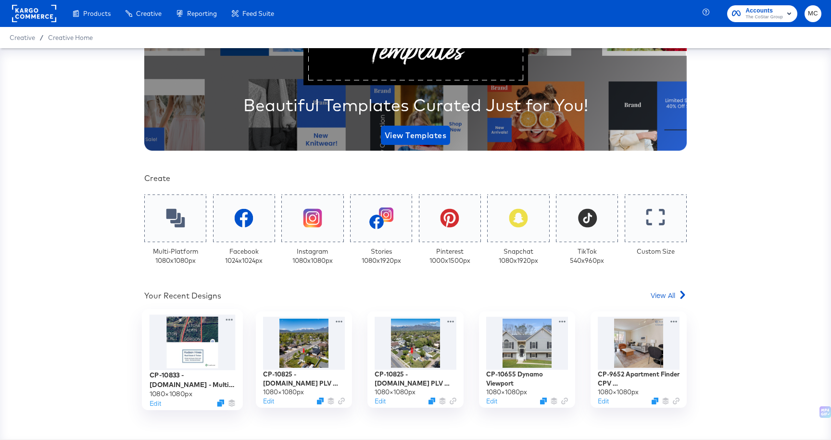
click at [200, 329] on div at bounding box center [193, 343] width 86 height 56
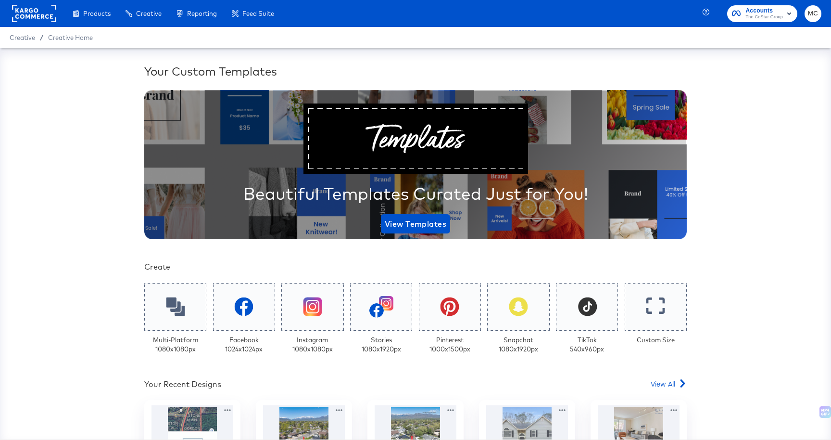
click at [27, 14] on rect at bounding box center [34, 13] width 44 height 17
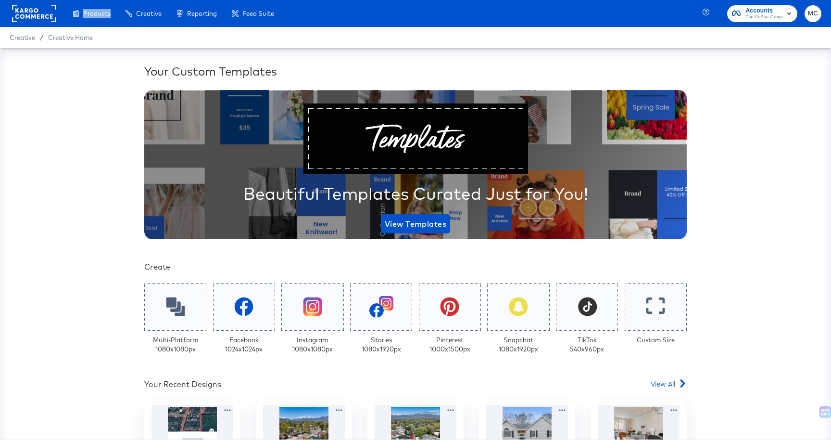
click at [27, 14] on rect at bounding box center [34, 13] width 44 height 17
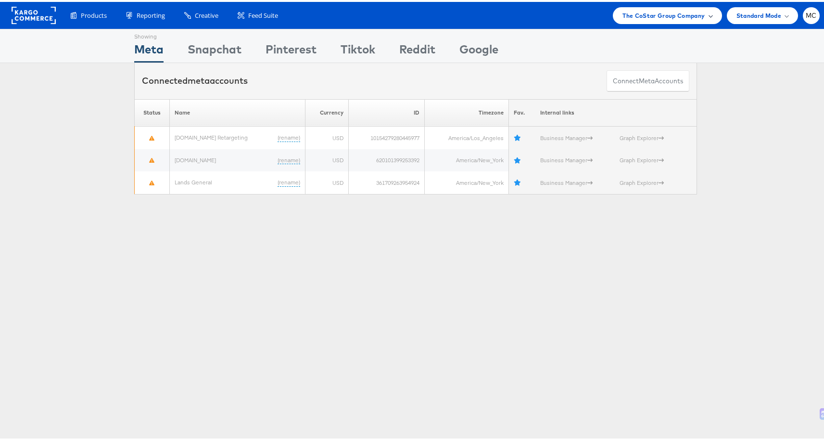
click at [662, 19] on div "The CoStar Group Company" at bounding box center [667, 13] width 109 height 17
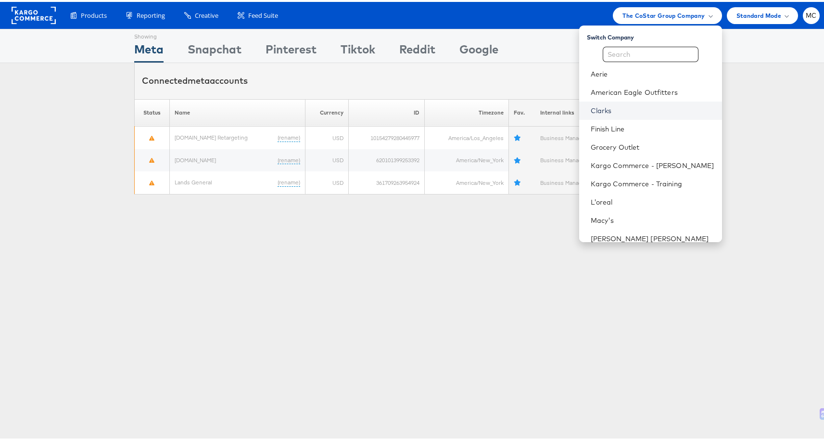
click at [607, 108] on link "Clarks" at bounding box center [653, 109] width 124 height 10
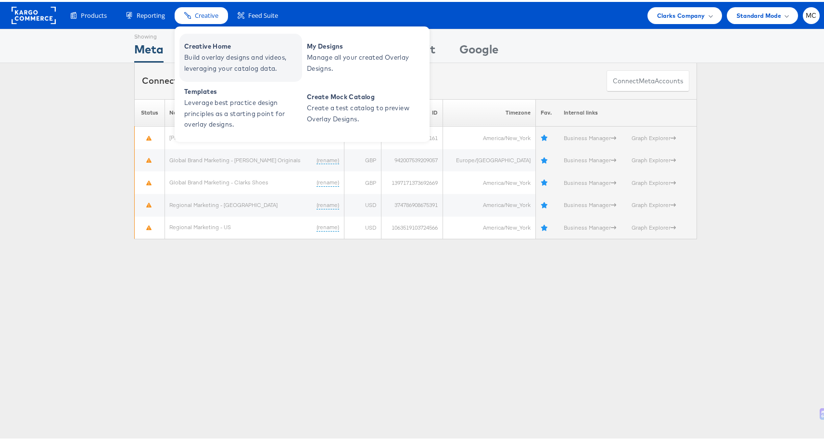
click at [208, 44] on span "Creative Home" at bounding box center [241, 44] width 115 height 11
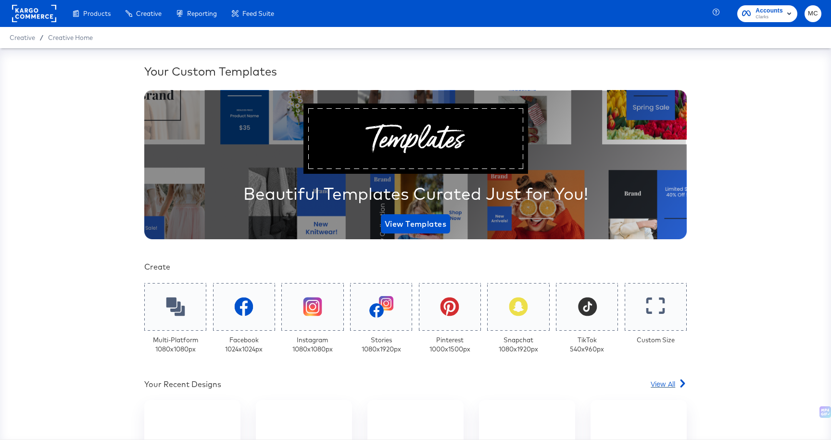
click at [666, 379] on span "View All" at bounding box center [663, 383] width 25 height 10
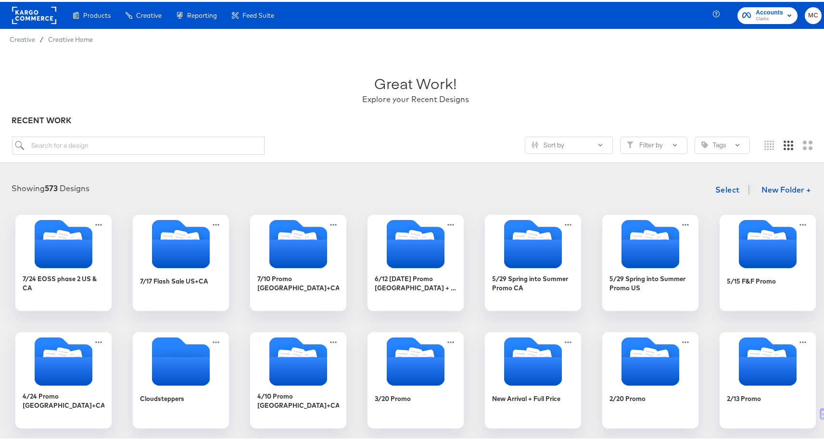
click at [33, 24] on div at bounding box center [34, 13] width 44 height 27
click at [29, 14] on rect at bounding box center [34, 13] width 44 height 17
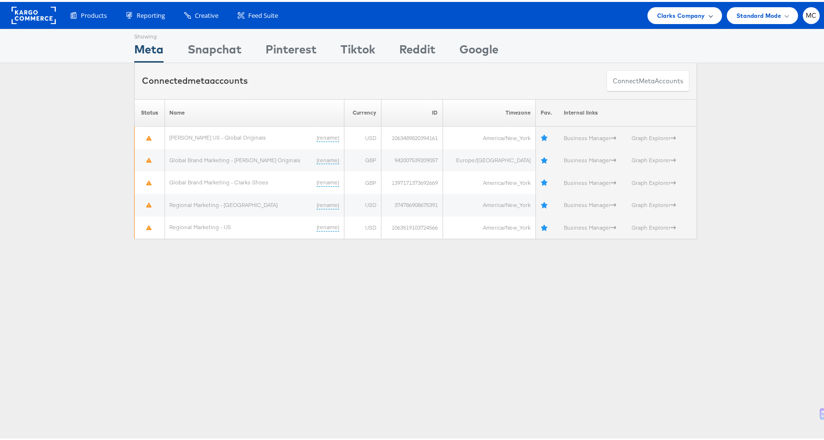
click at [663, 13] on span "Clarks Company" at bounding box center [681, 14] width 48 height 10
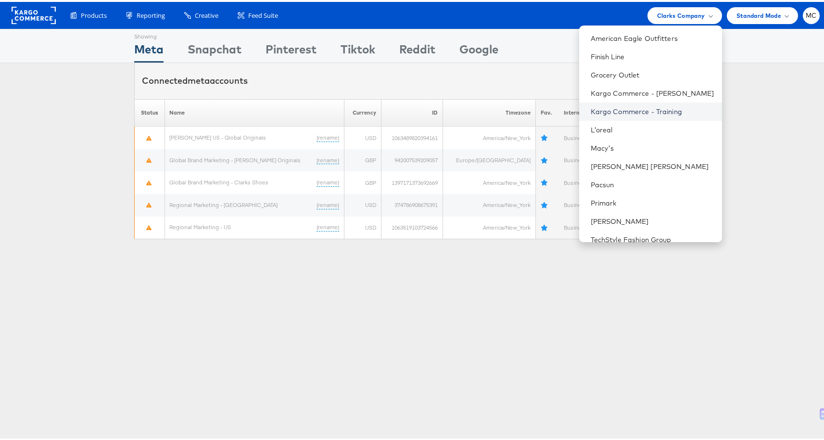
scroll to position [172, 0]
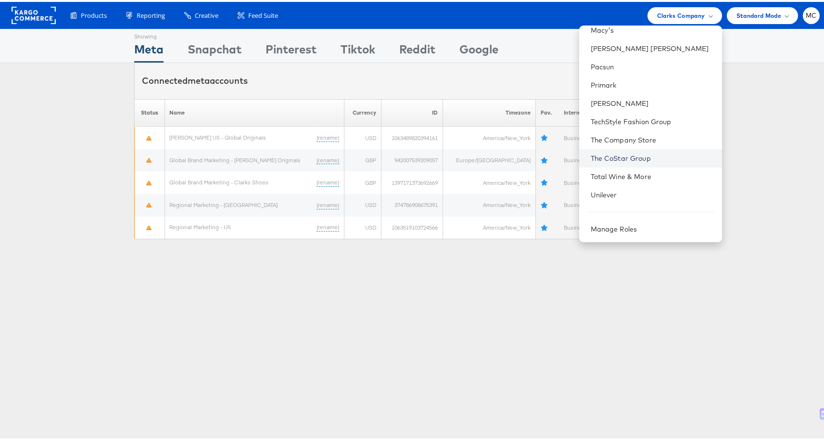
click at [654, 152] on link "The CoStar Group" at bounding box center [653, 156] width 124 height 10
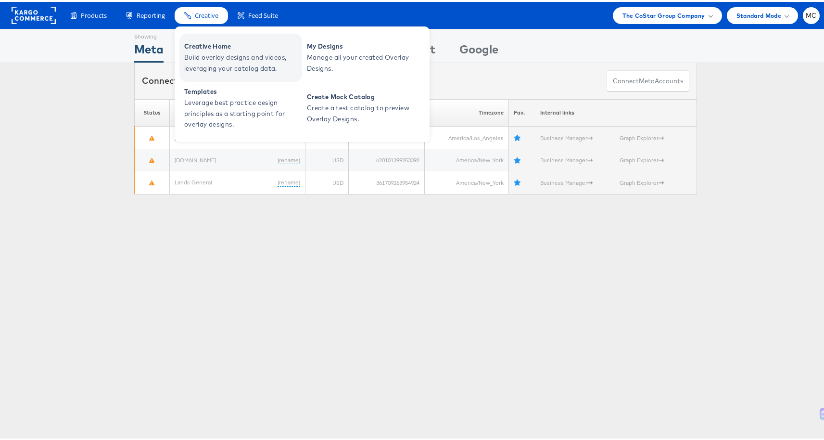
click at [213, 59] on span "Build overlay designs and videos, leveraging your catalog data." at bounding box center [241, 61] width 115 height 22
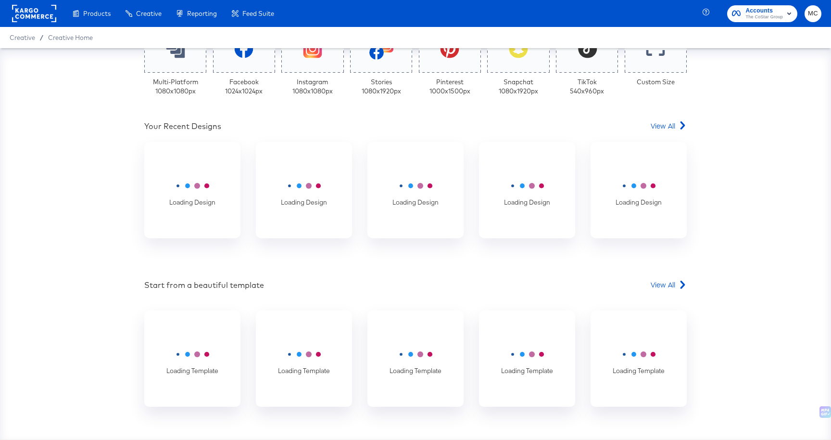
scroll to position [161, 0]
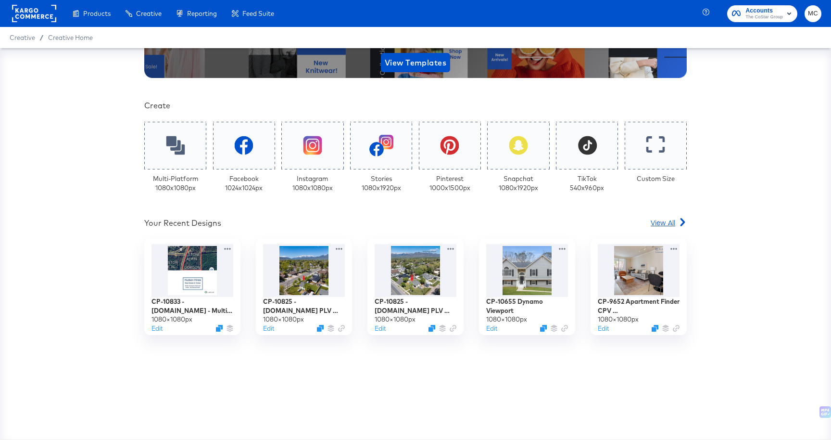
click at [663, 220] on span "View All" at bounding box center [663, 222] width 25 height 10
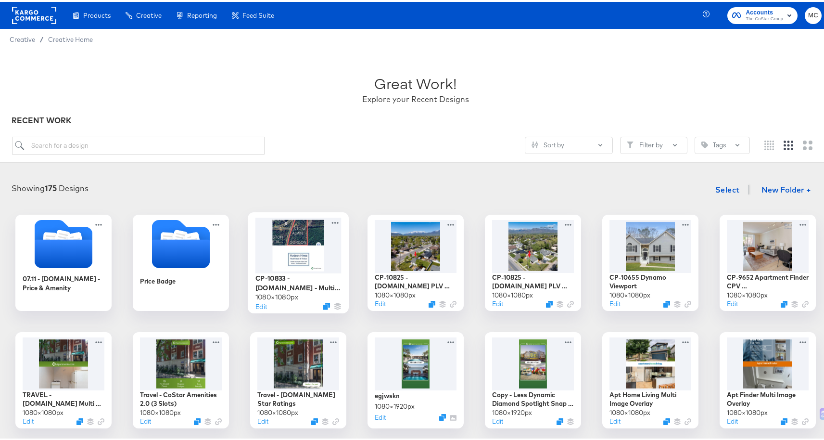
click at [303, 254] on div at bounding box center [298, 242] width 86 height 55
click at [278, 251] on div at bounding box center [298, 242] width 86 height 55
click at [462, 271] on div "07.11 - [DOMAIN_NAME] - Price & Amenity Price Badge CP-10833 - [DOMAIN_NAME] - …" at bounding box center [416, 437] width 812 height 448
click at [410, 256] on div at bounding box center [416, 242] width 86 height 55
click at [272, 245] on div at bounding box center [298, 242] width 86 height 55
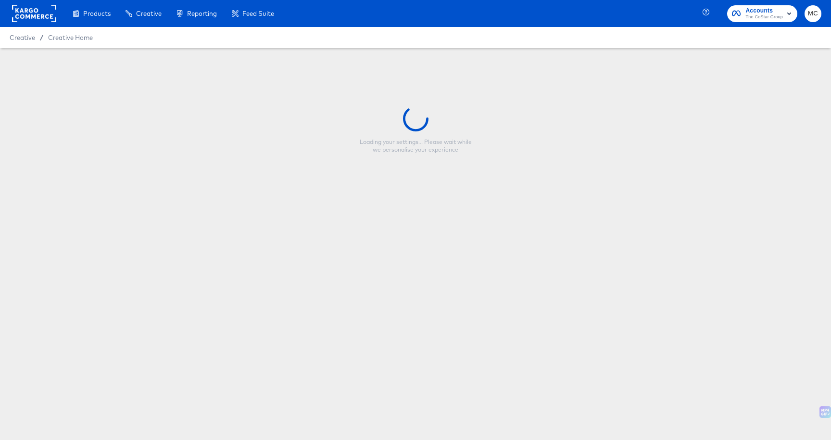
click at [815, 13] on span "MC" at bounding box center [812, 13] width 9 height 11
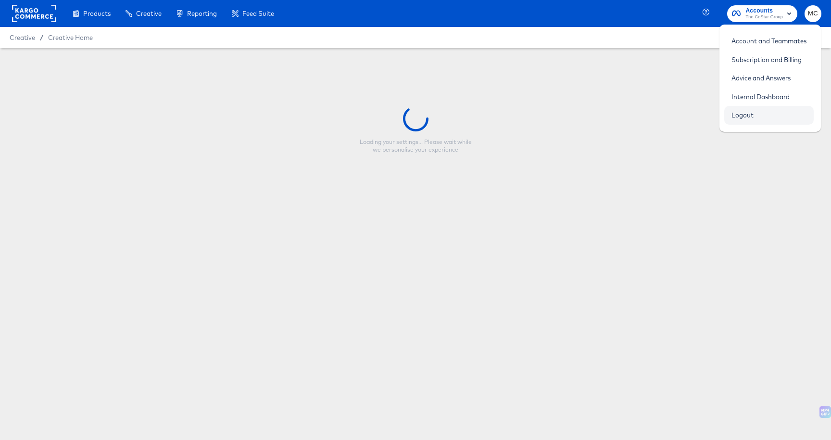
click at [753, 121] on link "Logout" at bounding box center [742, 114] width 37 height 17
